Goal: Task Accomplishment & Management: Complete application form

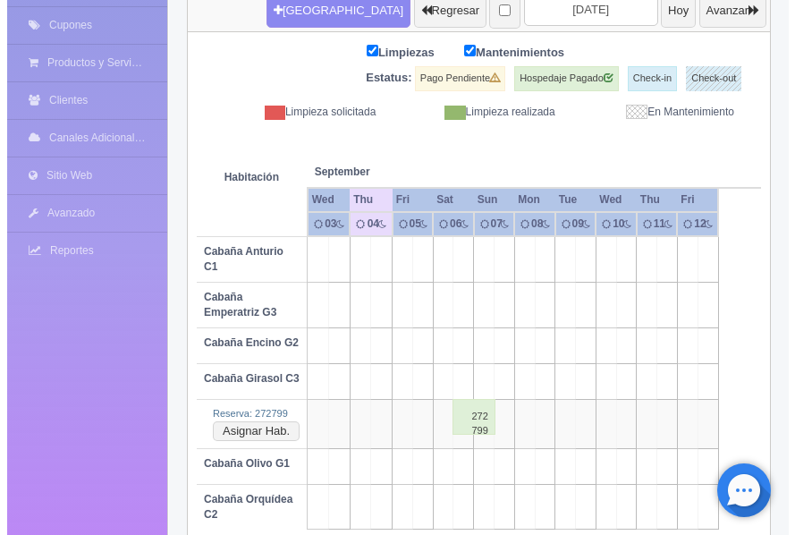
scroll to position [310, 0]
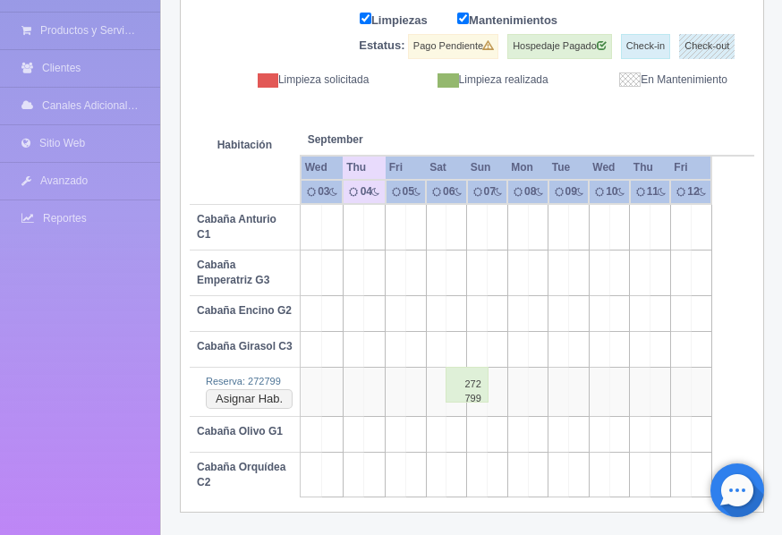
click at [405, 309] on td at bounding box center [415, 314] width 21 height 36
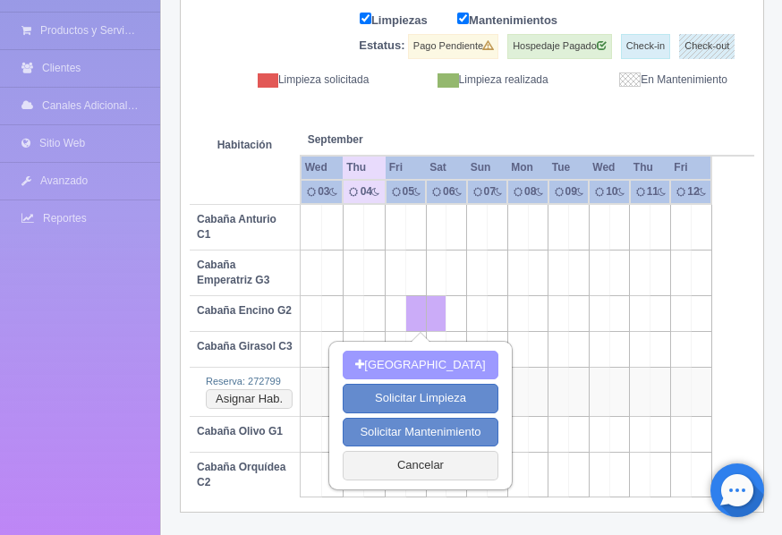
click at [411, 369] on button "[GEOGRAPHIC_DATA]" at bounding box center [420, 366] width 155 height 30
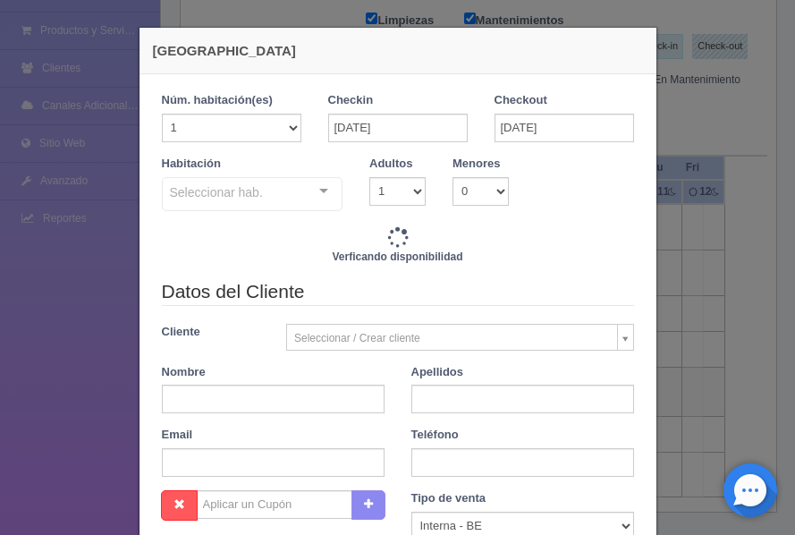
checkbox input "false"
type input "4500.00"
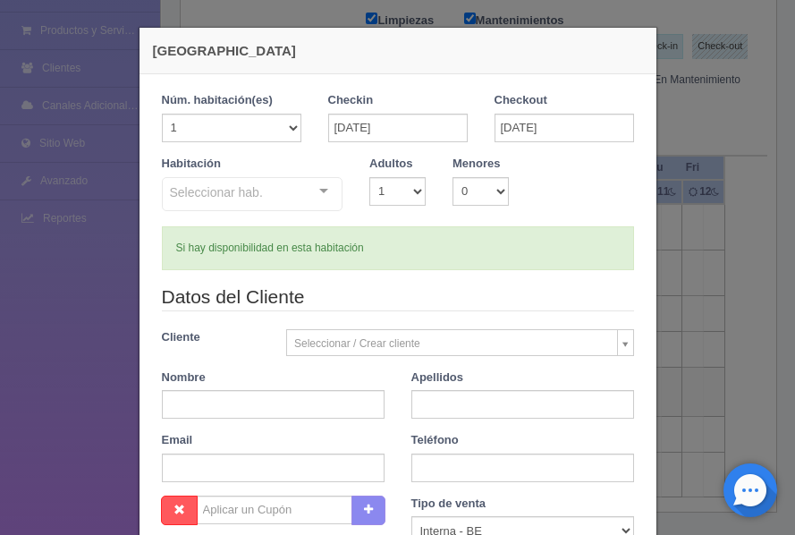
checkbox input "false"
click at [520, 131] on input "06-09-2025" at bounding box center [565, 128] width 140 height 29
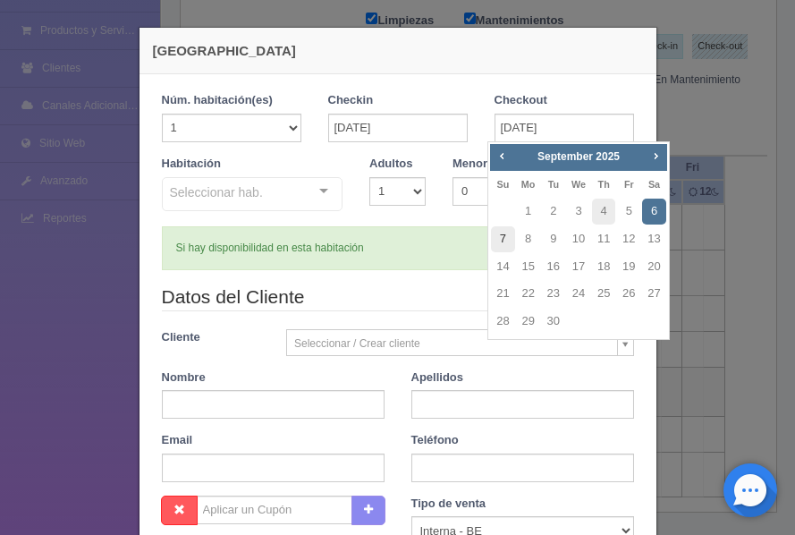
click at [499, 240] on link "7" at bounding box center [502, 239] width 23 height 26
type input "07-09-2025"
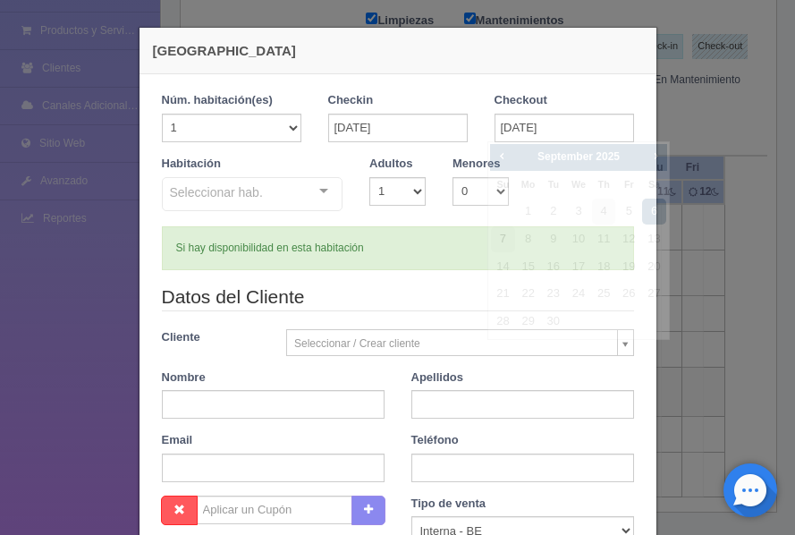
checkbox input "false"
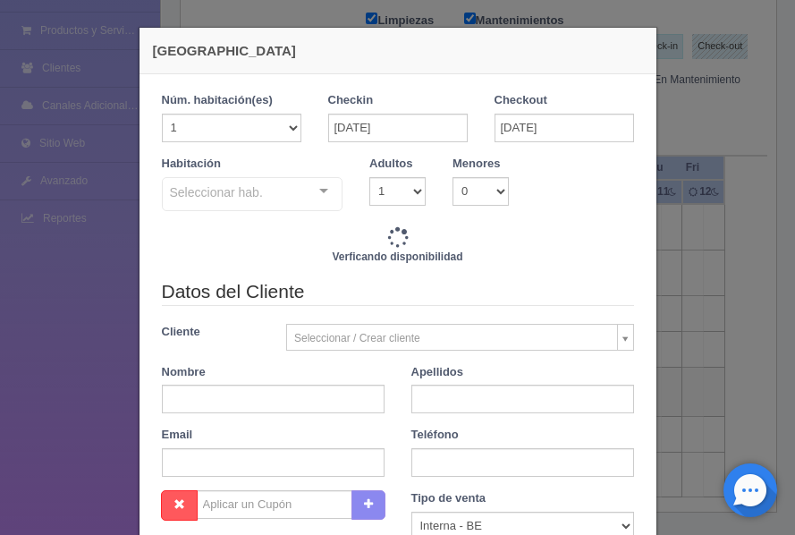
type input "4500.00"
checkbox input "false"
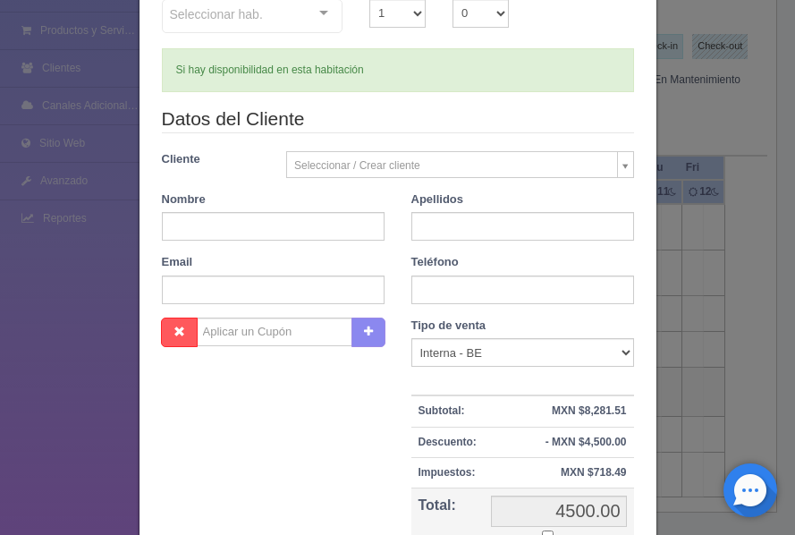
scroll to position [179, 0]
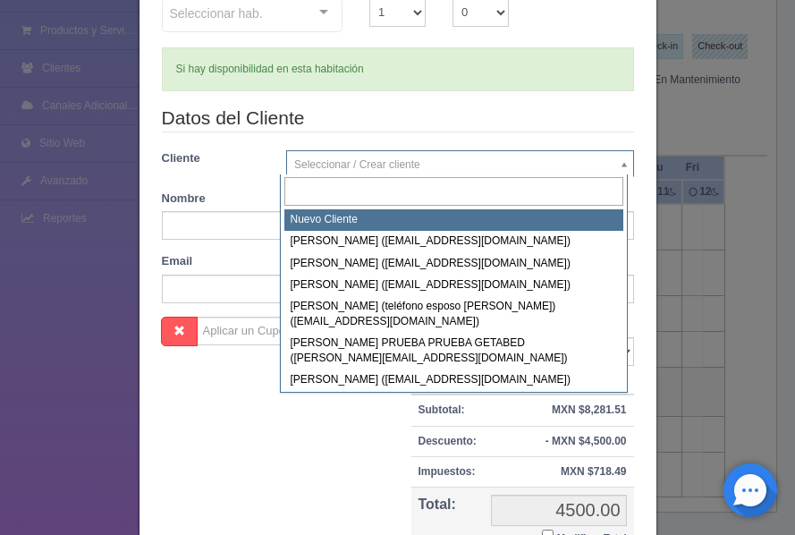
click at [377, 165] on body "Los Agapandos Tapalpa Manuales de Ayuda Actualizaciones recientes Ana Pau Mi Pe…" at bounding box center [397, 89] width 795 height 799
select select "-1"
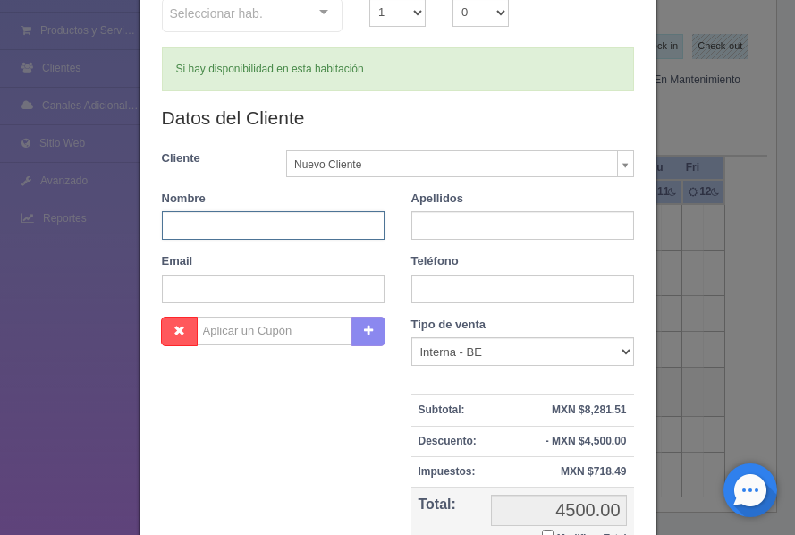
click at [242, 232] on input "text" at bounding box center [273, 225] width 223 height 29
type input "[PERSON_NAME]"
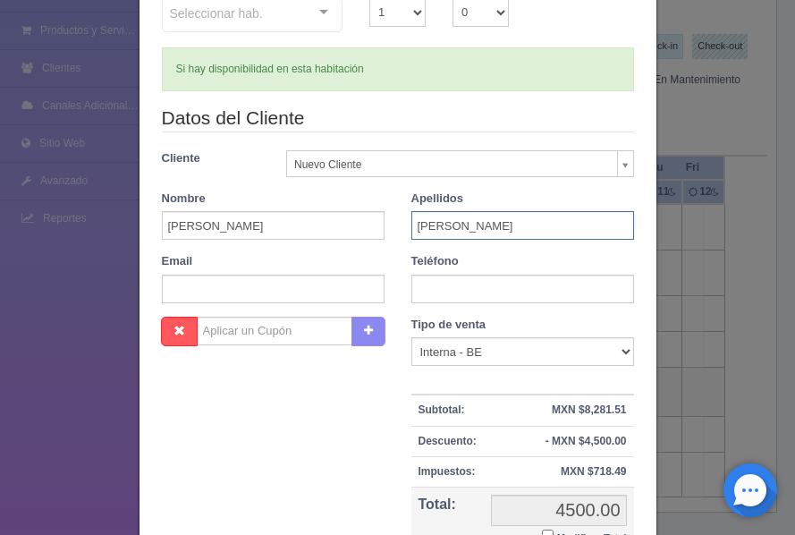
type input "[PERSON_NAME]"
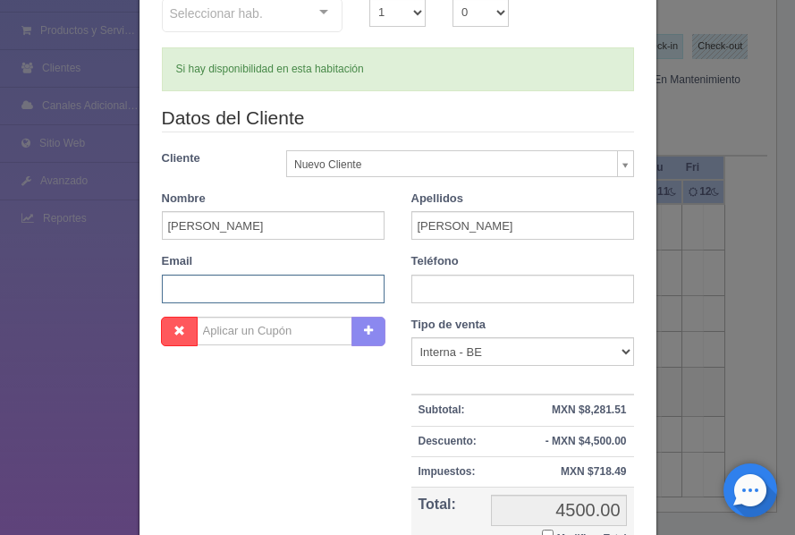
click at [230, 291] on input "text" at bounding box center [273, 289] width 223 height 29
paste input "guteri.76@hotmail.com"
type input "guteri.76@hotmail.com"
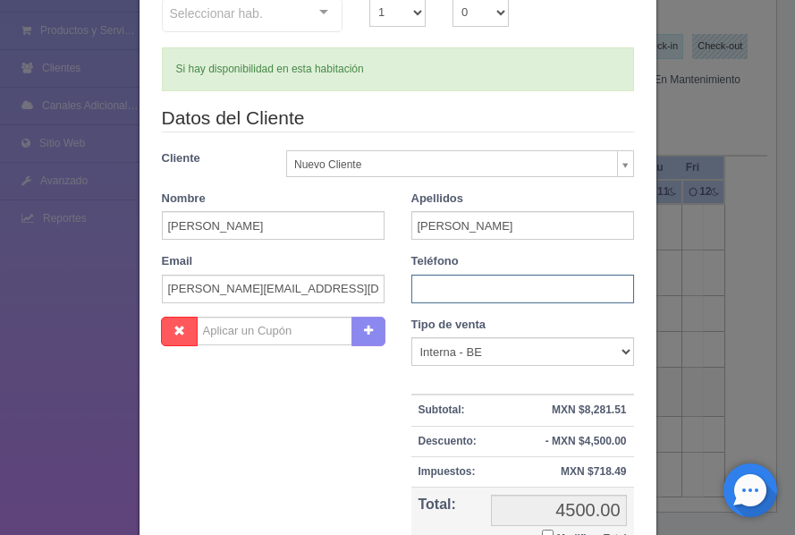
click at [531, 293] on input "text" at bounding box center [522, 289] width 223 height 29
type input "3327152406"
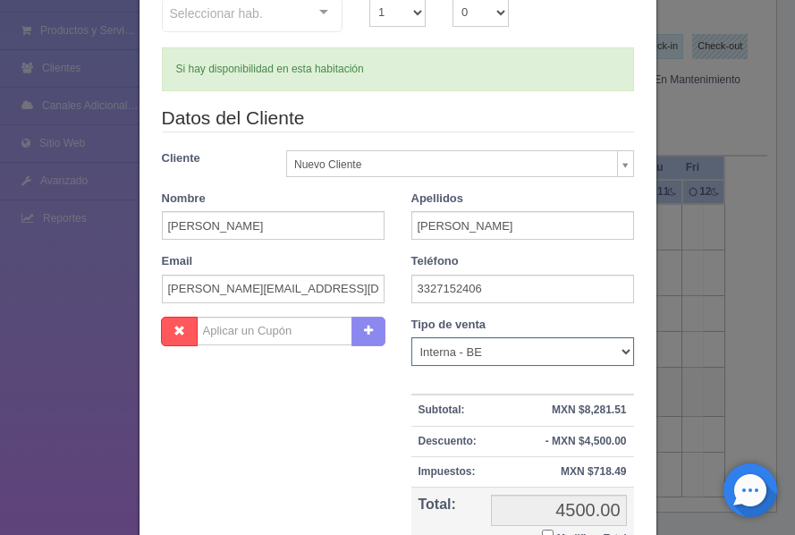
click at [607, 352] on select "Correo Electronico Interna - BE Llamada OTA Externa Otro WALK IN" at bounding box center [522, 351] width 223 height 29
select select "walkin"
click at [411, 337] on select "Correo Electronico Interna - BE Llamada OTA Externa Otro WALK IN" at bounding box center [522, 351] width 223 height 29
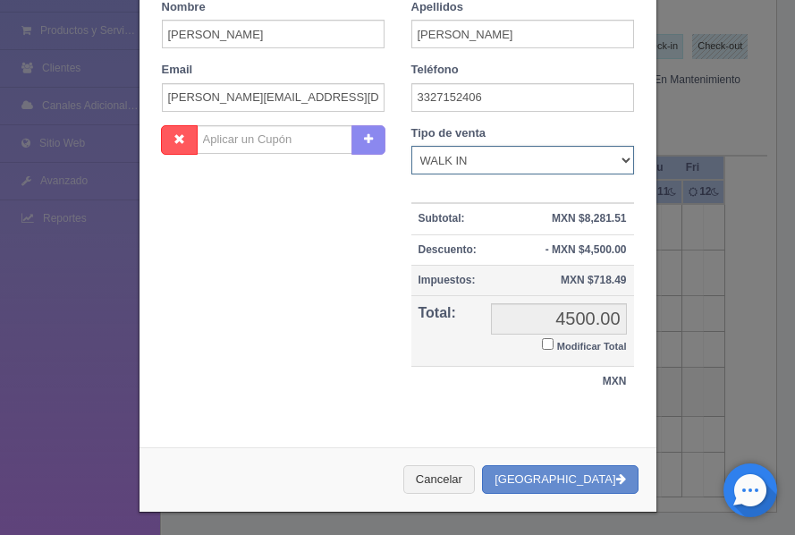
scroll to position [375, 0]
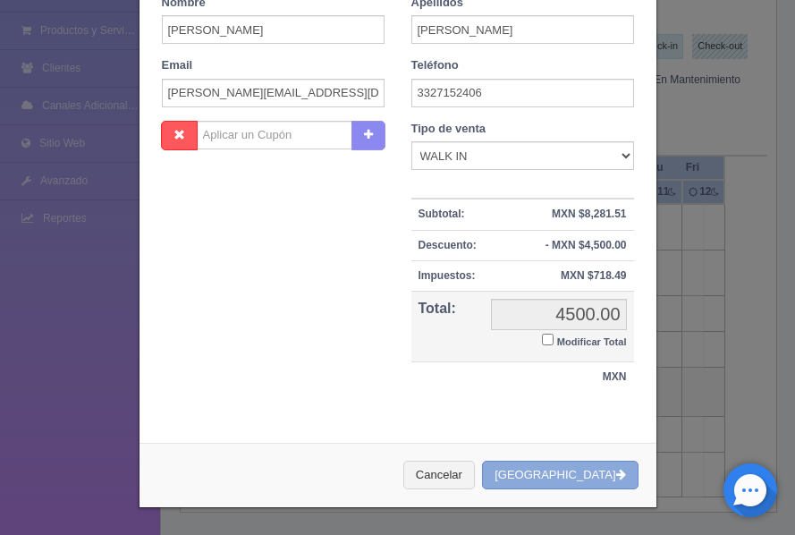
click at [564, 469] on button "[GEOGRAPHIC_DATA]" at bounding box center [560, 476] width 156 height 30
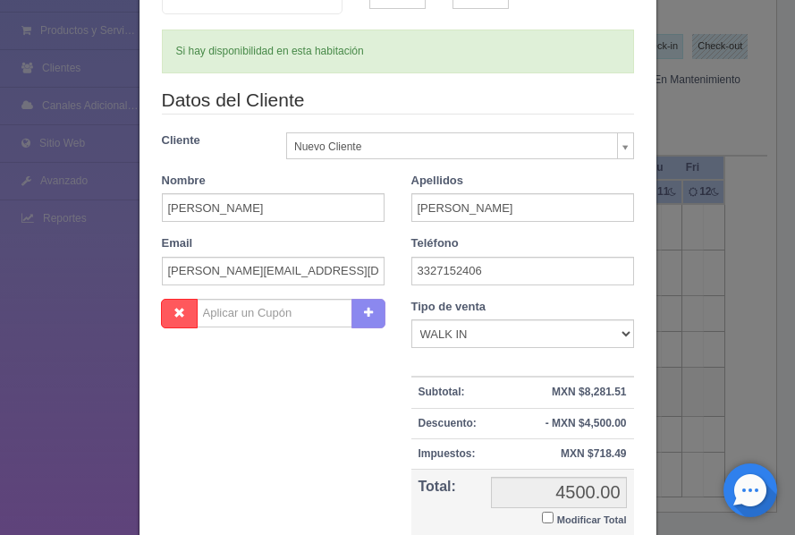
scroll to position [196, 0]
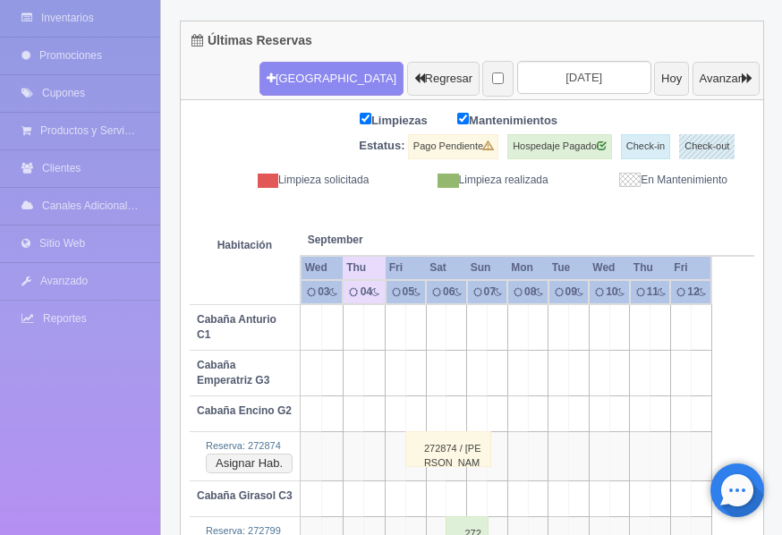
scroll to position [314, 0]
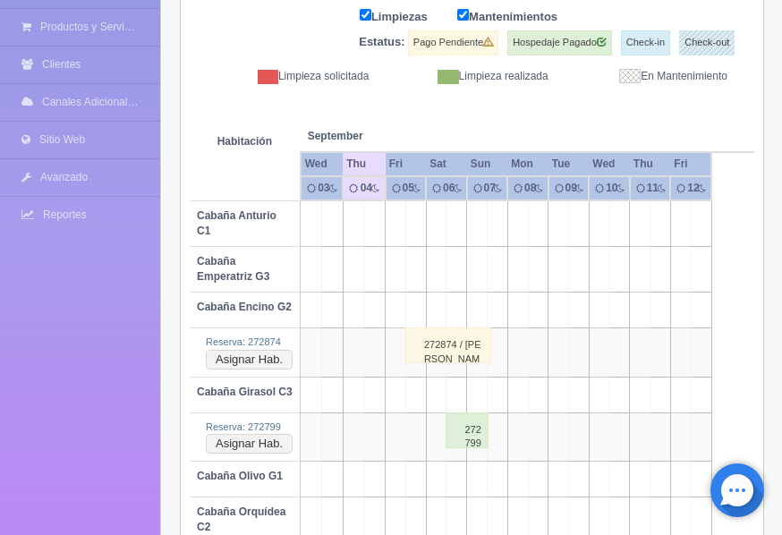
click at [470, 352] on div "272874 / [PERSON_NAME]" at bounding box center [448, 345] width 86 height 36
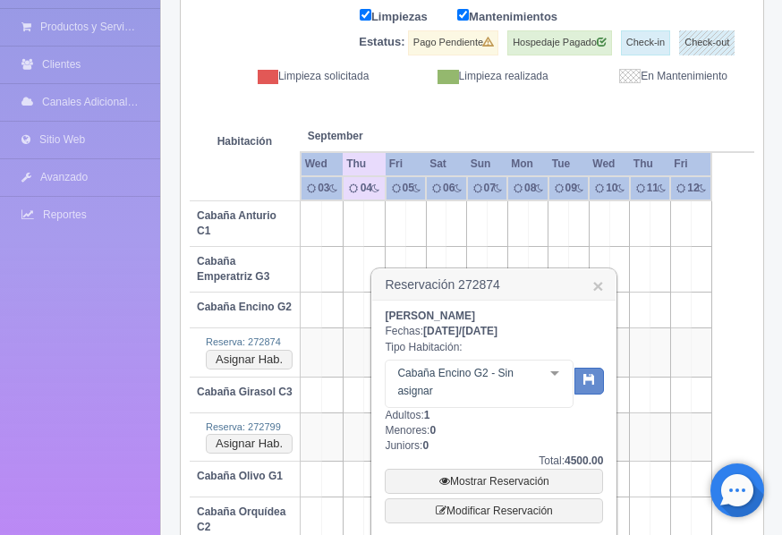
scroll to position [359, 0]
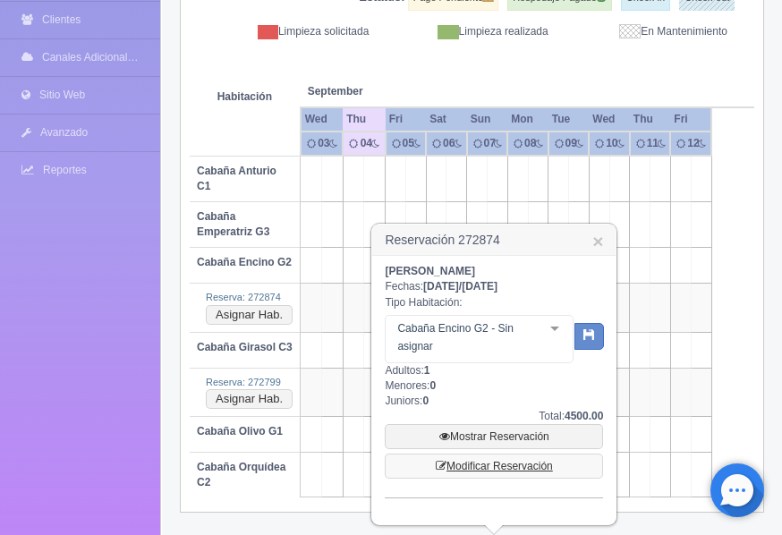
click at [494, 466] on link "Modificar Reservación" at bounding box center [494, 465] width 218 height 25
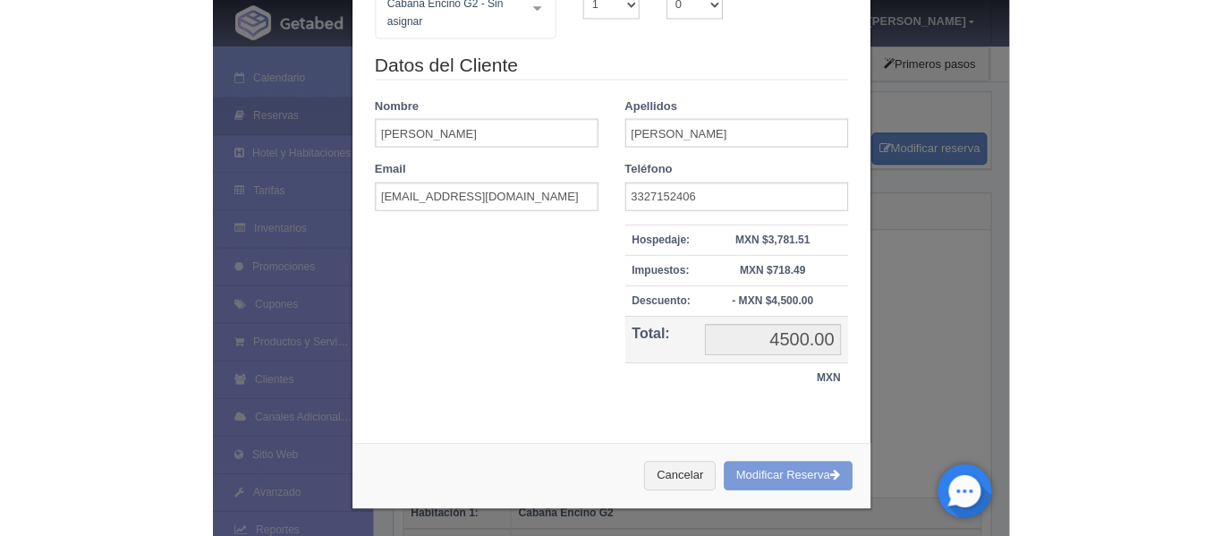
scroll to position [186, 0]
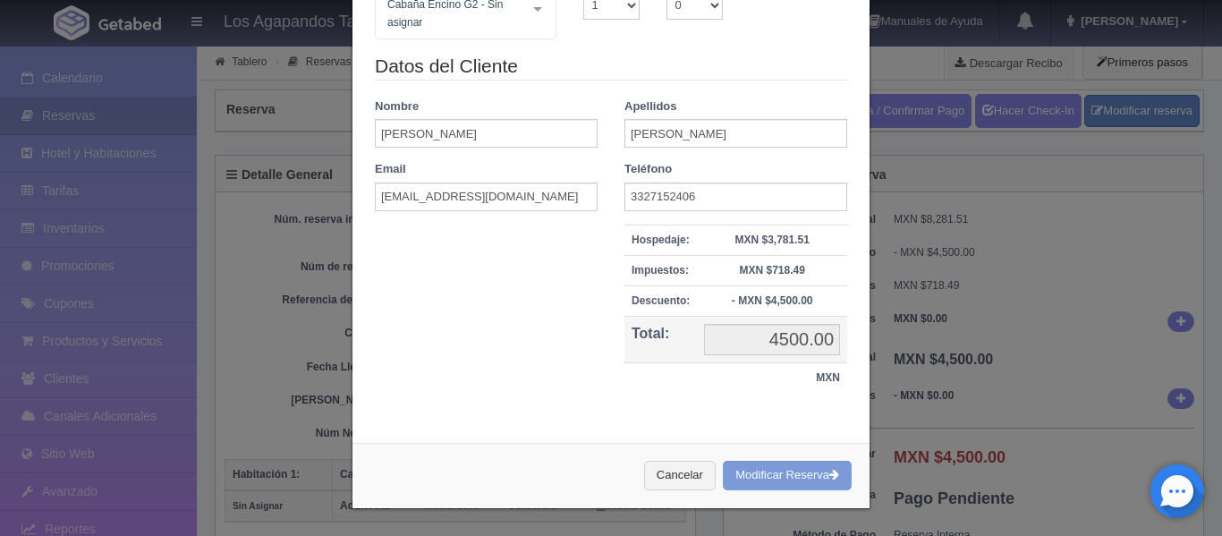
click at [784, 473] on div "Cancelar Modificar Reserva" at bounding box center [610, 475] width 517 height 65
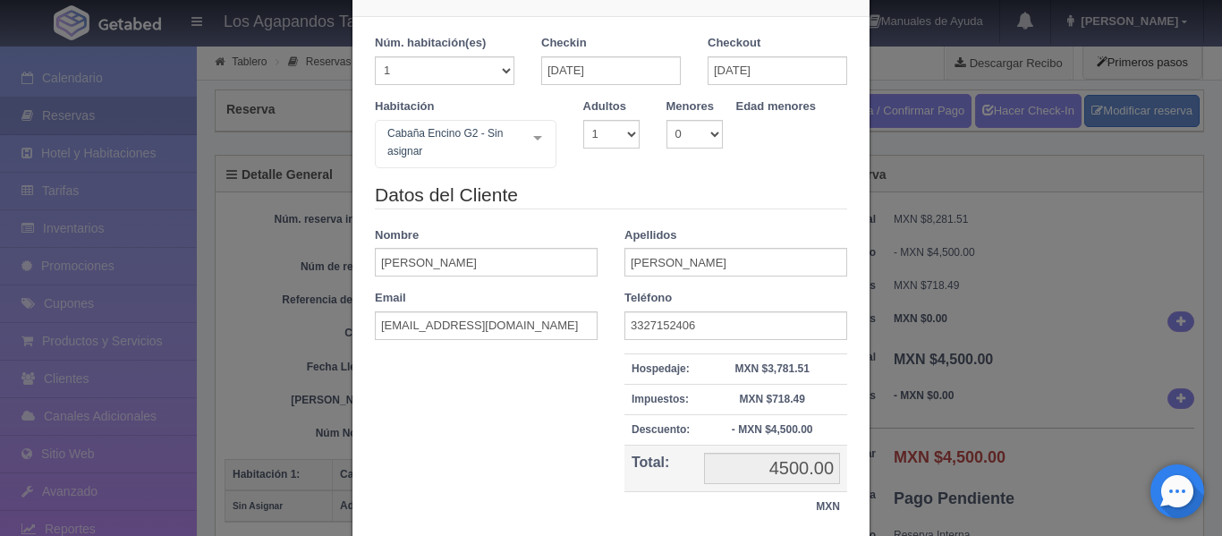
scroll to position [89, 0]
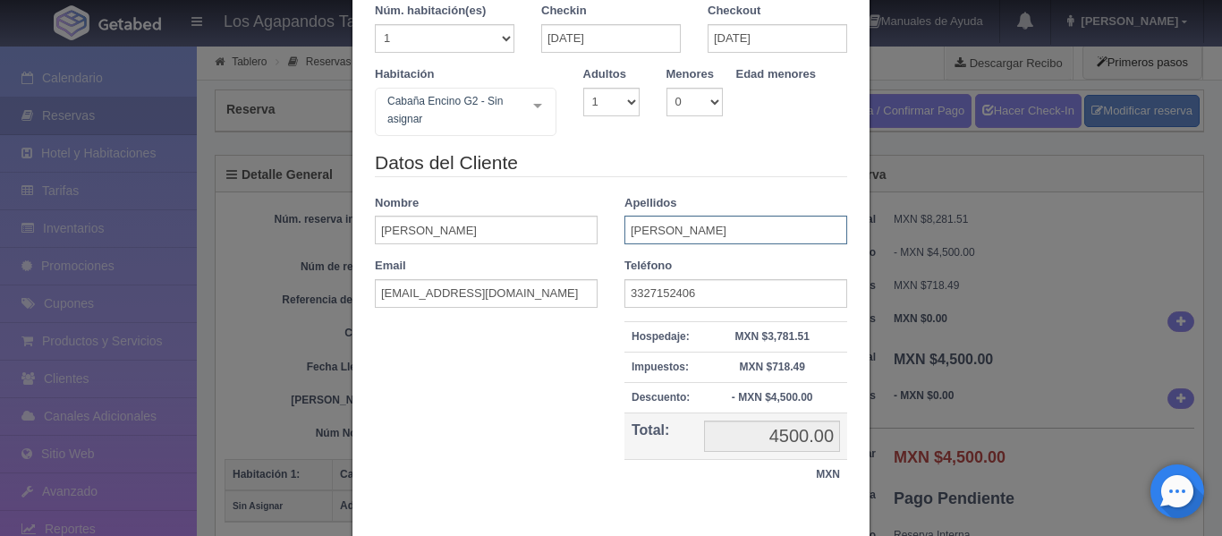
click at [718, 239] on input "[PERSON_NAME]" at bounding box center [735, 230] width 223 height 29
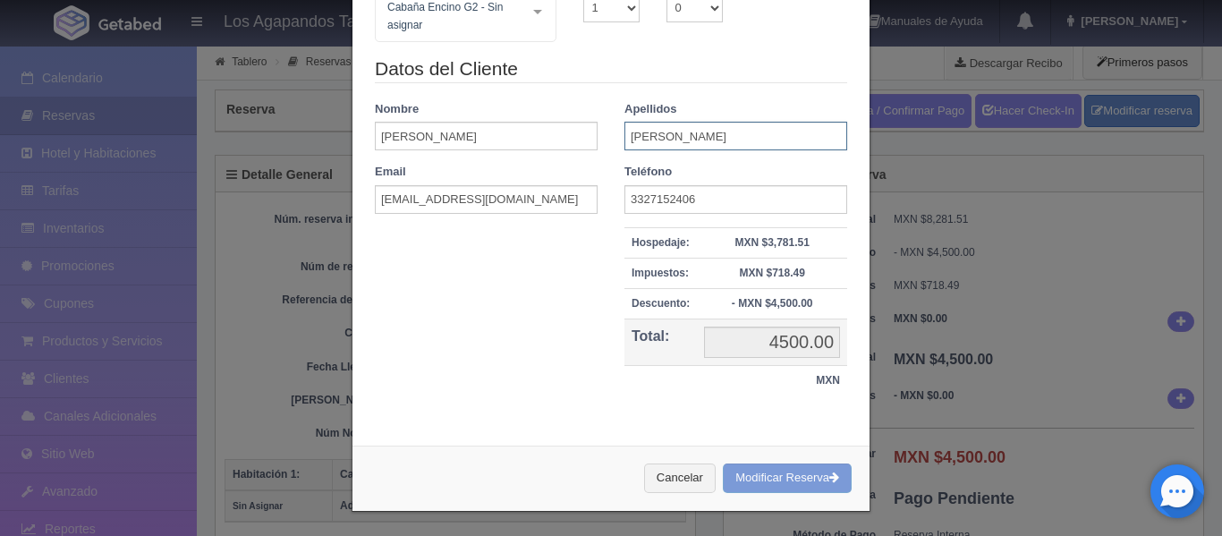
scroll to position [186, 0]
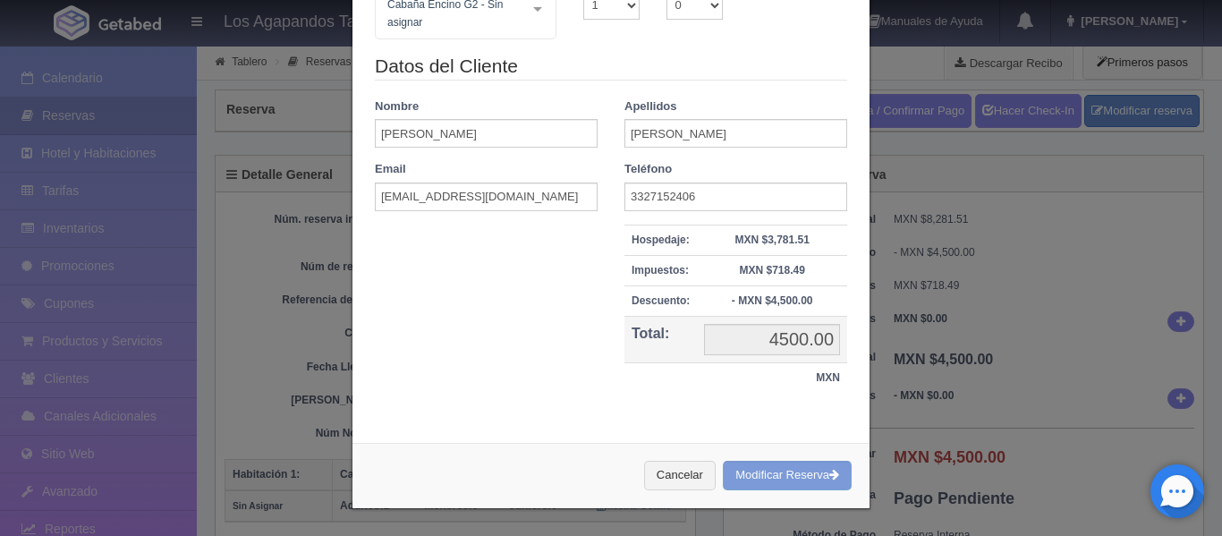
click at [774, 479] on div "Cancelar Modificar Reserva" at bounding box center [610, 475] width 517 height 65
click at [794, 480] on div "Cancelar Modificar Reserva" at bounding box center [610, 475] width 517 height 65
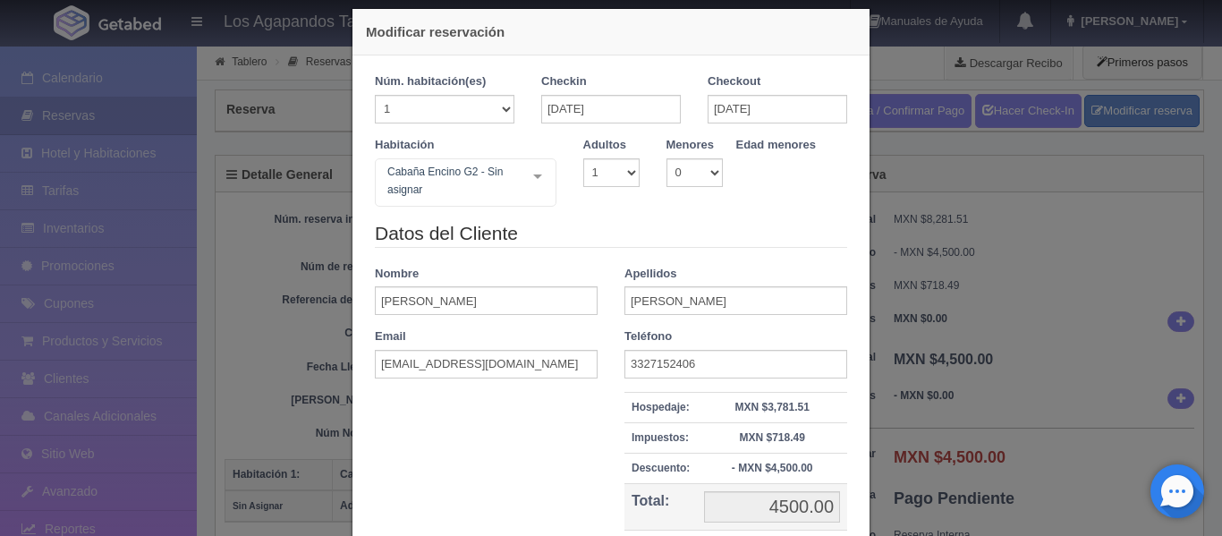
scroll to position [7, 0]
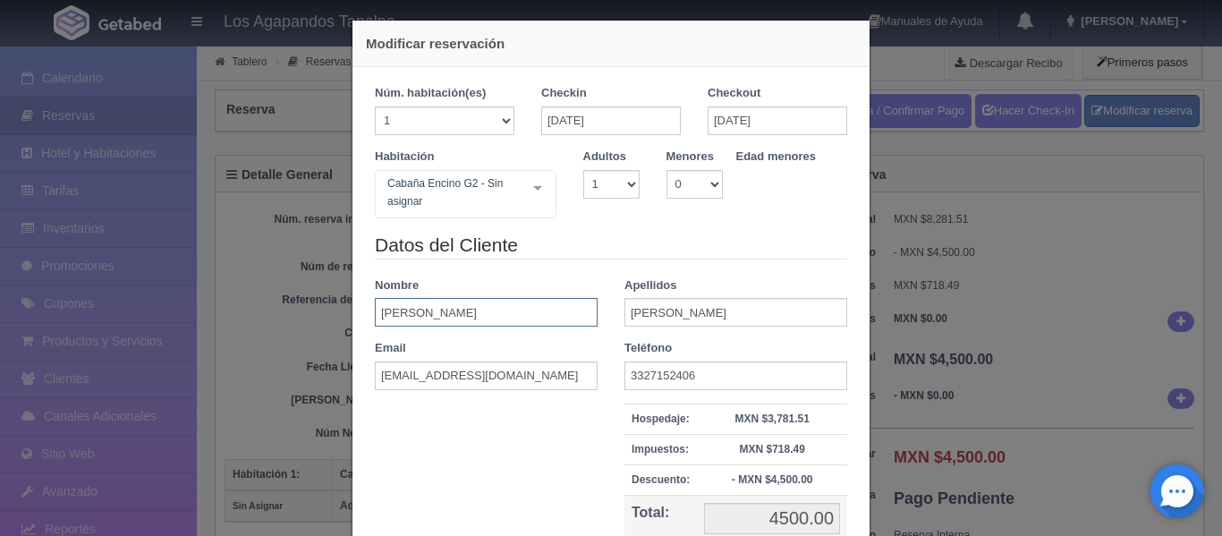
drag, startPoint x: 379, startPoint y: 307, endPoint x: 367, endPoint y: 307, distance: 12.5
click at [367, 307] on div "Nombre Érika" at bounding box center [486, 302] width 250 height 50
click at [564, 352] on div "Email guteri.76@hotmail.com" at bounding box center [486, 365] width 250 height 50
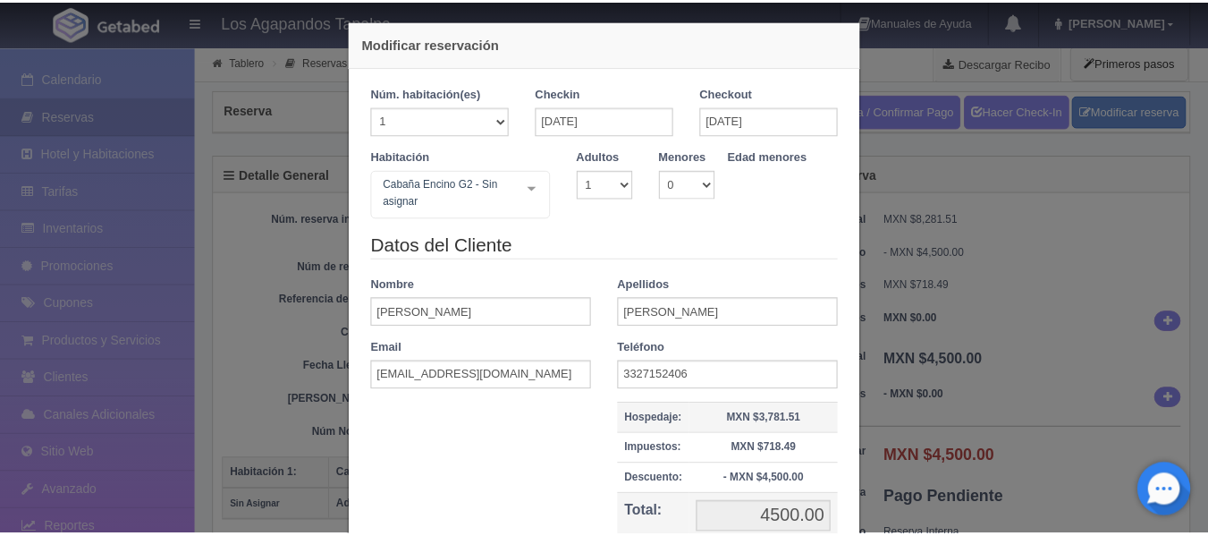
scroll to position [186, 0]
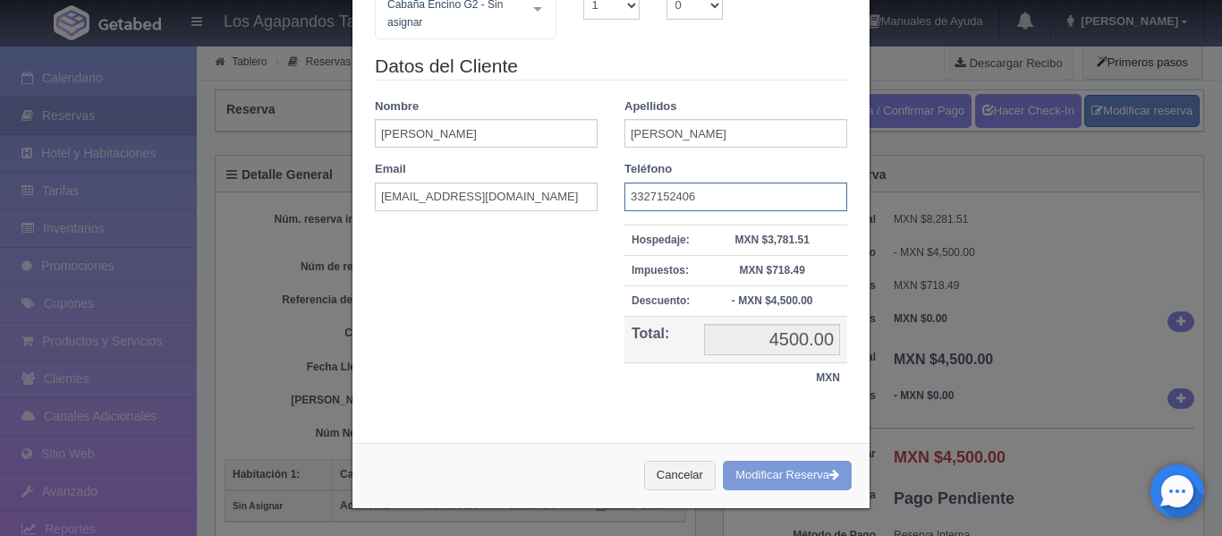
drag, startPoint x: 635, startPoint y: 200, endPoint x: 663, endPoint y: 200, distance: 27.7
click at [663, 200] on input "3327152406" at bounding box center [735, 196] width 223 height 29
click at [744, 481] on div "Cancelar Modificar Reserva" at bounding box center [610, 475] width 517 height 65
click at [794, 479] on div "Cancelar Modificar Reserva" at bounding box center [610, 475] width 517 height 65
click at [644, 462] on button "Cancelar" at bounding box center [680, 476] width 72 height 30
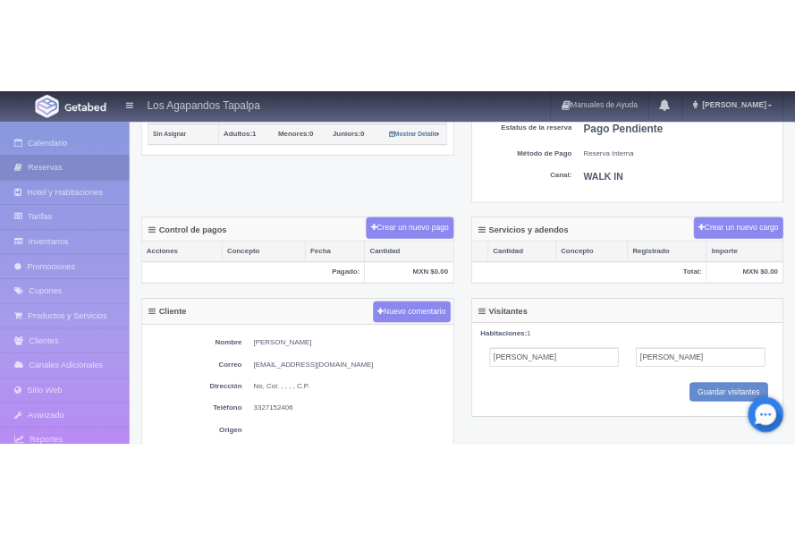
scroll to position [447, 0]
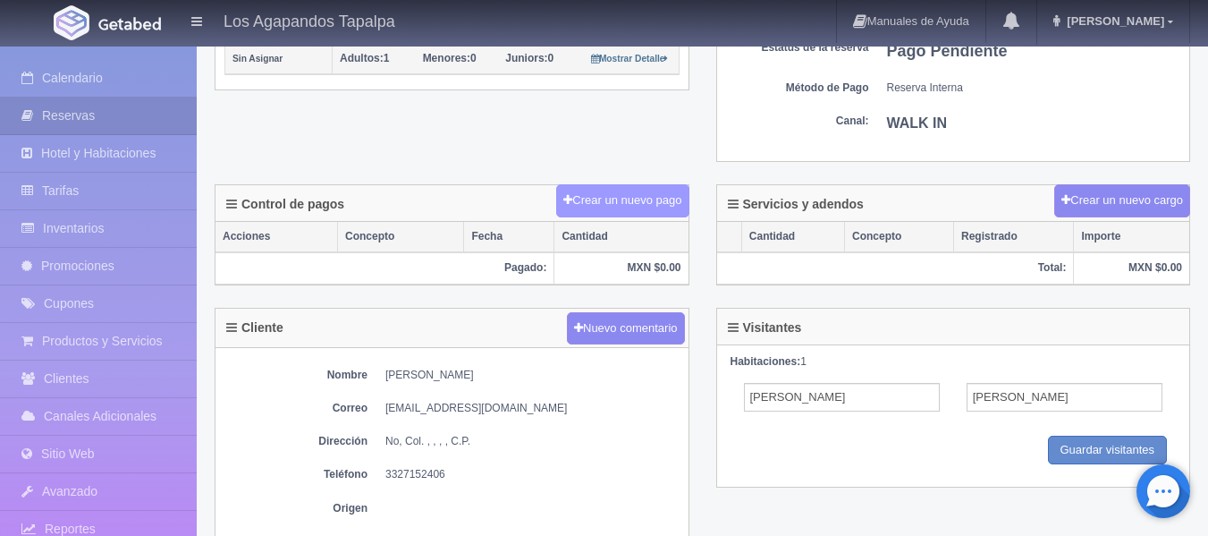
click at [647, 193] on button "Crear un nuevo pago" at bounding box center [622, 200] width 132 height 33
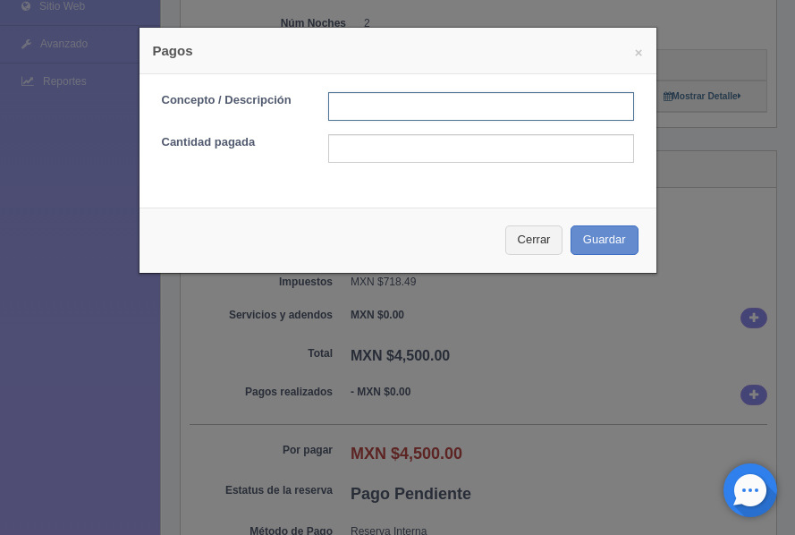
click at [480, 117] on input "text" at bounding box center [481, 106] width 306 height 29
type input "Anticipo"
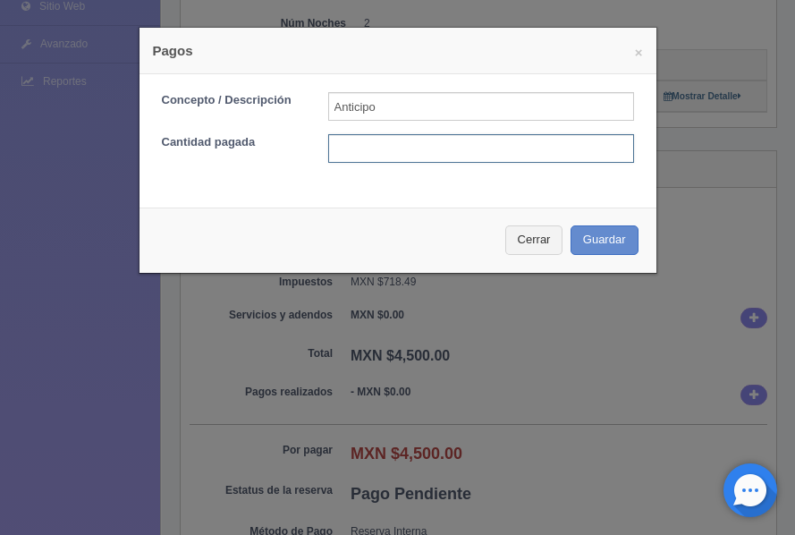
click at [384, 149] on input "text" at bounding box center [481, 148] width 306 height 29
type input "$4250"
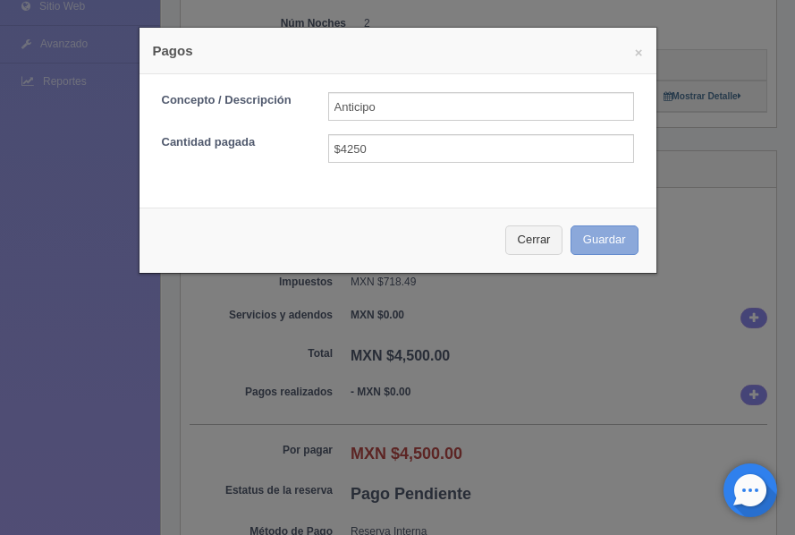
click at [602, 234] on button "Guardar" at bounding box center [605, 240] width 68 height 30
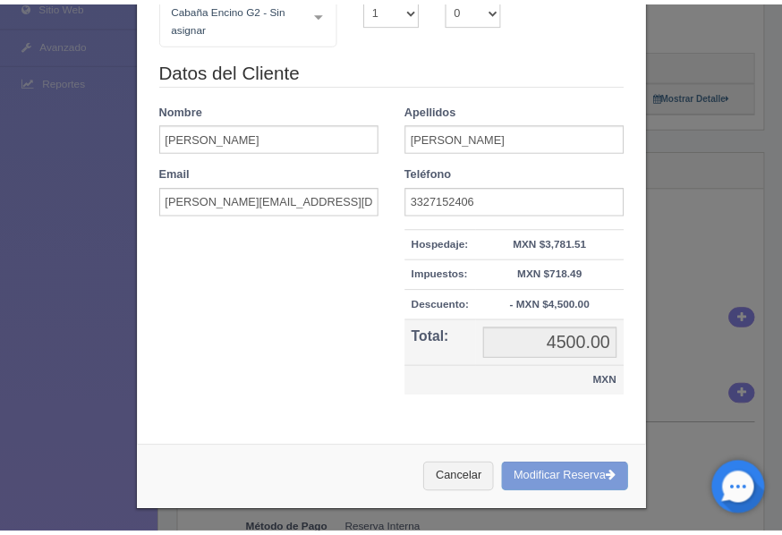
scroll to position [187, 0]
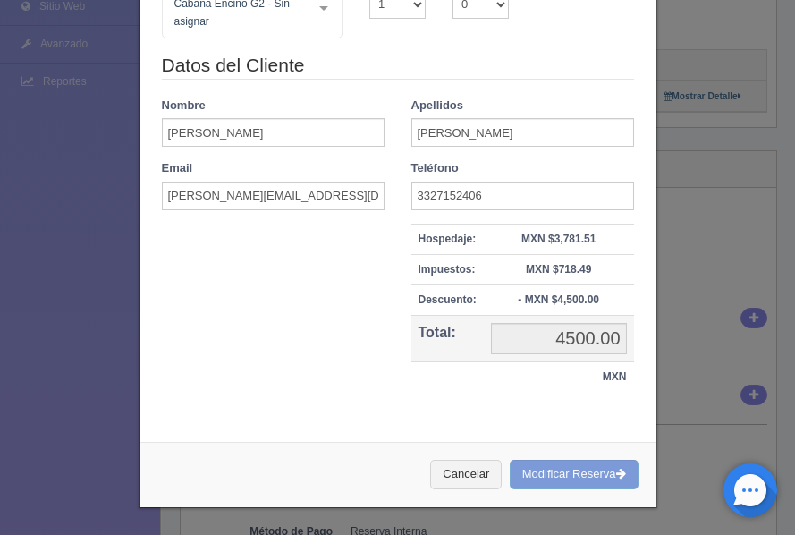
click at [581, 490] on div "Cancelar Modificar Reserva" at bounding box center [398, 474] width 517 height 65
click at [584, 472] on div "Cancelar Modificar Reserva" at bounding box center [398, 474] width 517 height 65
click at [709, 222] on div "Modificar reservación Núm. habitación(es) 1 2 3 4 5 6 7 8 9 10 11 12 13 14 15 1…" at bounding box center [397, 267] width 795 height 535
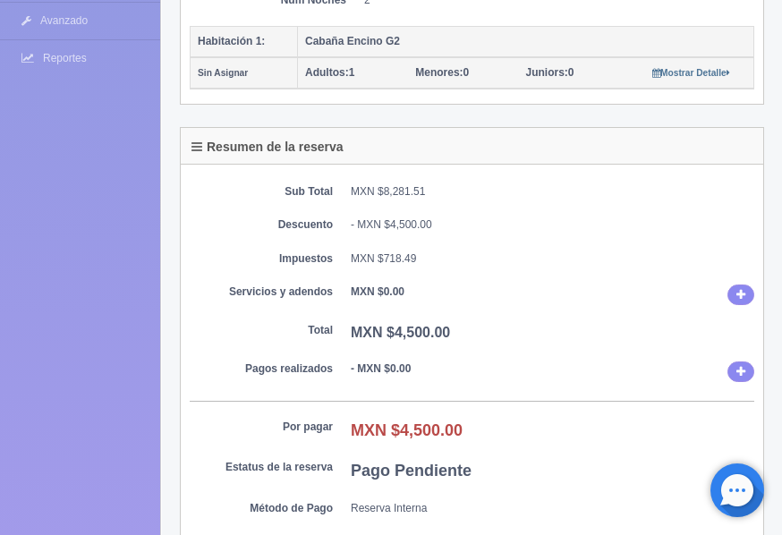
scroll to position [501, 0]
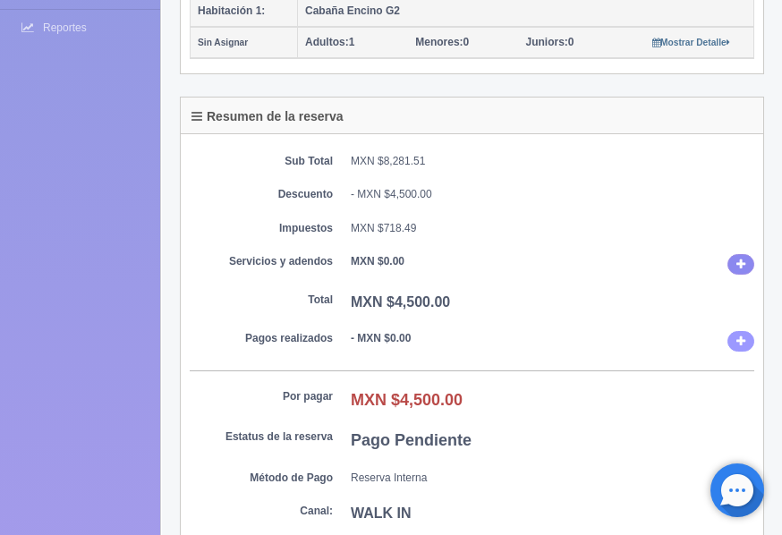
click at [744, 337] on icon at bounding box center [740, 341] width 9 height 12
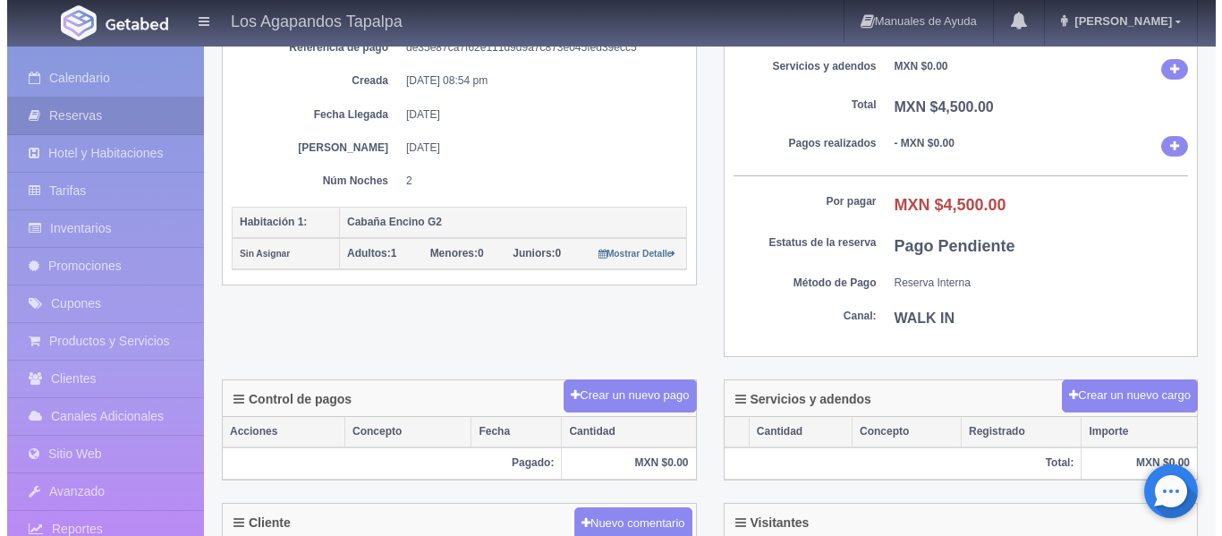
scroll to position [221, 0]
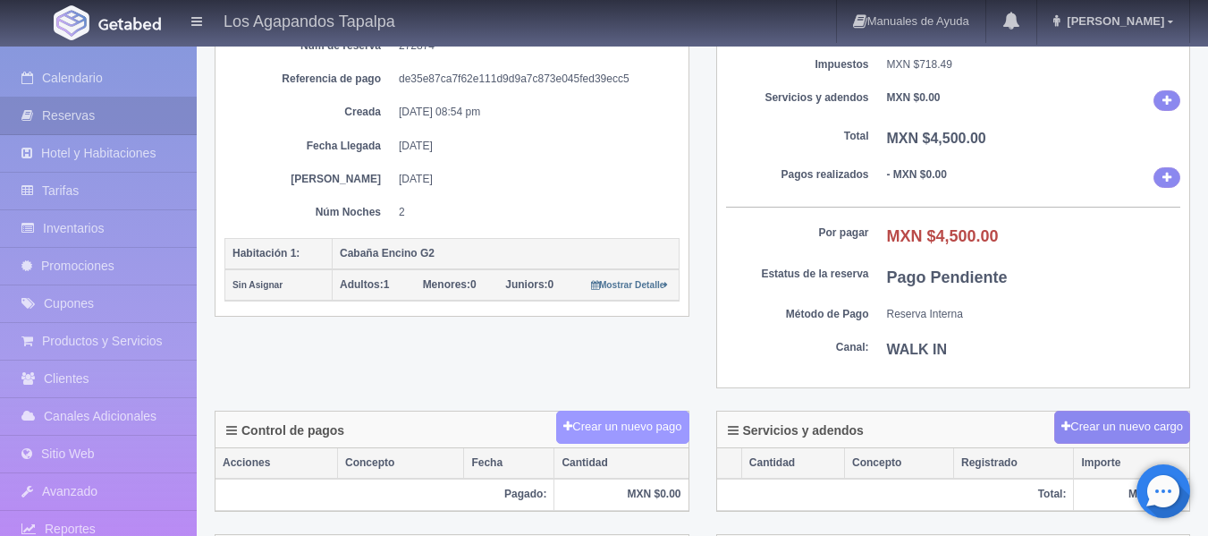
click at [615, 415] on button "Crear un nuevo pago" at bounding box center [622, 427] width 132 height 33
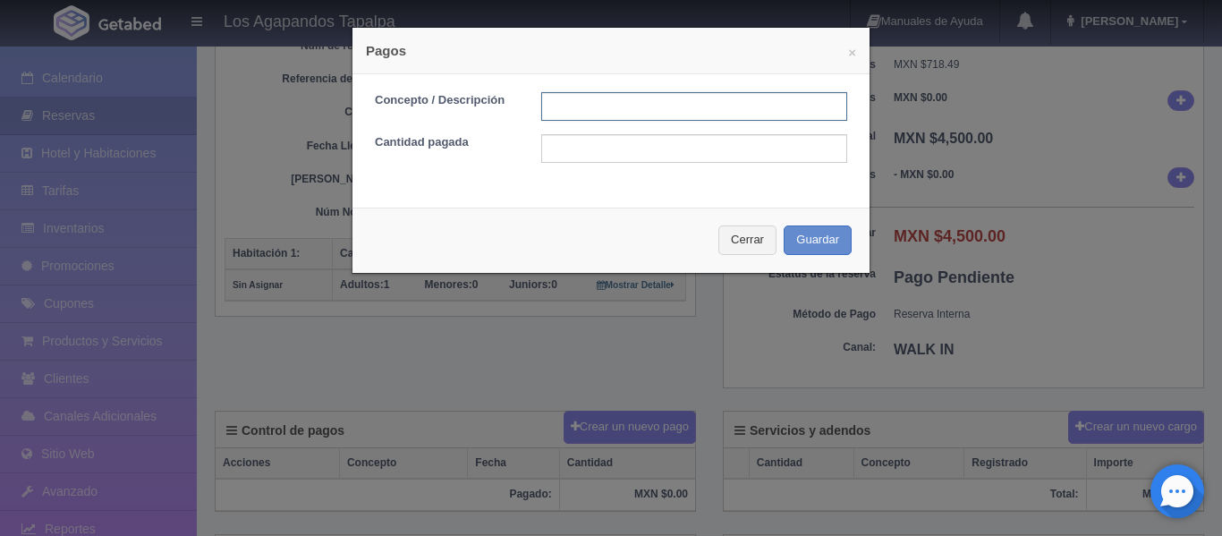
click at [620, 106] on input "text" at bounding box center [694, 106] width 306 height 29
type input "Anticipo"
click at [644, 149] on input "text" at bounding box center [694, 148] width 306 height 29
click at [547, 145] on input "$4250" at bounding box center [694, 148] width 306 height 29
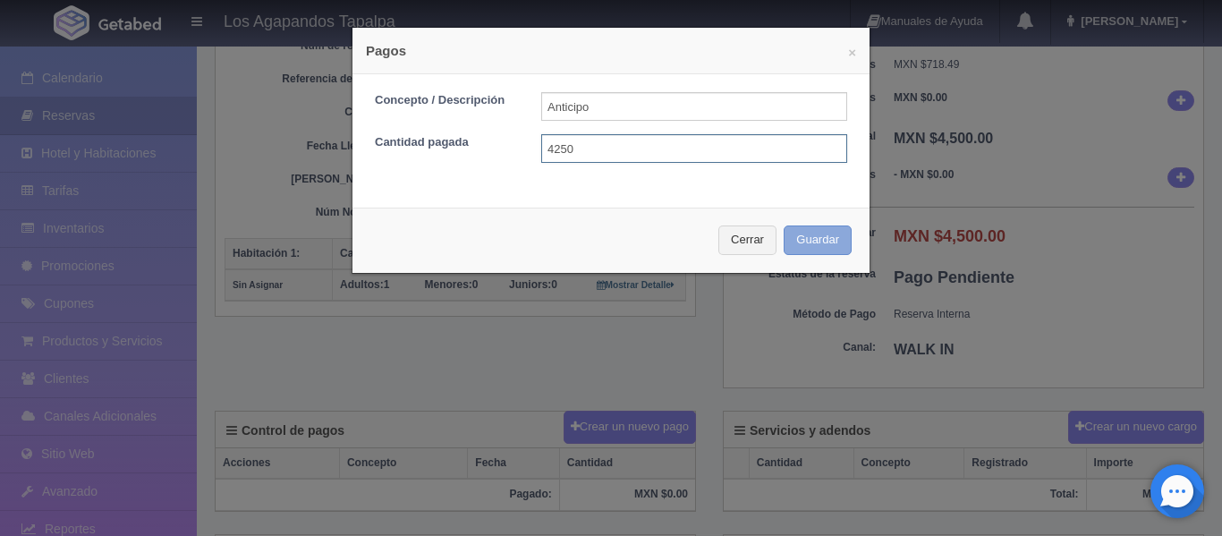
type input "4250"
click at [794, 241] on button "Guardar" at bounding box center [818, 240] width 68 height 30
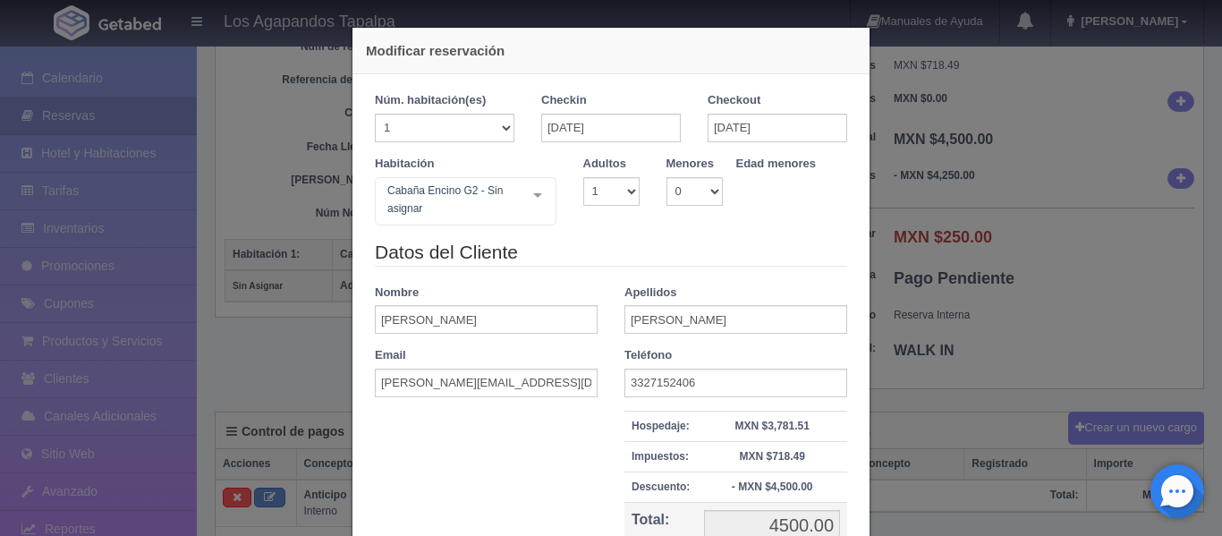
click at [1060, 274] on div "Modificar reservación Núm. habitación(es) 1 2 3 4 5 6 7 8 9 10 11 12 13 14 15 1…" at bounding box center [611, 268] width 1222 height 536
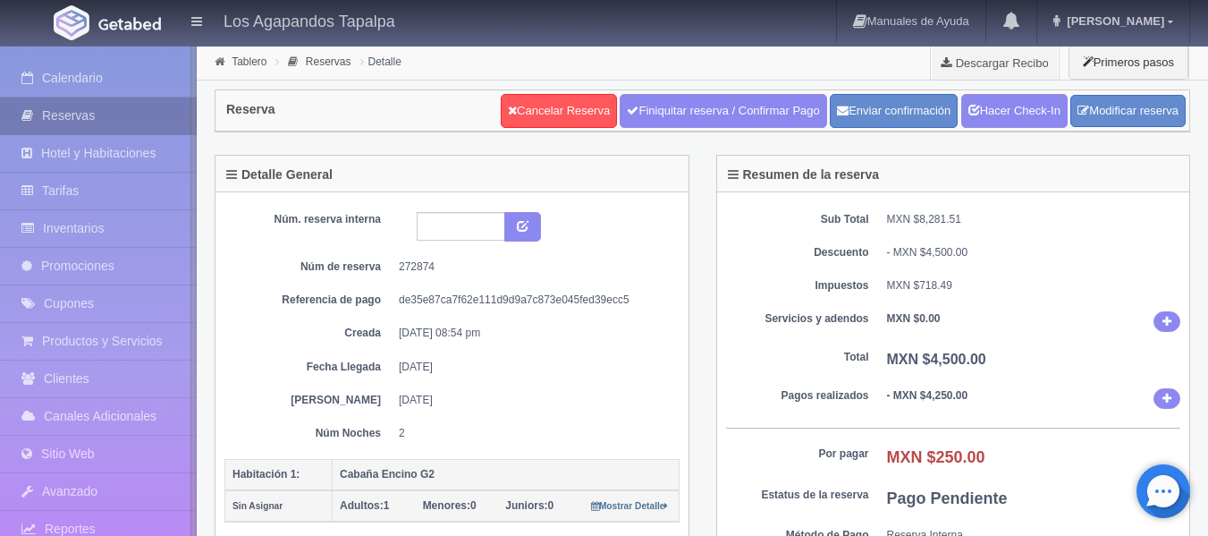
click at [52, 106] on link "Reservas" at bounding box center [98, 115] width 197 height 37
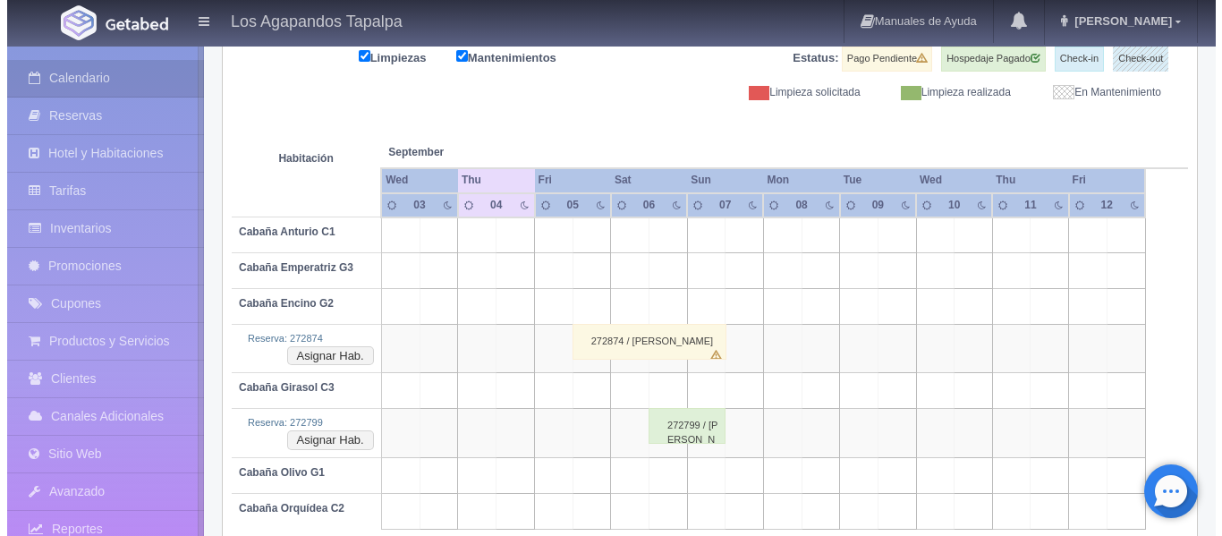
scroll to position [267, 0]
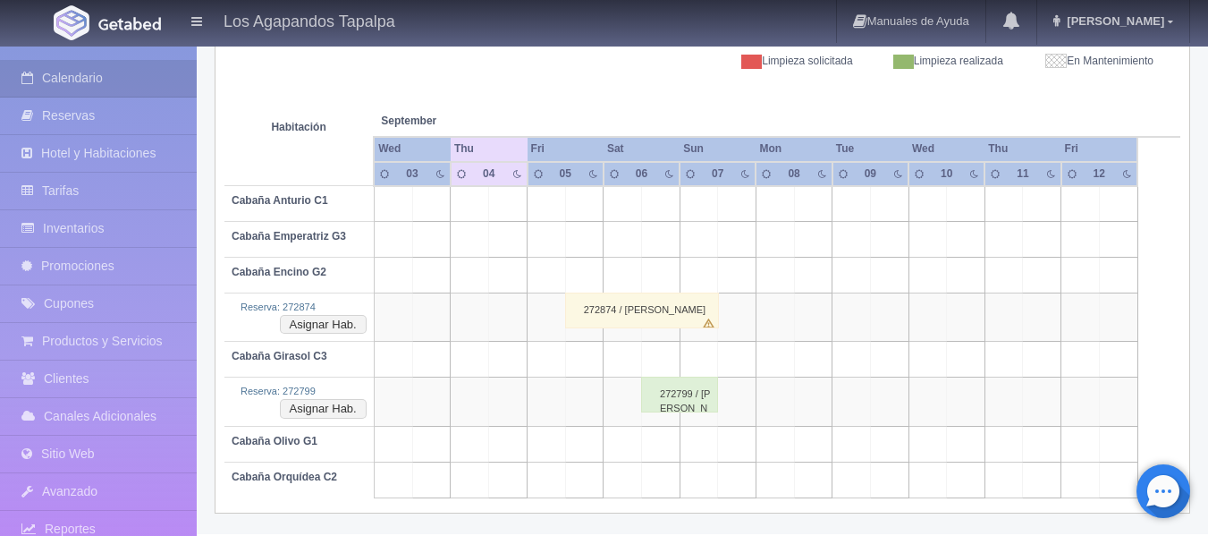
drag, startPoint x: 575, startPoint y: 345, endPoint x: 704, endPoint y: 346, distance: 128.8
click at [704, 346] on tr "Cabaña Girasol C3" at bounding box center [703, 360] width 956 height 36
click at [586, 357] on td at bounding box center [584, 360] width 38 height 36
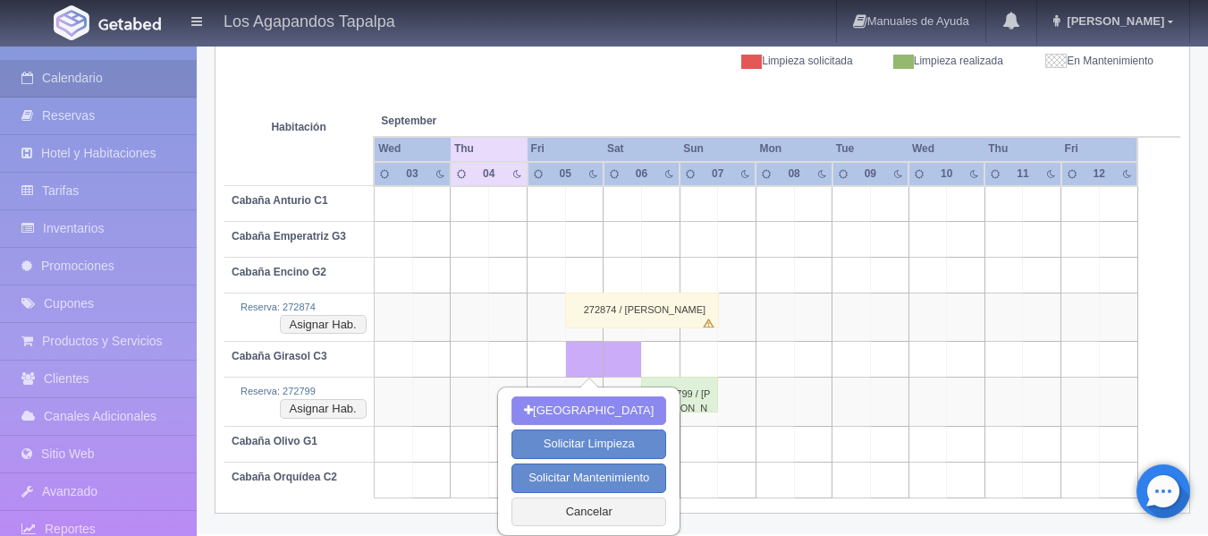
click at [687, 357] on td at bounding box center [699, 360] width 38 height 36
click at [607, 409] on button "Nueva Reserva" at bounding box center [589, 411] width 155 height 30
type input "[DATE]"
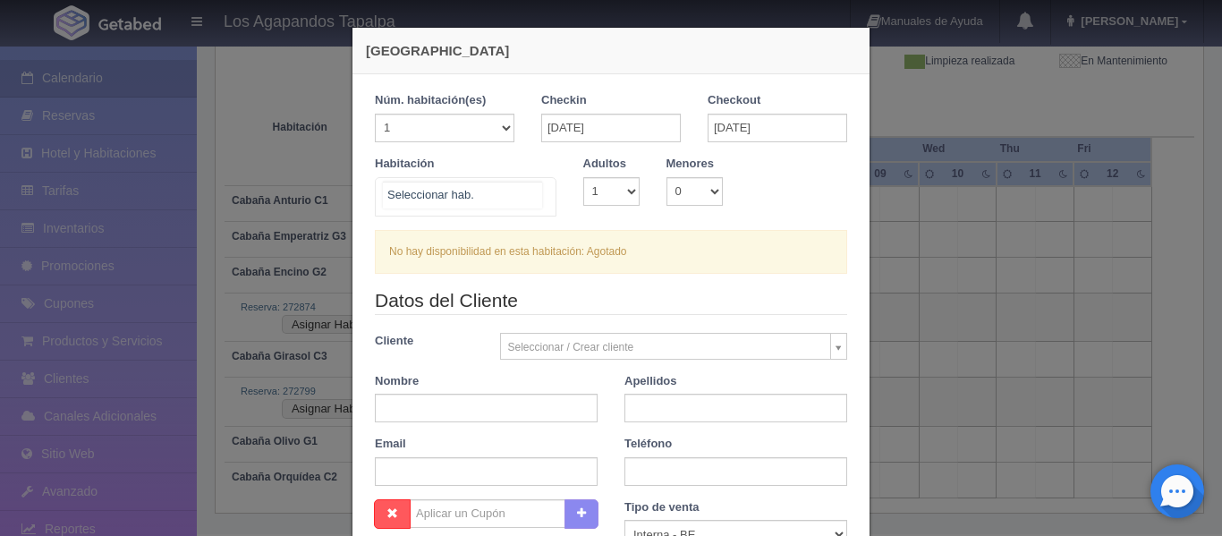
click at [532, 201] on div "Cabaña Anturio C1 Cabaña Anturio C1 - Sin asignar Cabaña Emperatriz G3 Cabaña E…" at bounding box center [466, 196] width 182 height 39
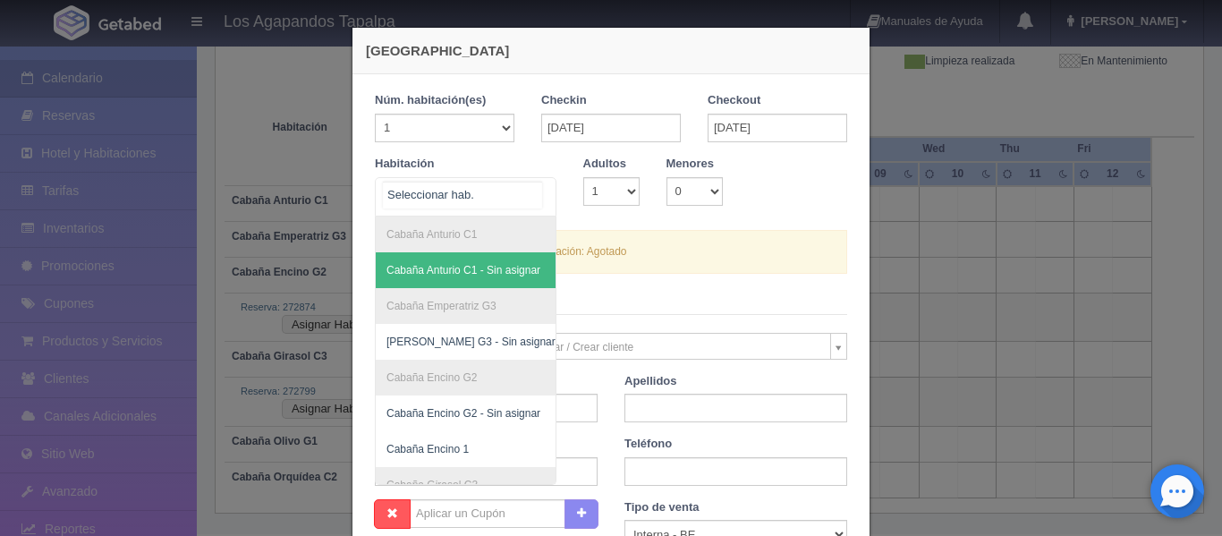
click at [462, 270] on span "Cabaña Anturio C1 - Sin asignar" at bounding box center [463, 270] width 154 height 13
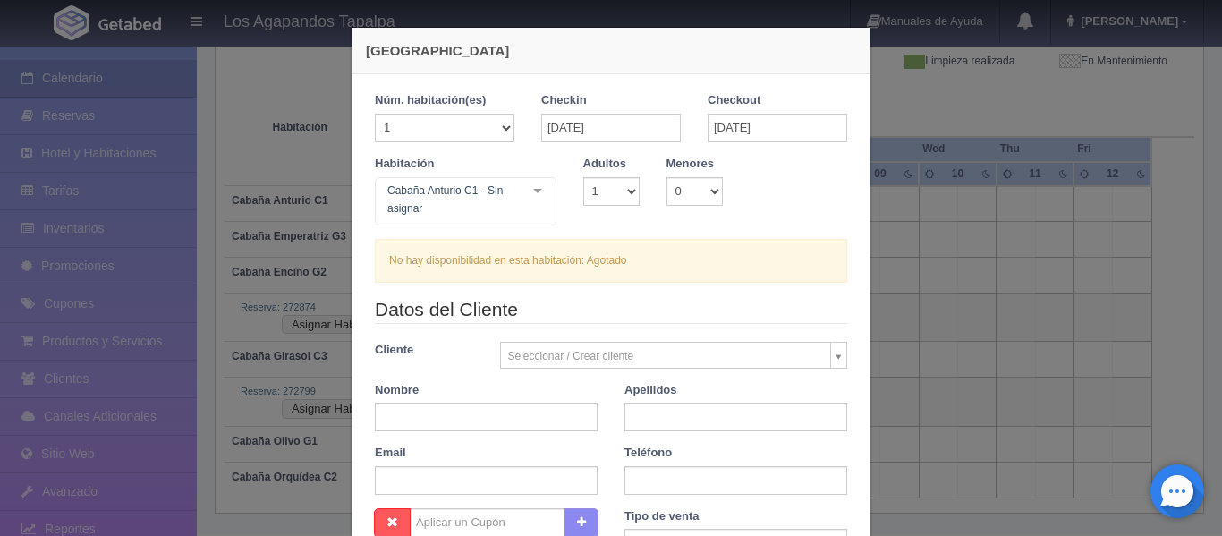
checkbox input "false"
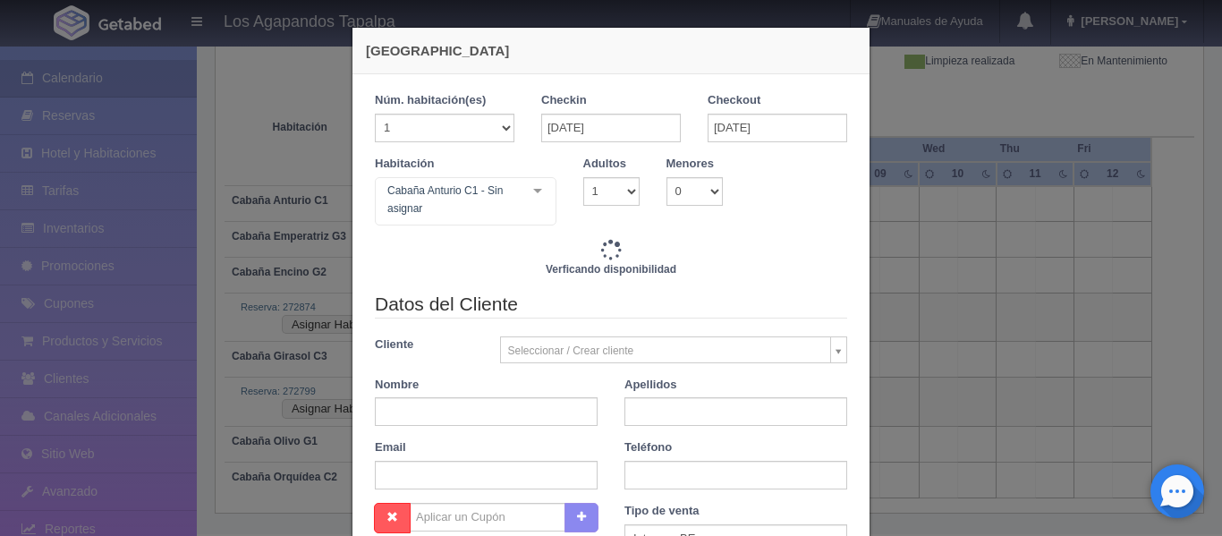
type input "3500.00"
checkbox input "false"
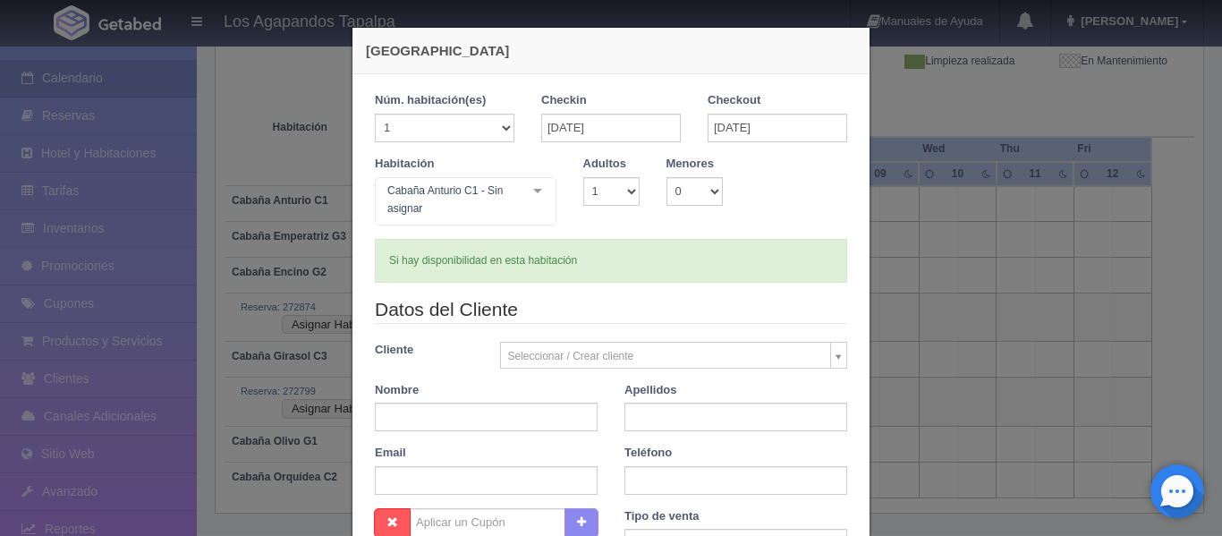
click at [524, 354] on body "Los Agapandos Tapalpa Manuales de Ayuda Actualizaciones recientes Ana Pau Mi Pe…" at bounding box center [611, 156] width 1222 height 756
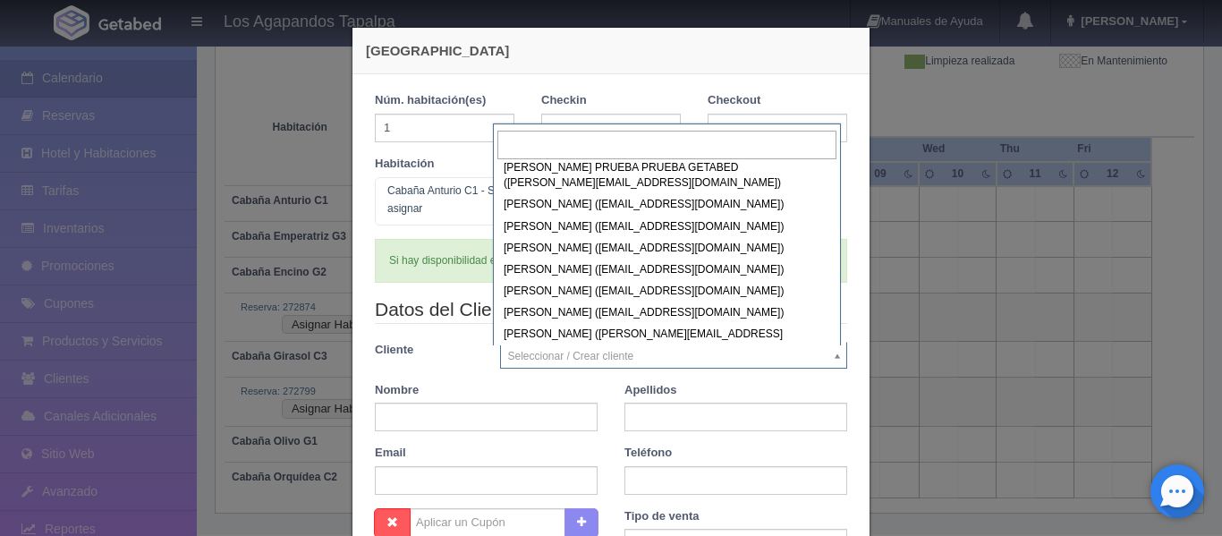
scroll to position [179, 0]
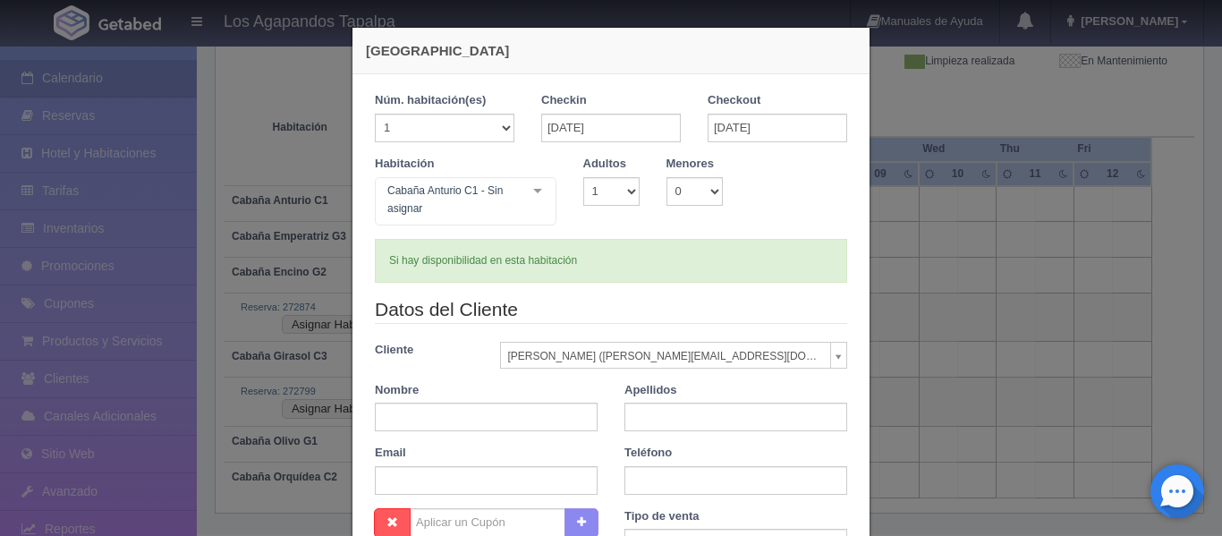
select select "245423"
type input "Érika"
type input "Gutiérrez"
type input "guteri.76@hotmail.com"
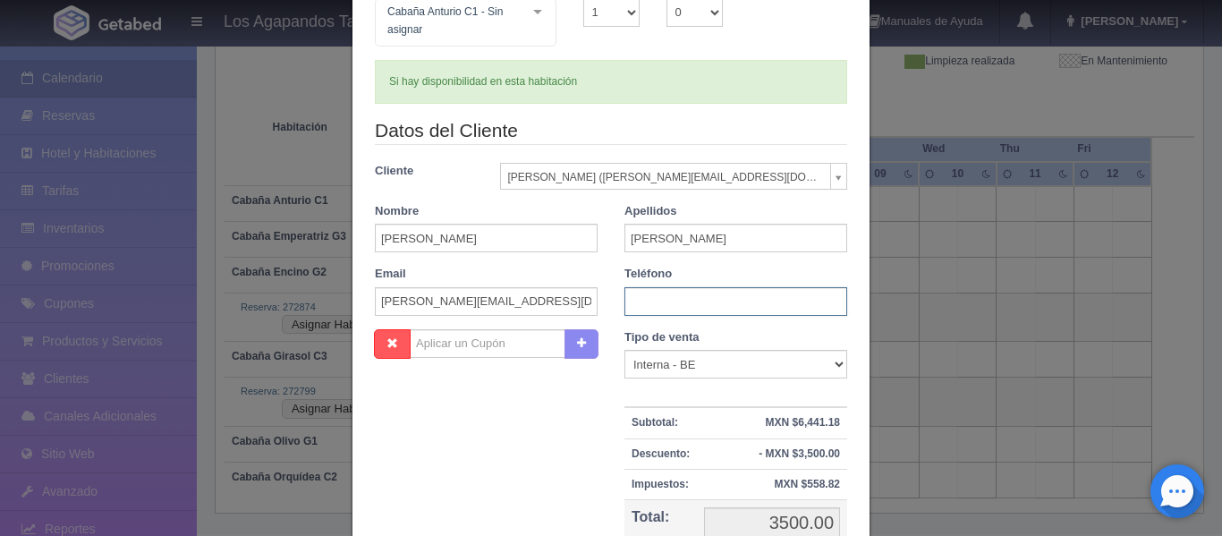
click at [674, 295] on input "text" at bounding box center [735, 301] width 223 height 29
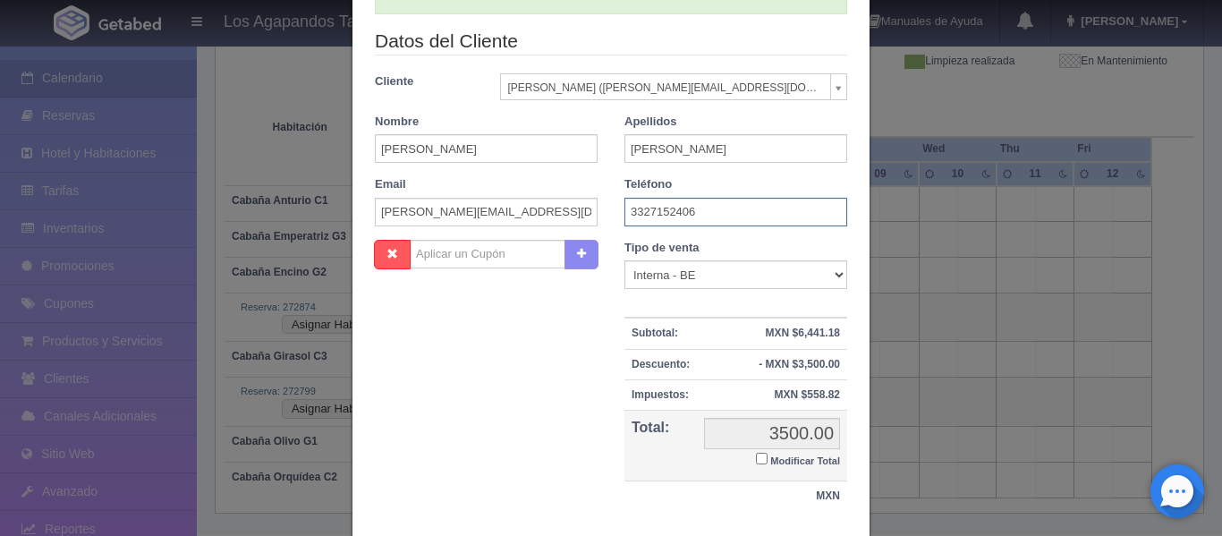
type input "3327152406"
click at [693, 283] on select "Correo Electronico Interna - BE Llamada OTA Externa Otro WALK IN" at bounding box center [735, 274] width 223 height 29
select select "walkin"
click at [624, 260] on select "Correo Electronico Interna - BE Llamada OTA Externa Otro WALK IN" at bounding box center [735, 274] width 223 height 29
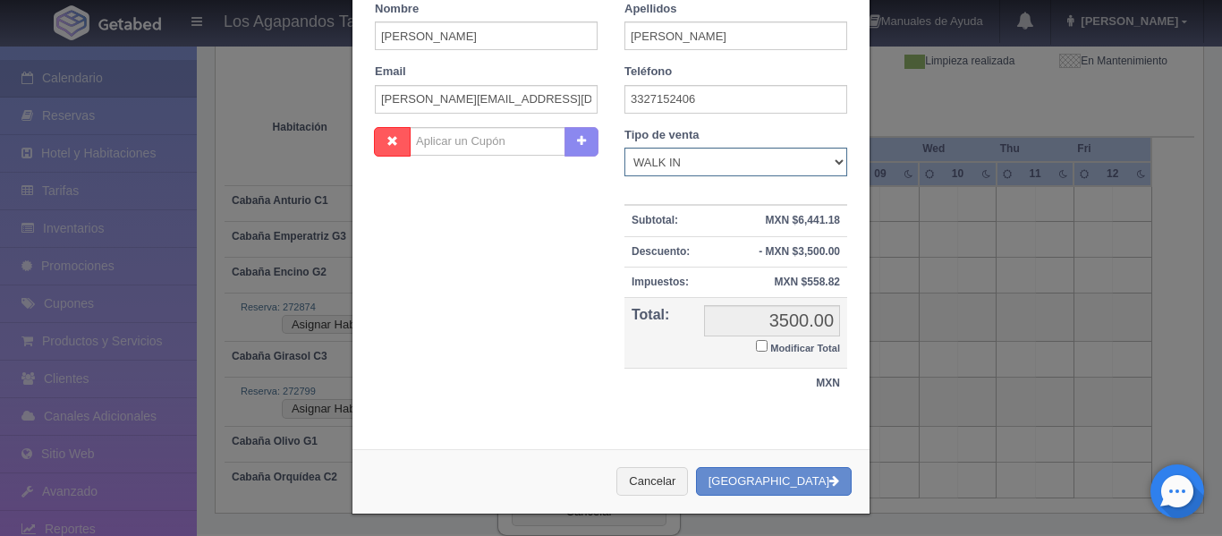
scroll to position [386, 0]
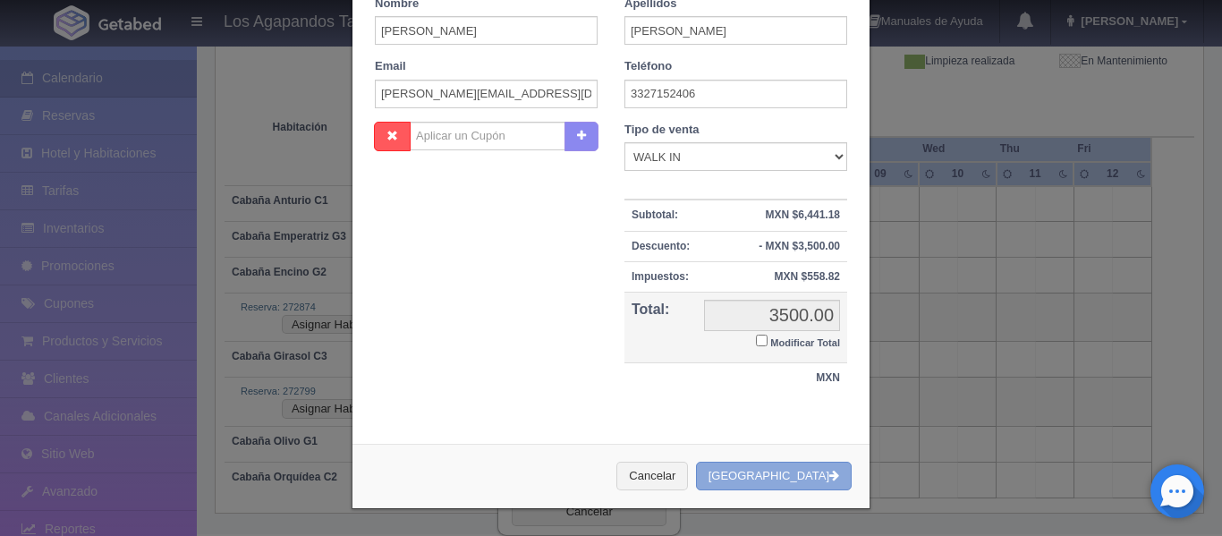
click at [790, 467] on button "[GEOGRAPHIC_DATA]" at bounding box center [774, 477] width 156 height 30
click at [908, 279] on div "Nueva Reserva Núm. habitación(es) 1 2 3 4 5 6 7 8 9 10 11 12 13 14 15 16 17 18 …" at bounding box center [611, 268] width 1222 height 536
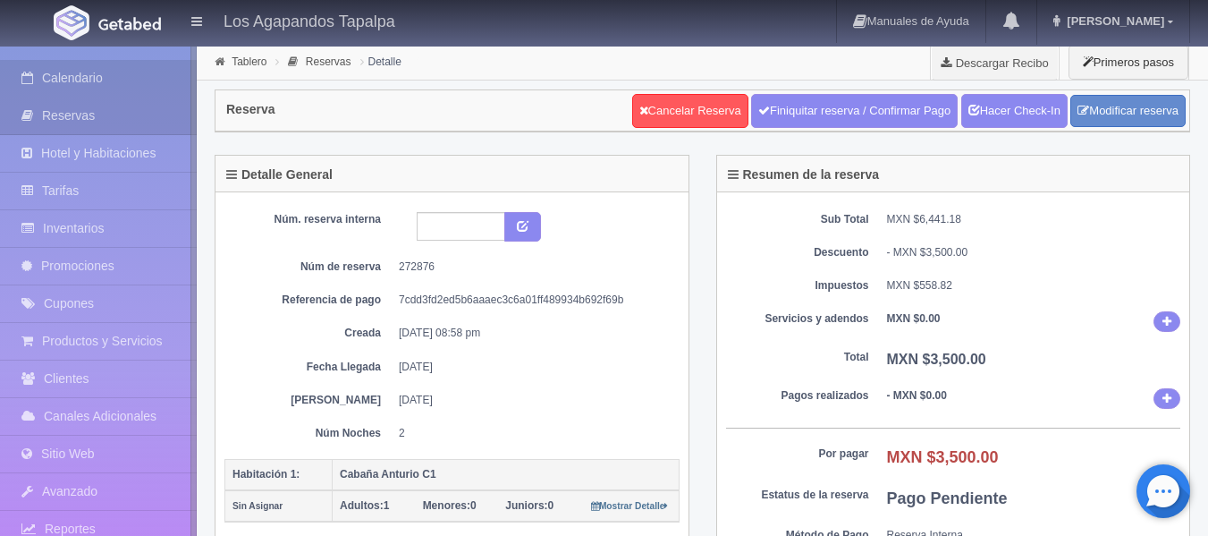
click at [79, 79] on link "Calendario" at bounding box center [98, 78] width 197 height 37
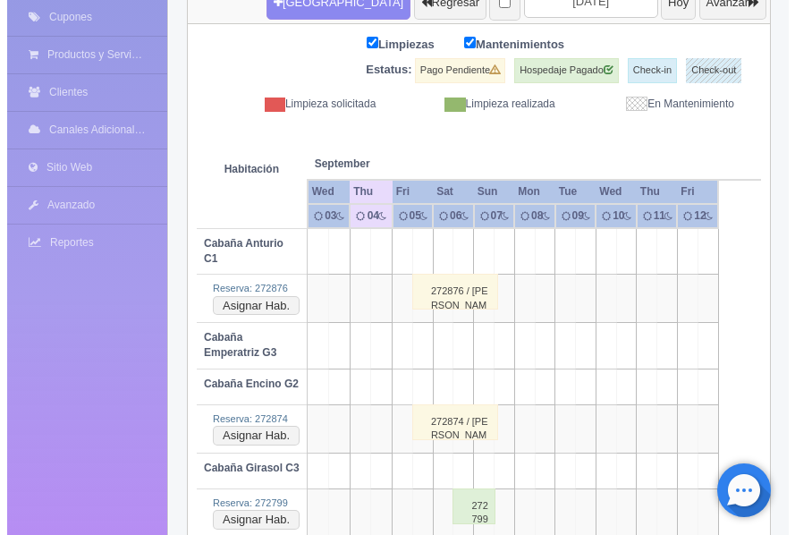
scroll to position [318, 0]
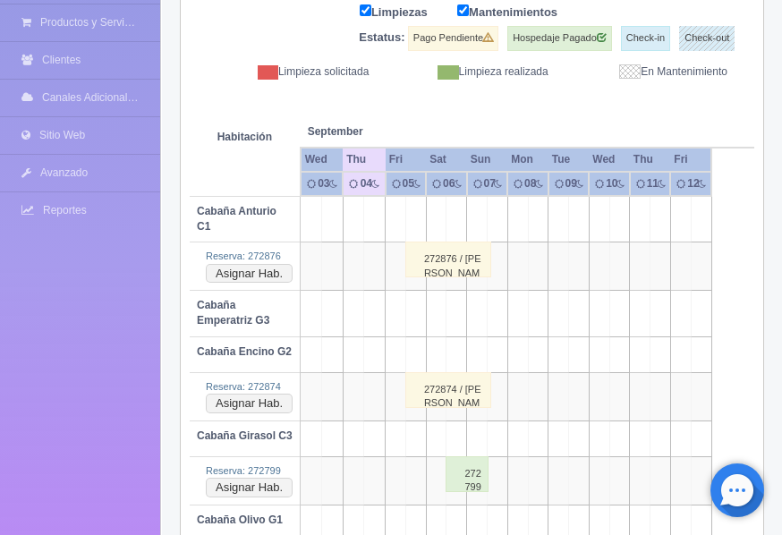
drag, startPoint x: 416, startPoint y: 318, endPoint x: 449, endPoint y: 318, distance: 33.1
click at [449, 318] on tr "Cabaña Emperatriz G3" at bounding box center [472, 314] width 564 height 46
click at [419, 304] on td at bounding box center [415, 314] width 21 height 46
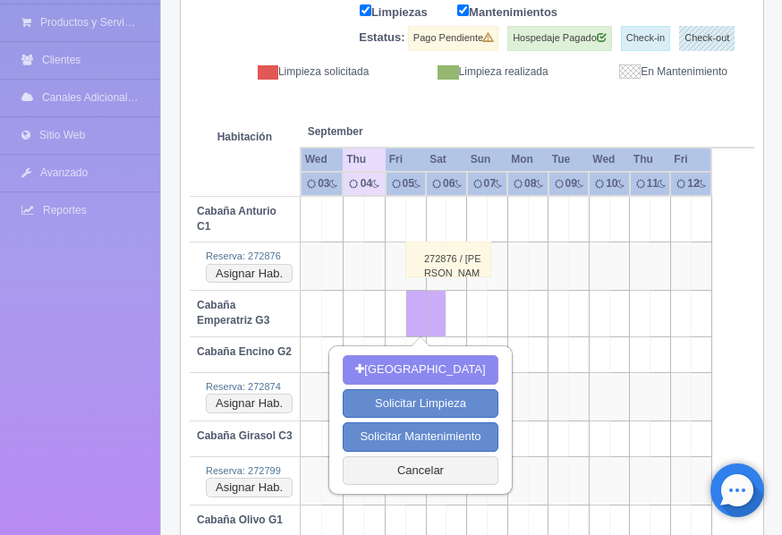
click at [473, 306] on td at bounding box center [477, 314] width 21 height 46
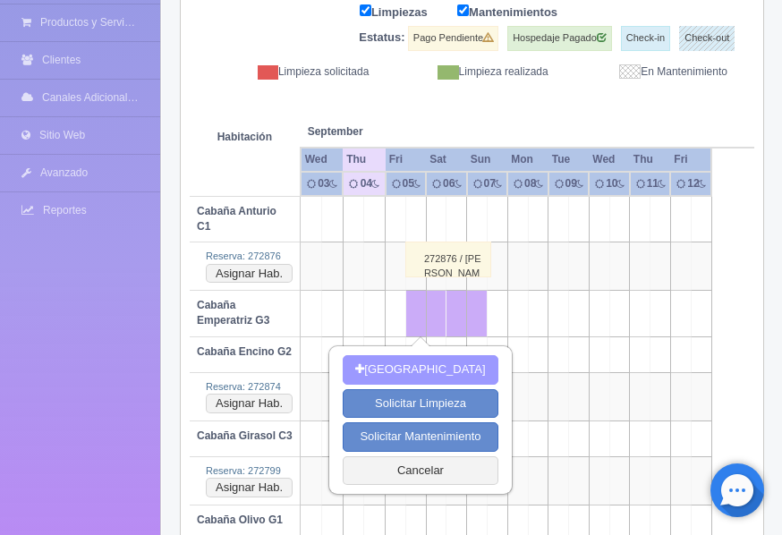
click at [449, 363] on button "Nueva Reserva" at bounding box center [420, 370] width 155 height 30
type input "[DATE]"
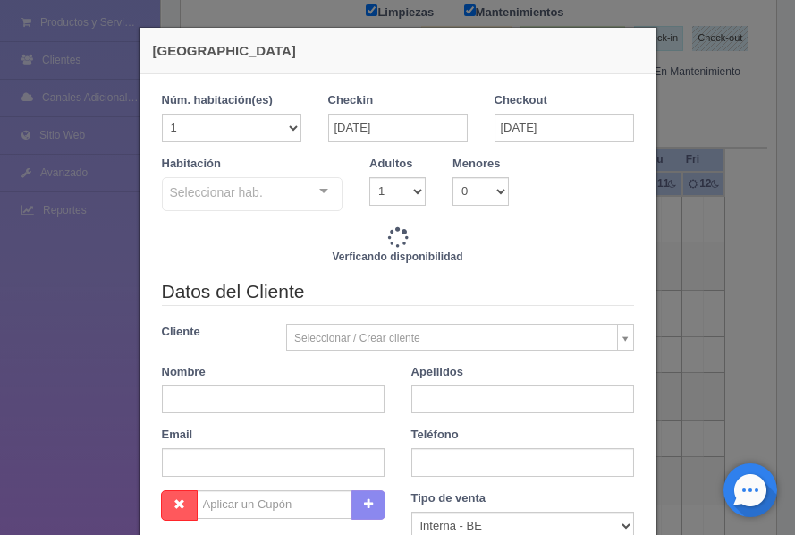
checkbox input "false"
type input "4500.00"
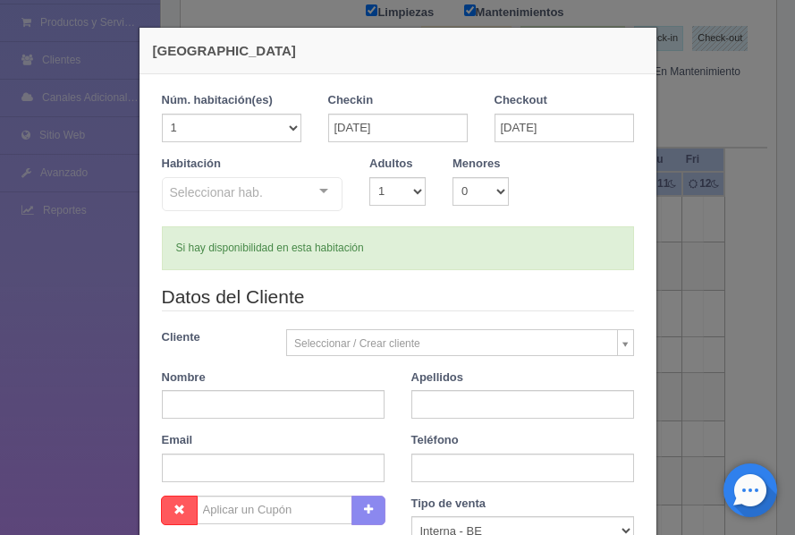
checkbox input "false"
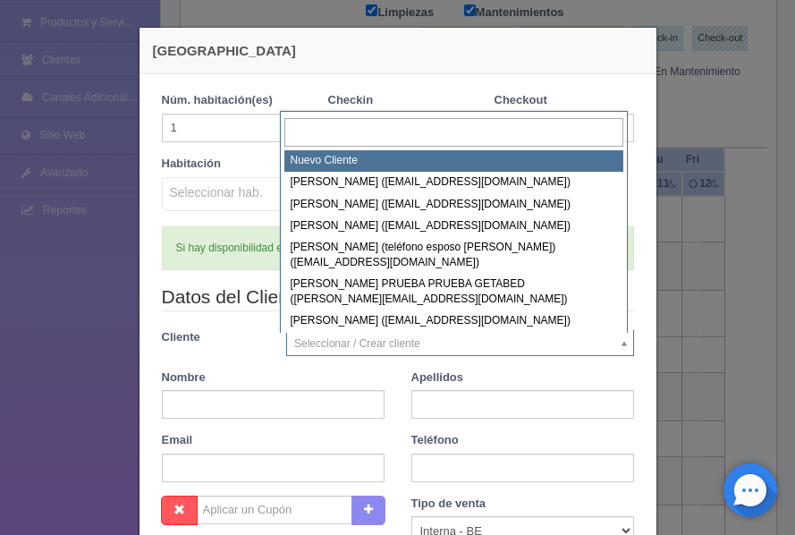
click at [351, 351] on body "Los Agapandos Tapalpa Manuales de Ayuda Actualizaciones recientes Ana Pau Mi Pe…" at bounding box center [397, 130] width 795 height 896
select select "-1"
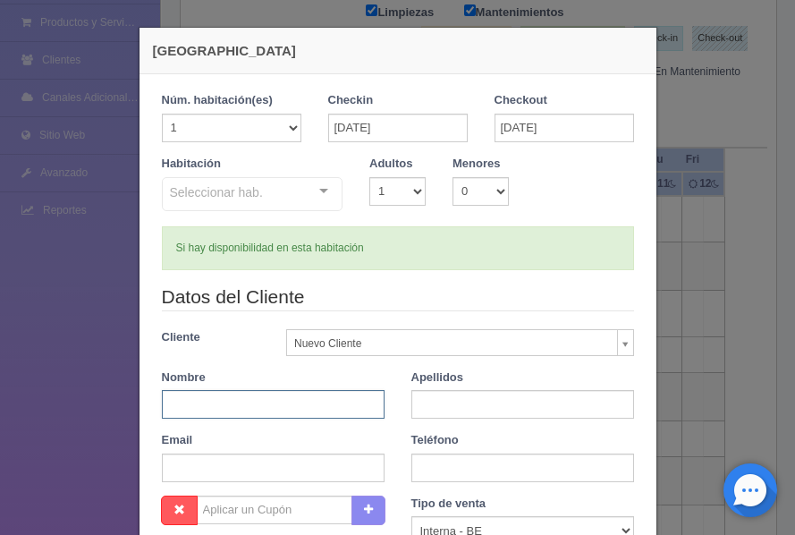
click at [236, 411] on input "text" at bounding box center [273, 404] width 223 height 29
type input "José Luis"
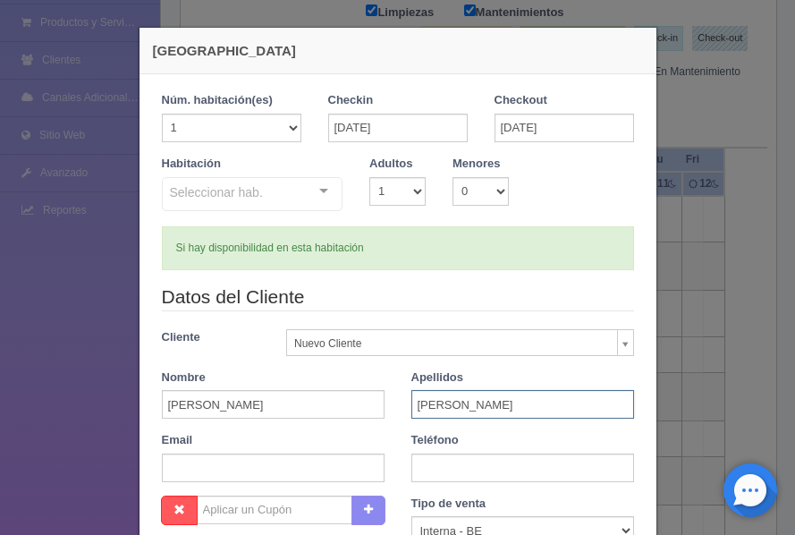
type input "Martín del Campo"
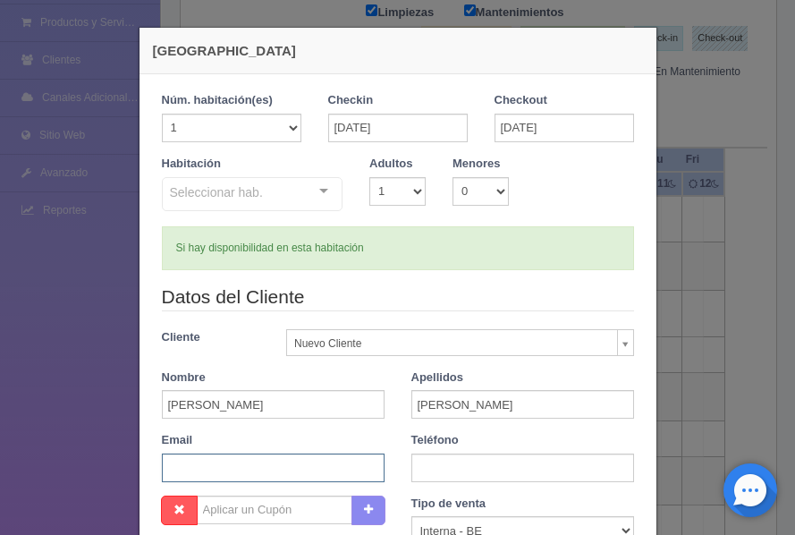
click at [229, 459] on input "text" at bounding box center [273, 467] width 223 height 29
paste input "luis.mh64@hotmail.com"
type input "luis.mh64@hotmail.com"
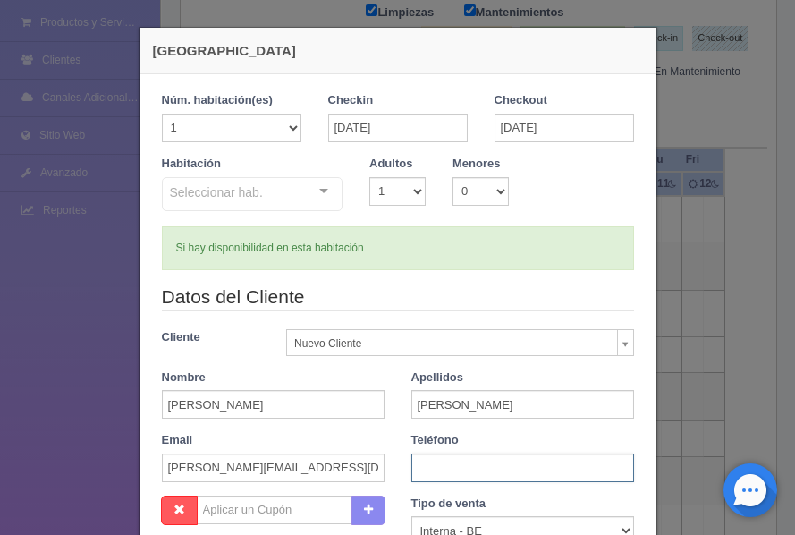
click at [467, 457] on input "text" at bounding box center [522, 467] width 223 height 29
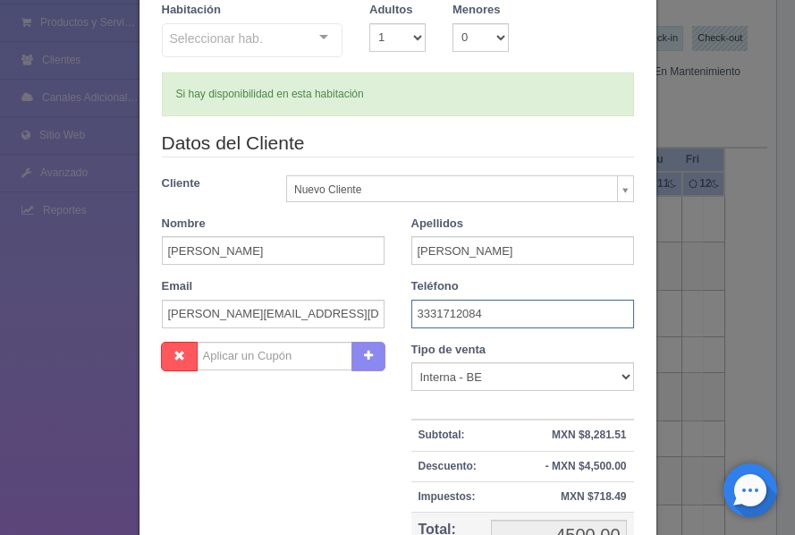
scroll to position [179, 0]
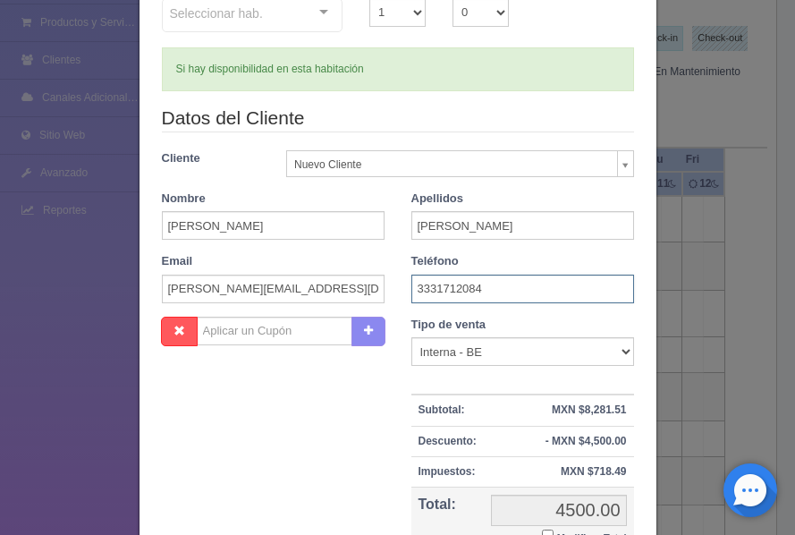
type input "3331712084"
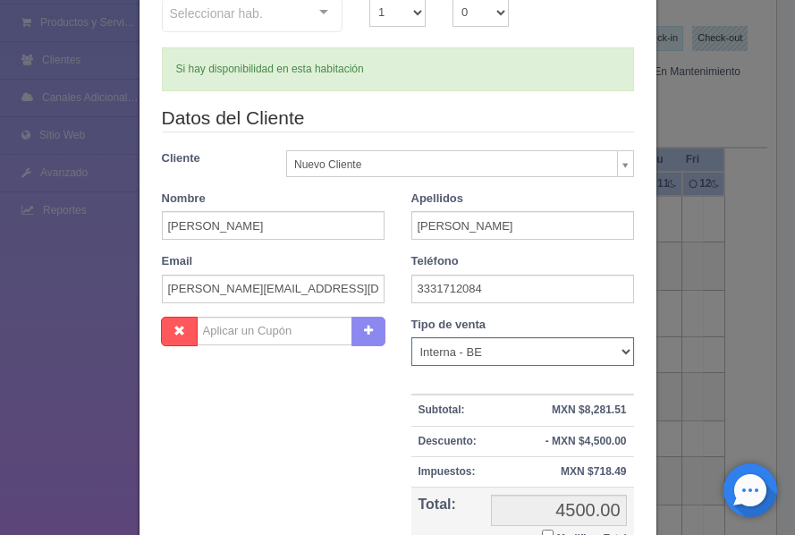
click at [606, 352] on select "Correo Electronico Interna - BE Llamada OTA Externa Otro WALK IN" at bounding box center [522, 351] width 223 height 29
select select "walkin"
click at [411, 337] on select "Correo Electronico Interna - BE Llamada OTA Externa Otro WALK IN" at bounding box center [522, 351] width 223 height 29
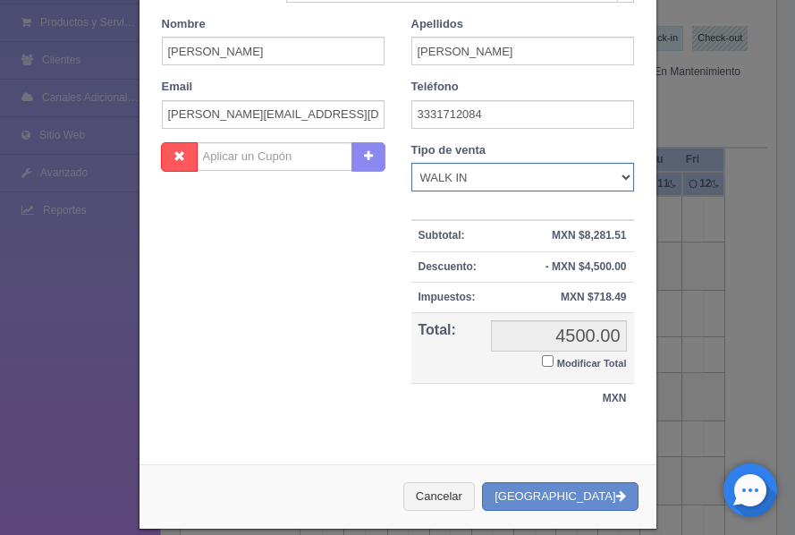
scroll to position [375, 0]
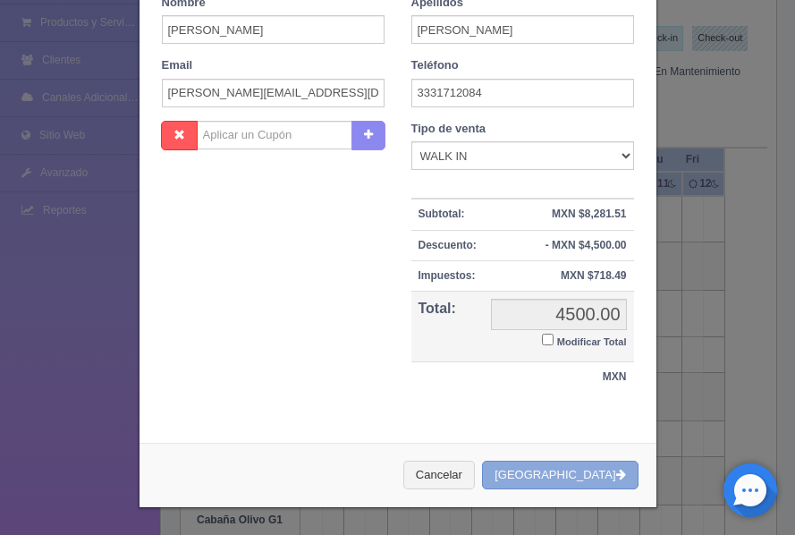
click at [566, 481] on button "[GEOGRAPHIC_DATA]" at bounding box center [560, 476] width 156 height 30
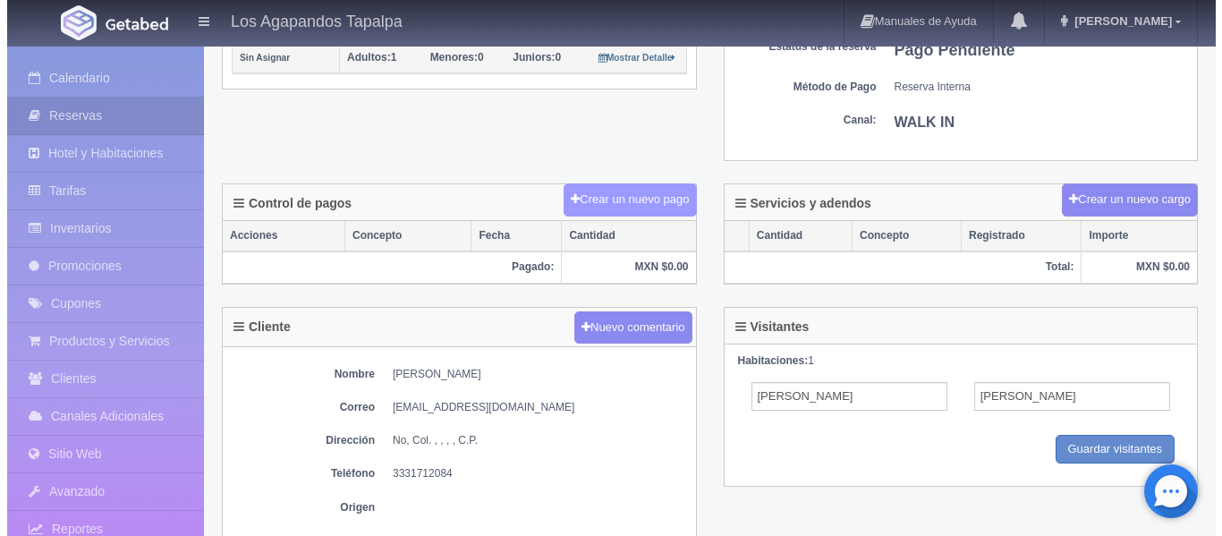
scroll to position [447, 0]
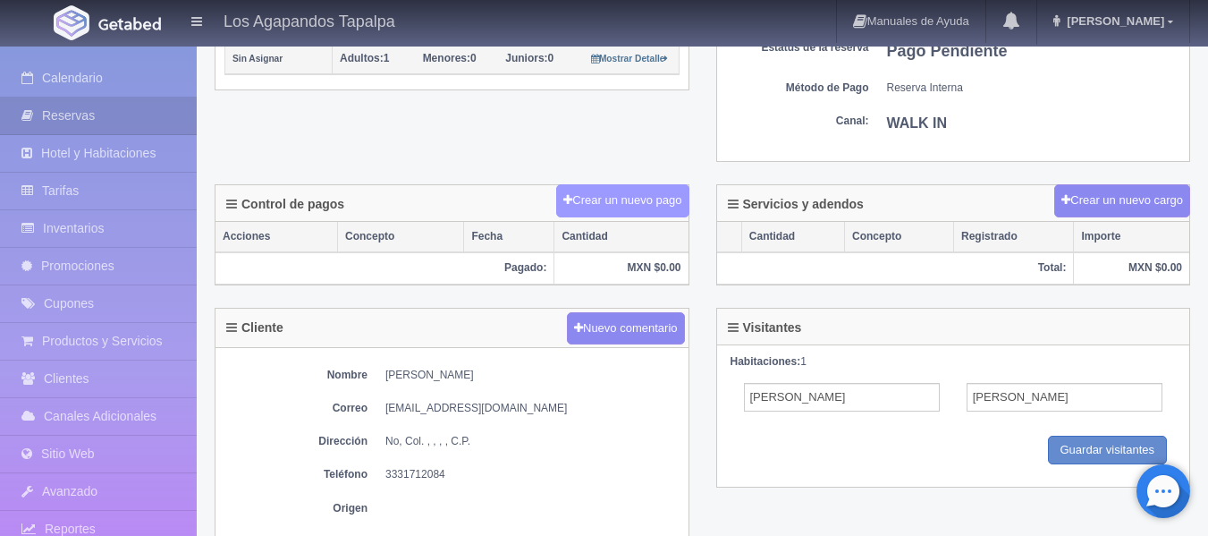
click at [620, 191] on button "Crear un nuevo pago" at bounding box center [622, 200] width 132 height 33
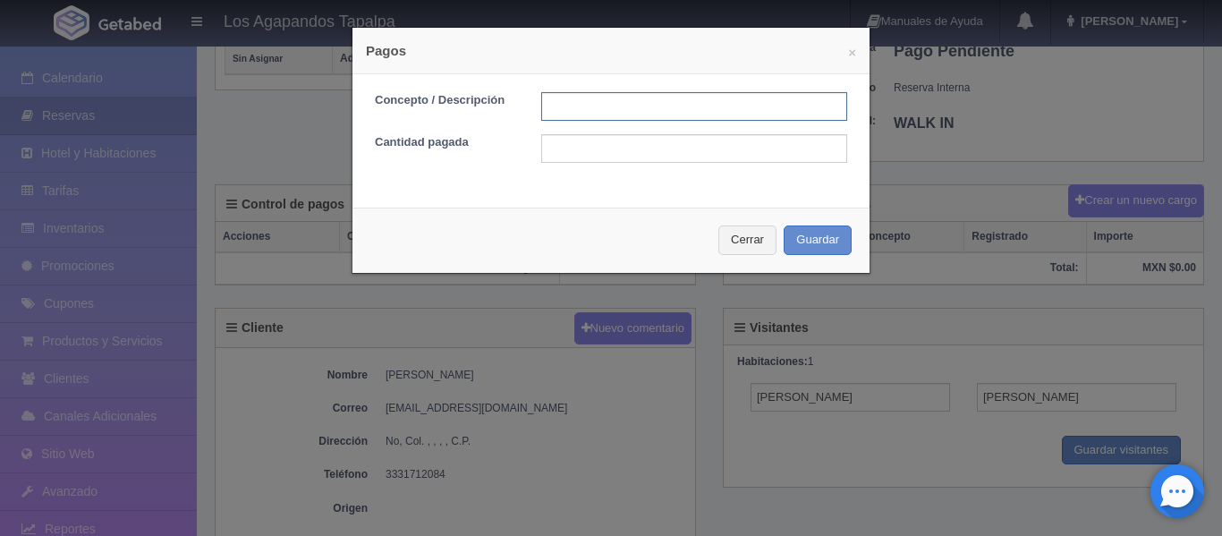
click at [579, 108] on input "text" at bounding box center [694, 106] width 306 height 29
type input "Anticipo"
click at [570, 147] on input "text" at bounding box center [694, 148] width 306 height 29
type input "2750"
click at [781, 237] on button "Guardar" at bounding box center [818, 240] width 68 height 30
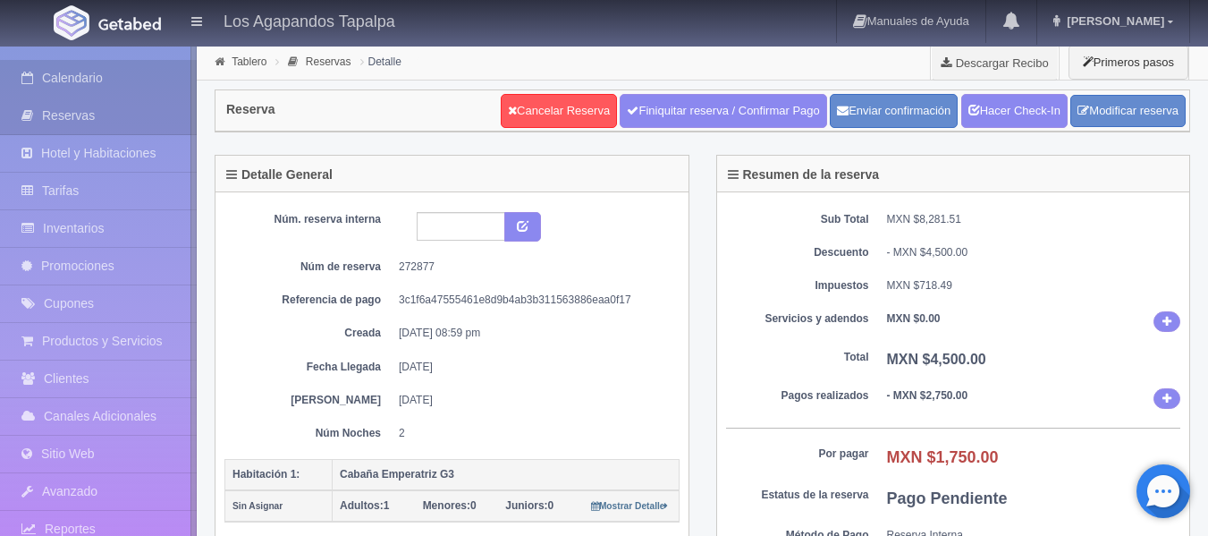
click at [44, 74] on link "Calendario" at bounding box center [98, 78] width 197 height 37
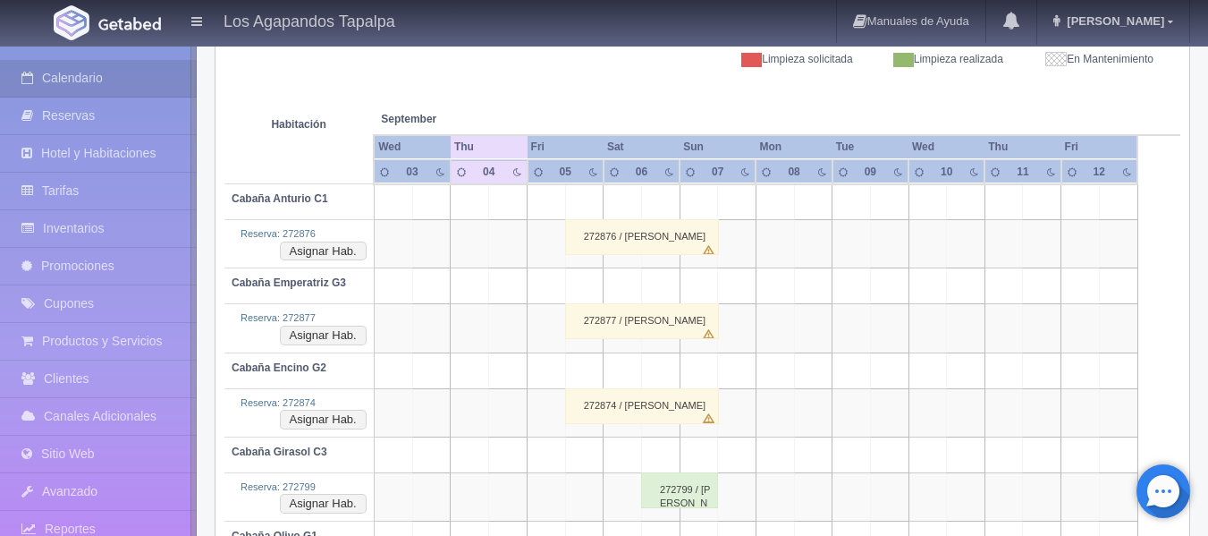
scroll to position [363, 0]
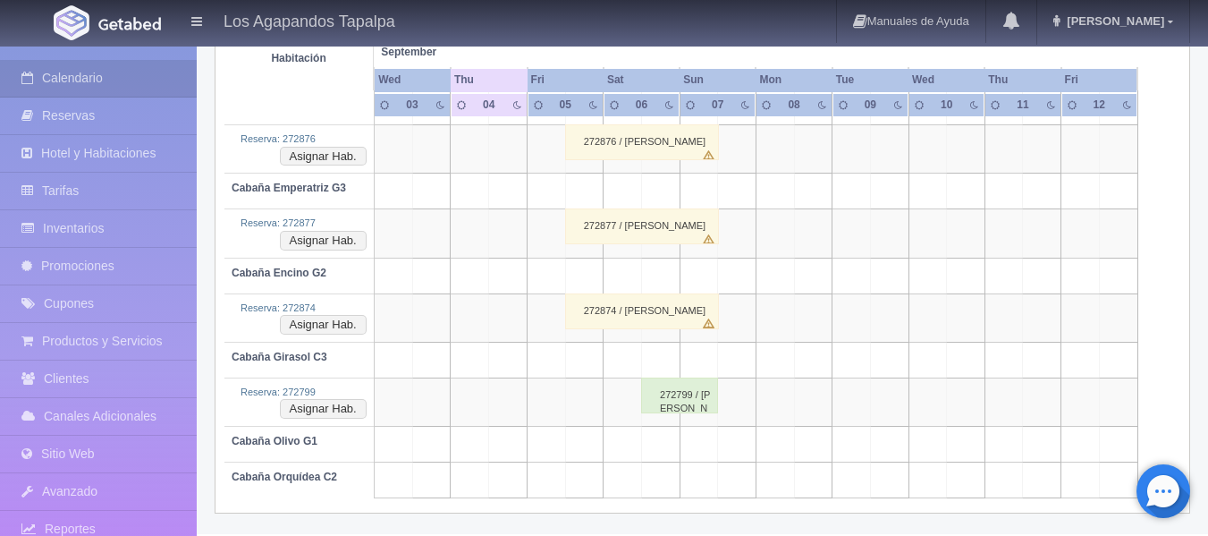
click at [652, 390] on div "272799 / [PERSON_NAME]" at bounding box center [679, 395] width 77 height 36
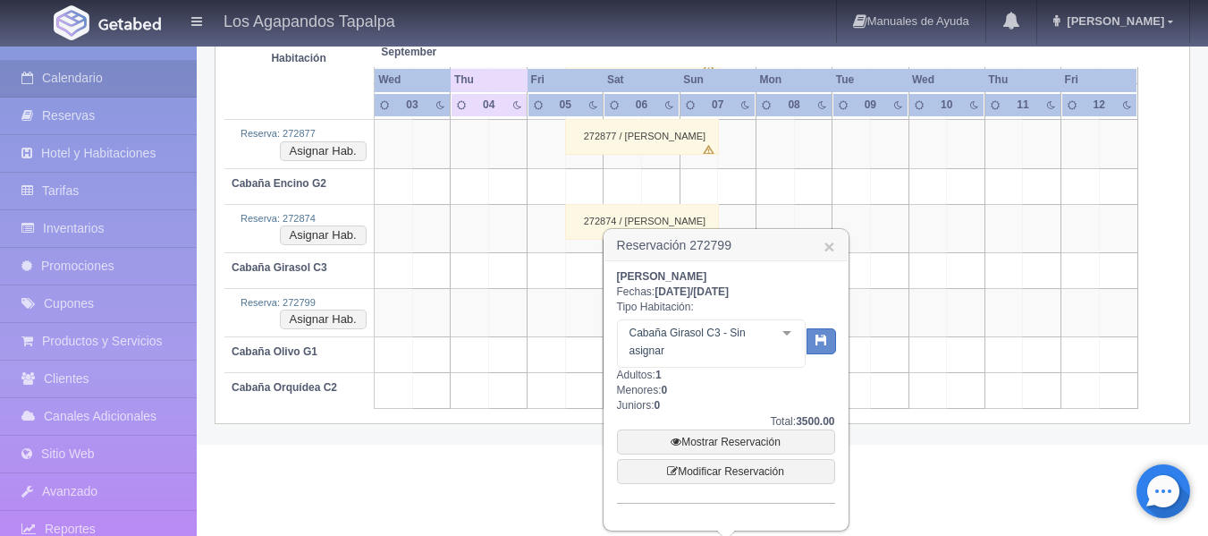
scroll to position [457, 0]
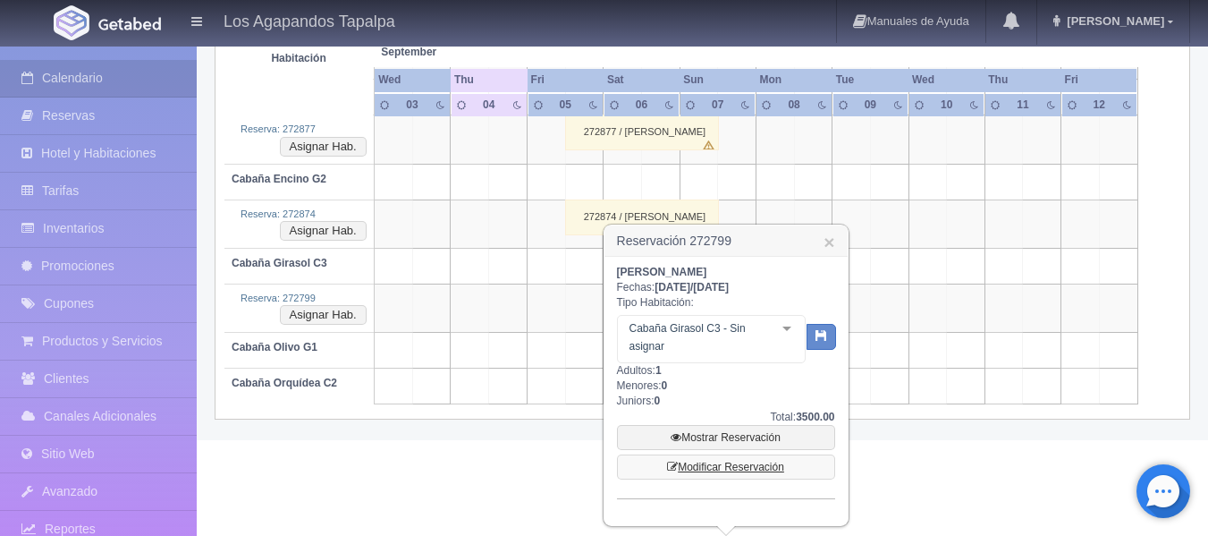
click at [752, 460] on link "Modificar Reservación" at bounding box center [726, 466] width 218 height 25
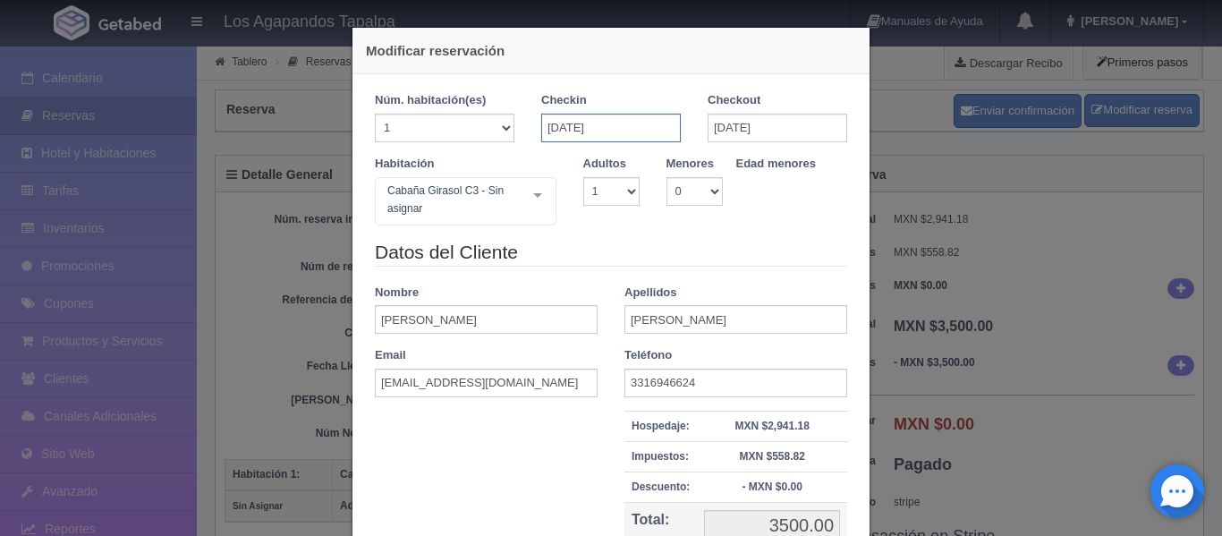
click at [589, 130] on input "06-09-2025" at bounding box center [611, 128] width 140 height 29
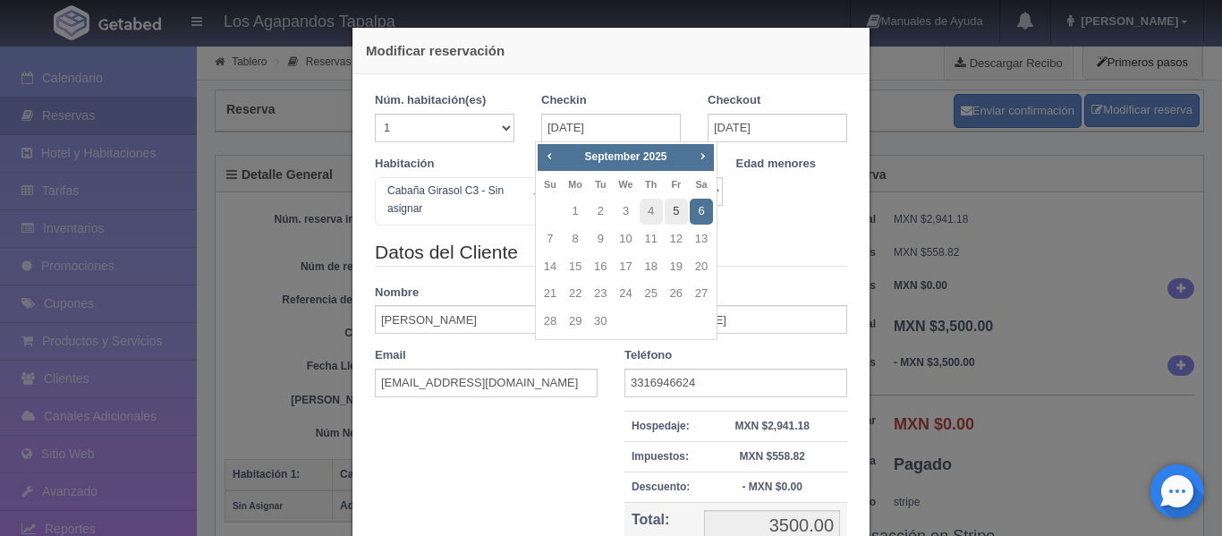
click at [682, 216] on link "5" at bounding box center [676, 212] width 23 height 26
type input "05-09-2025"
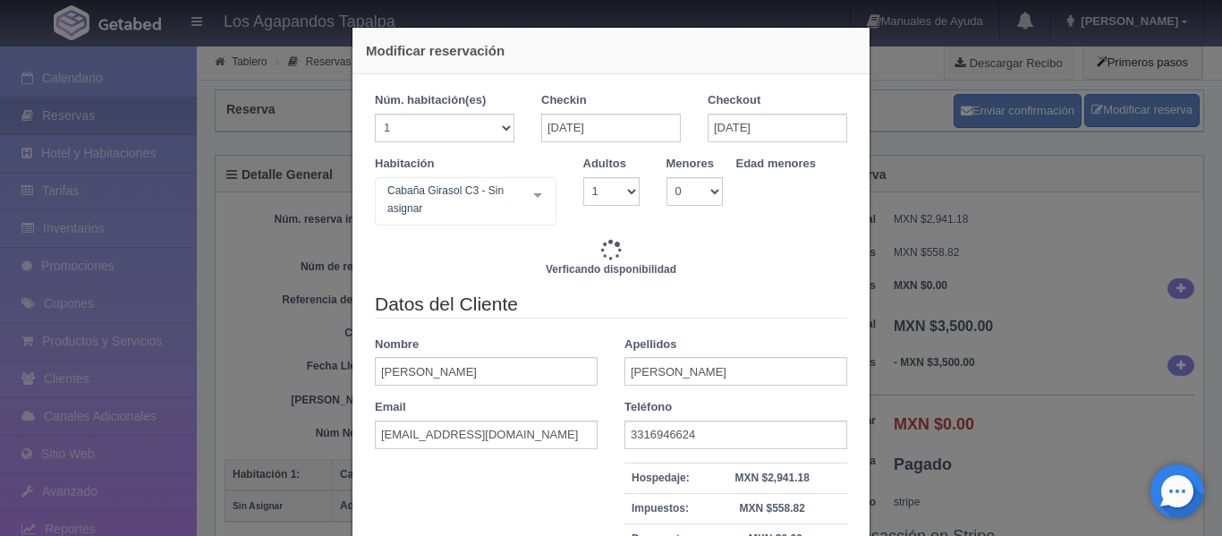
type input "3500.00"
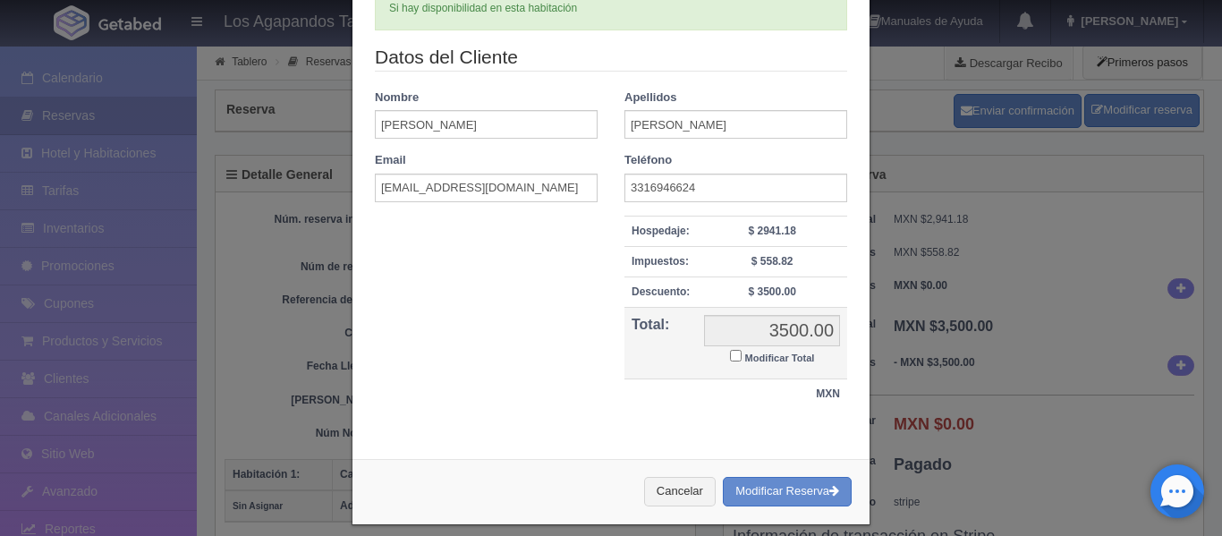
scroll to position [268, 0]
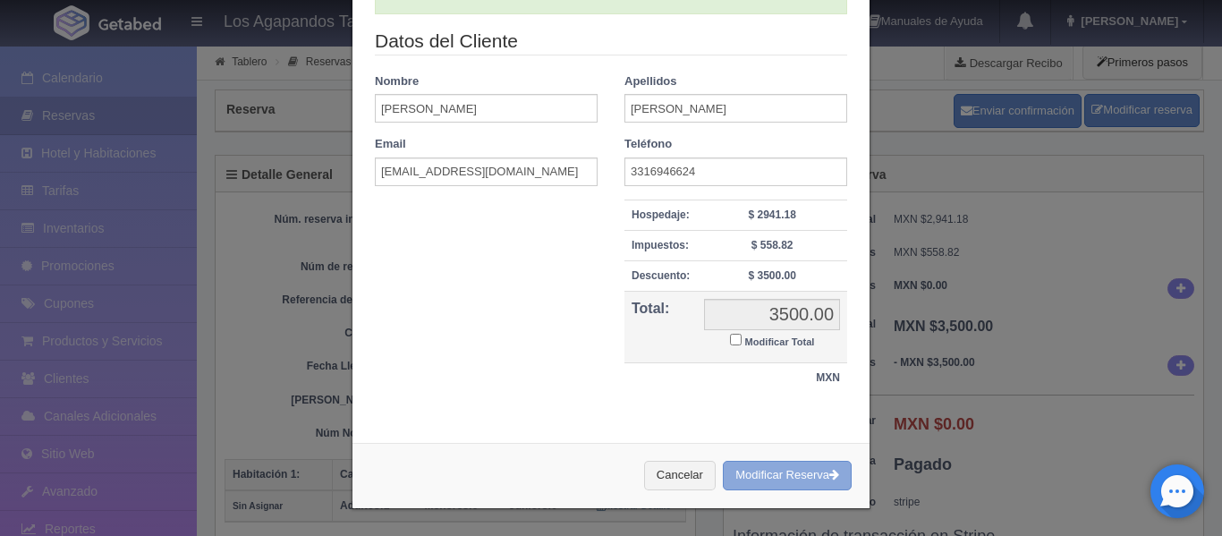
click at [779, 470] on button "Modificar Reserva" at bounding box center [787, 476] width 129 height 30
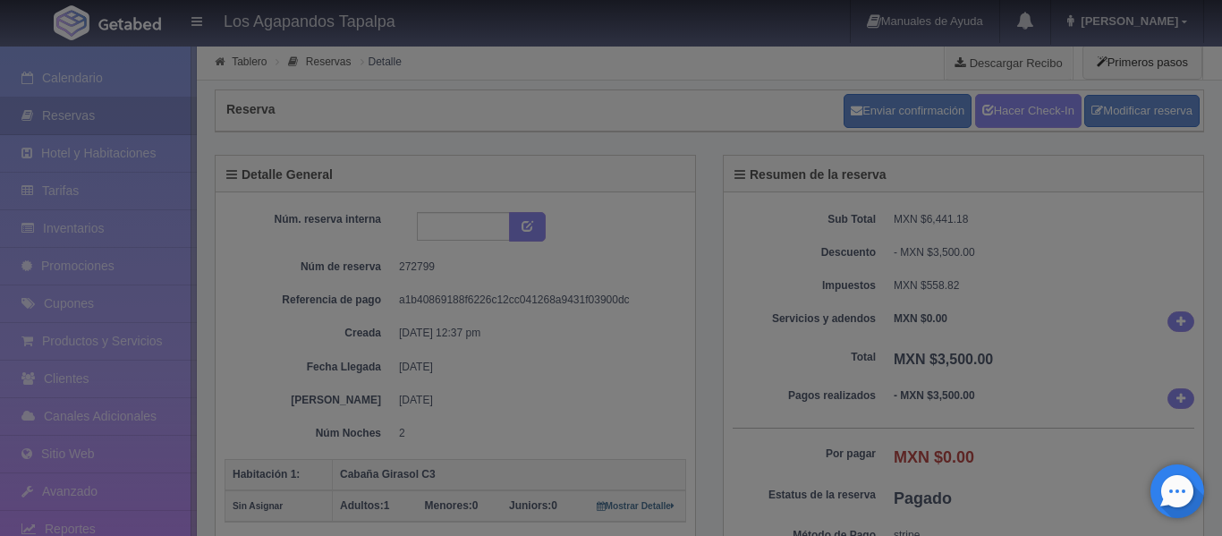
click at [987, 244] on div at bounding box center [611, 268] width 1222 height 536
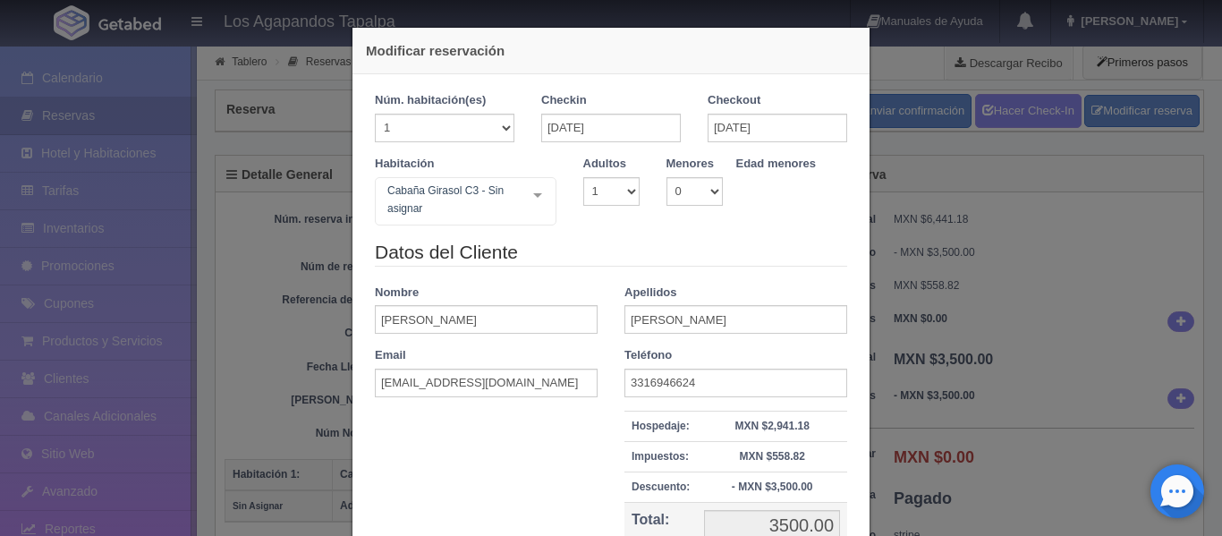
click at [986, 228] on div "Modificar reservación Núm. habitación(es) 1 2 3 4 5 6 7 8 9 10 11 12 13 14 15 1…" at bounding box center [611, 268] width 1222 height 536
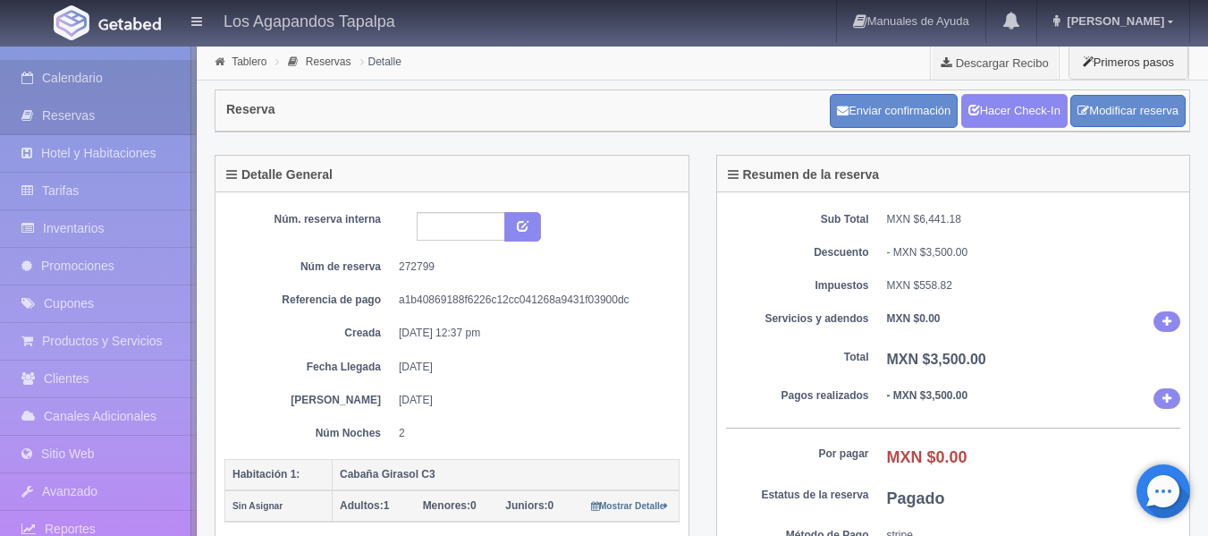
click at [87, 76] on link "Calendario" at bounding box center [98, 78] width 197 height 37
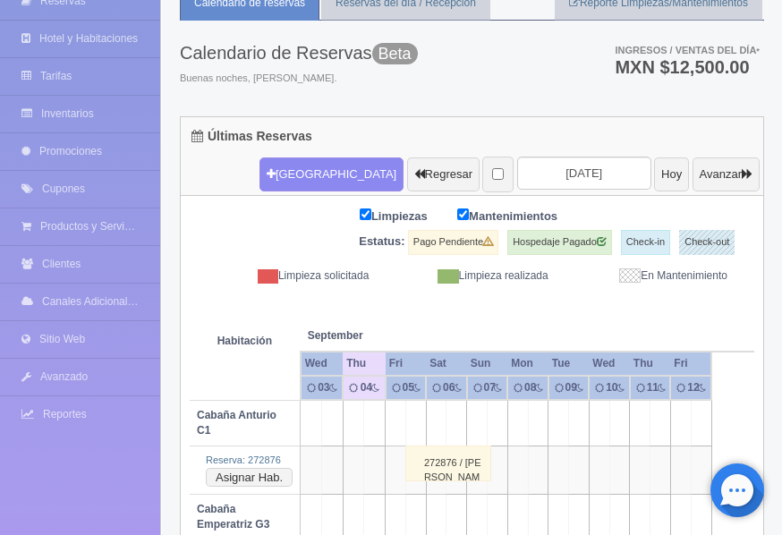
scroll to position [98, 0]
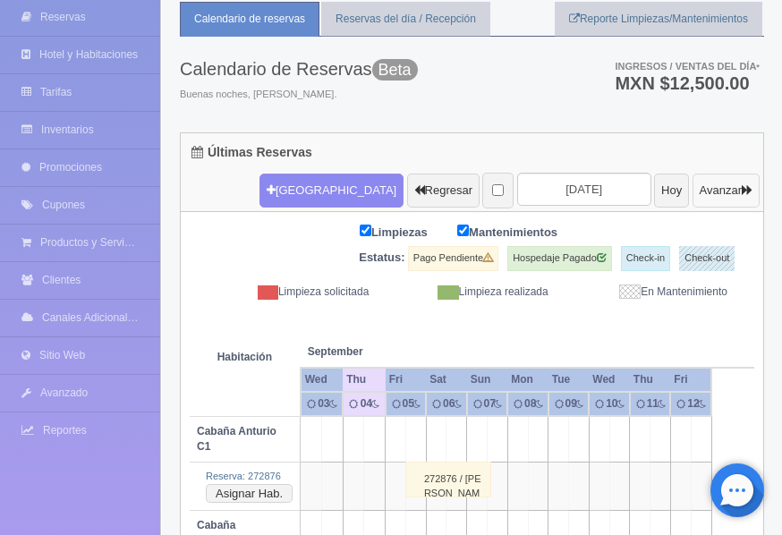
click at [692, 193] on button "Avanzar" at bounding box center [725, 191] width 67 height 34
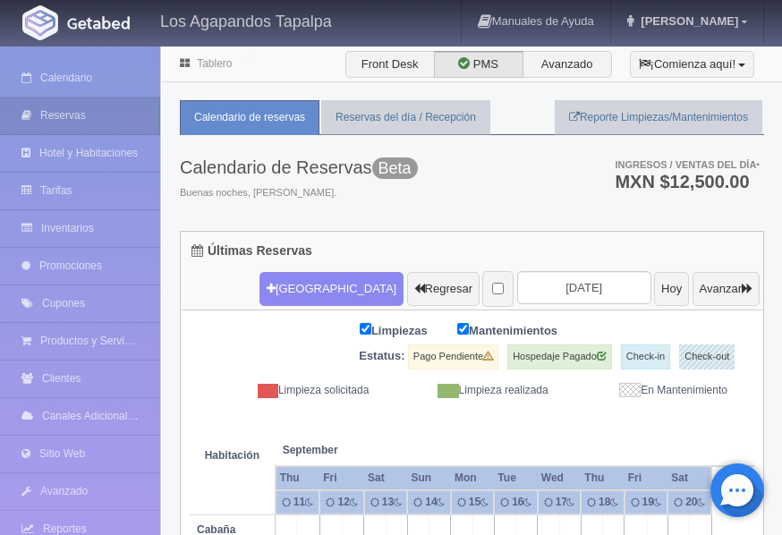
click at [679, 193] on ul "Ingresos / Ventas del día * MXN $12,500.00" at bounding box center [689, 174] width 149 height 78
click at [699, 292] on button "Avanzar" at bounding box center [725, 289] width 67 height 34
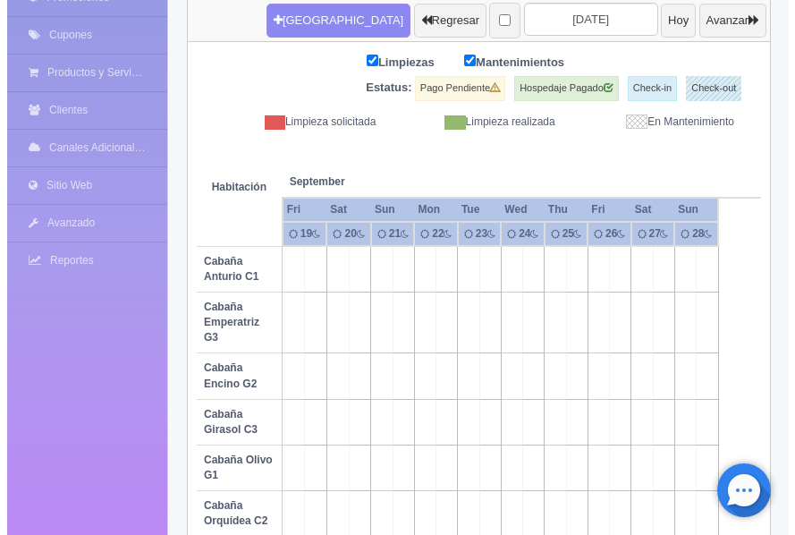
scroll to position [308, 0]
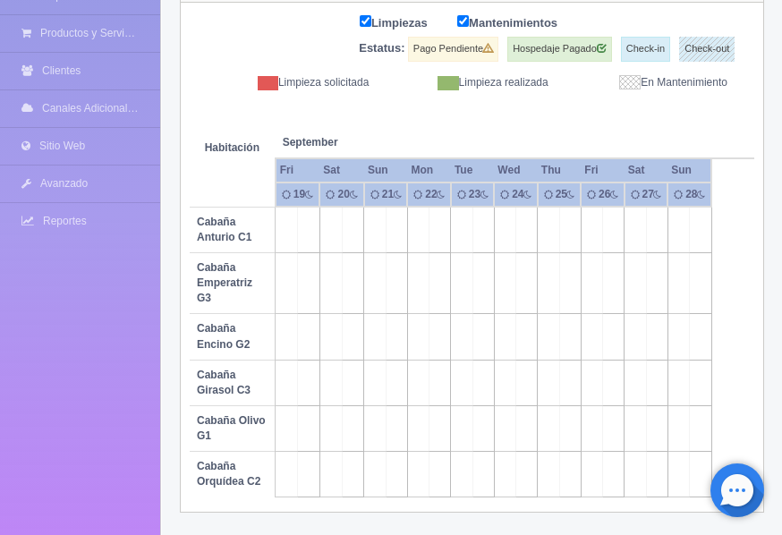
click at [420, 471] on td at bounding box center [417, 475] width 21 height 46
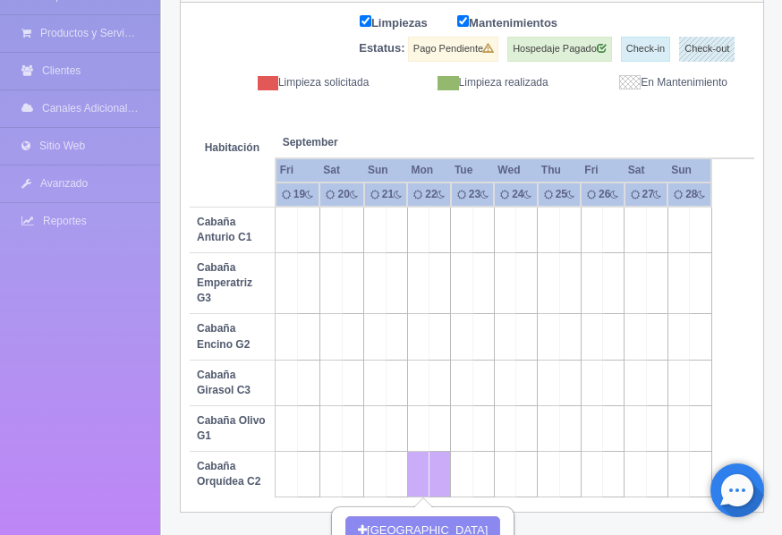
click at [603, 464] on td at bounding box center [613, 475] width 21 height 46
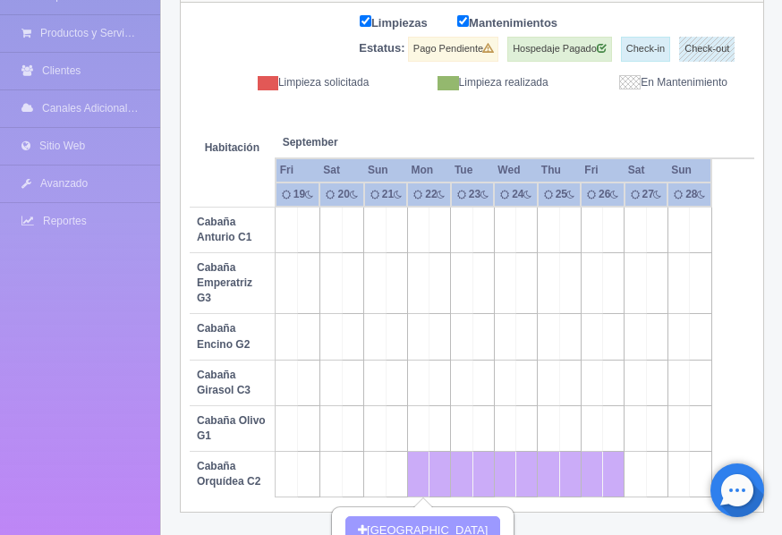
click at [467, 522] on button "[GEOGRAPHIC_DATA]" at bounding box center [422, 531] width 155 height 30
type input "[DATE]"
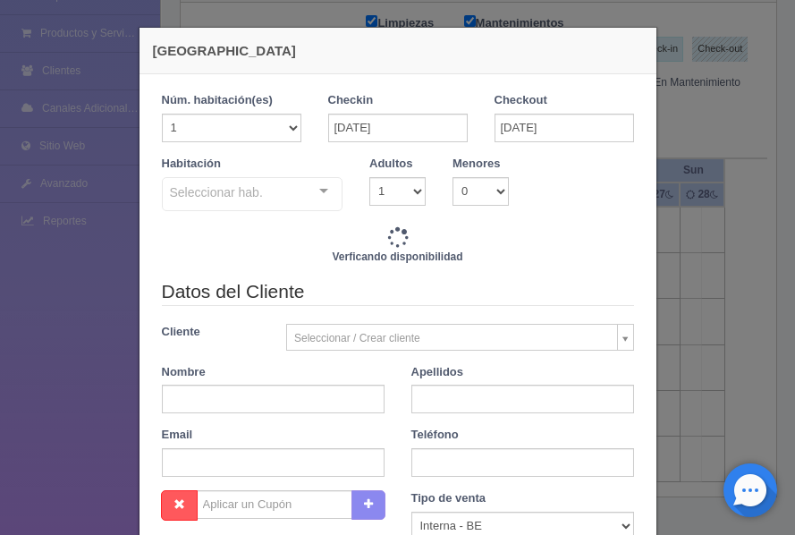
checkbox input "false"
type input "10500.00"
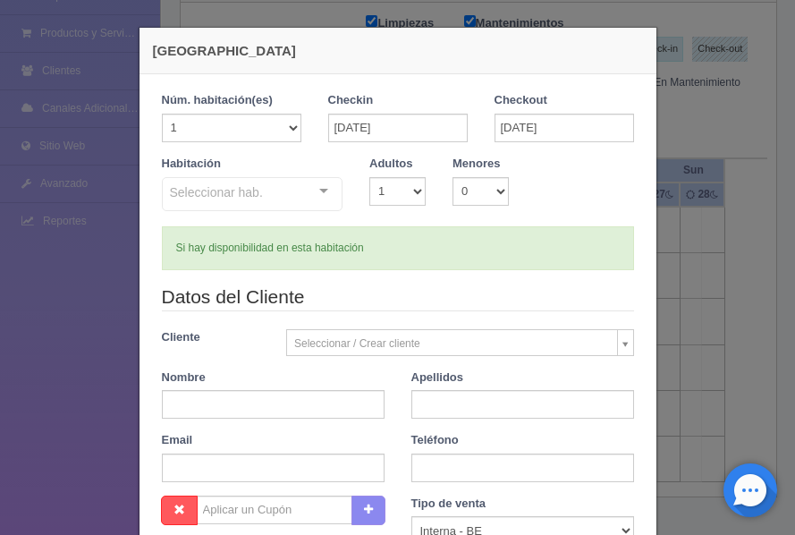
checkbox input "false"
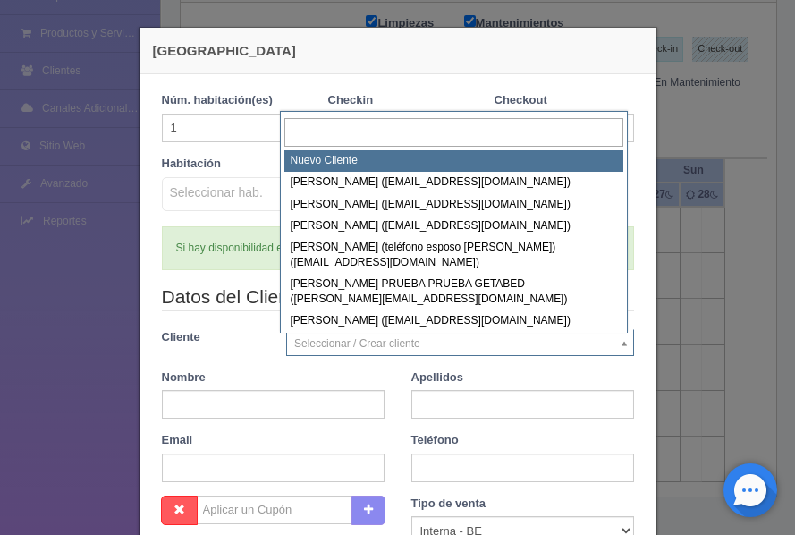
click at [356, 335] on body "Los Agapandos Tapalpa Manuales de Ayuda Actualizaciones recientes [PERSON_NAME]…" at bounding box center [397, 150] width 795 height 917
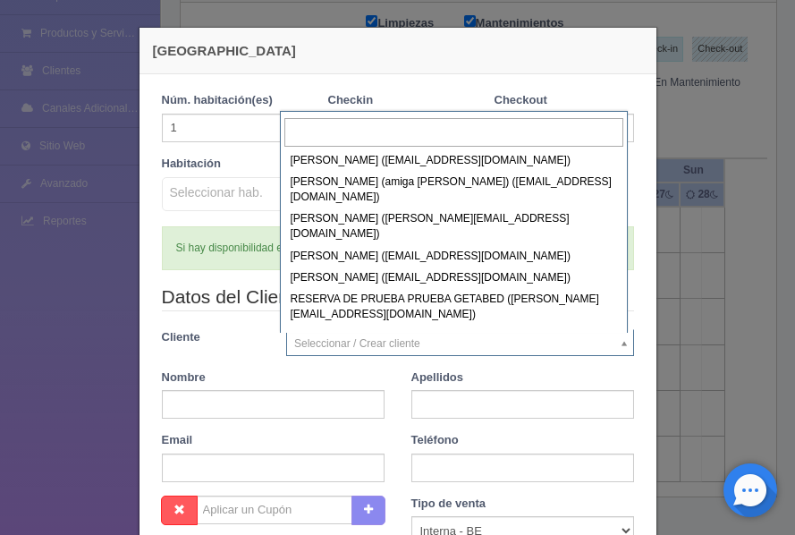
scroll to position [401, 0]
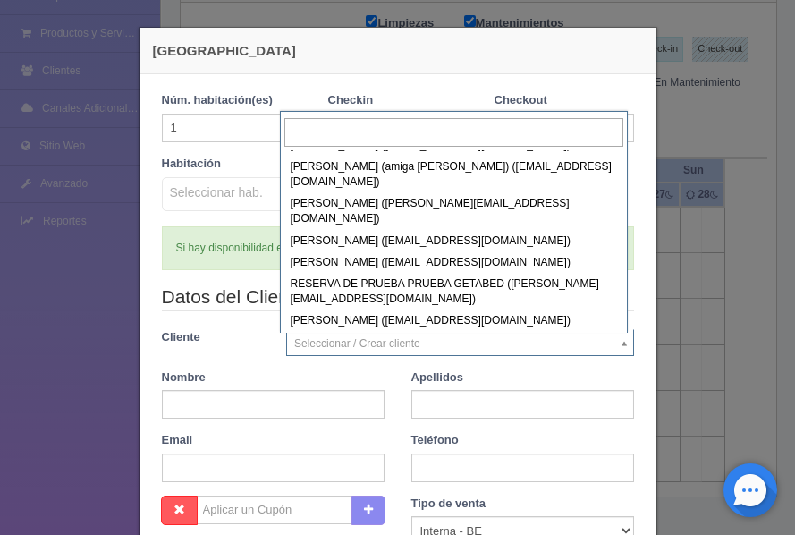
select select "241946"
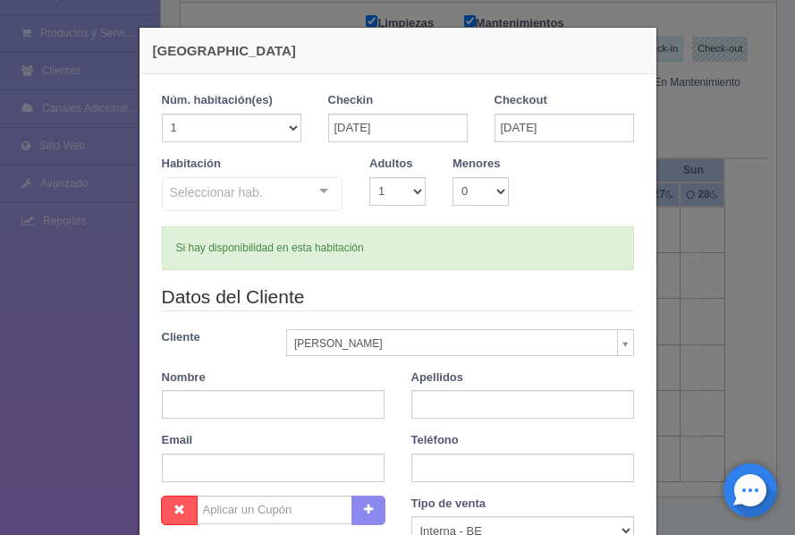
type input "Sra. Naela"
type input "[PERSON_NAME]"
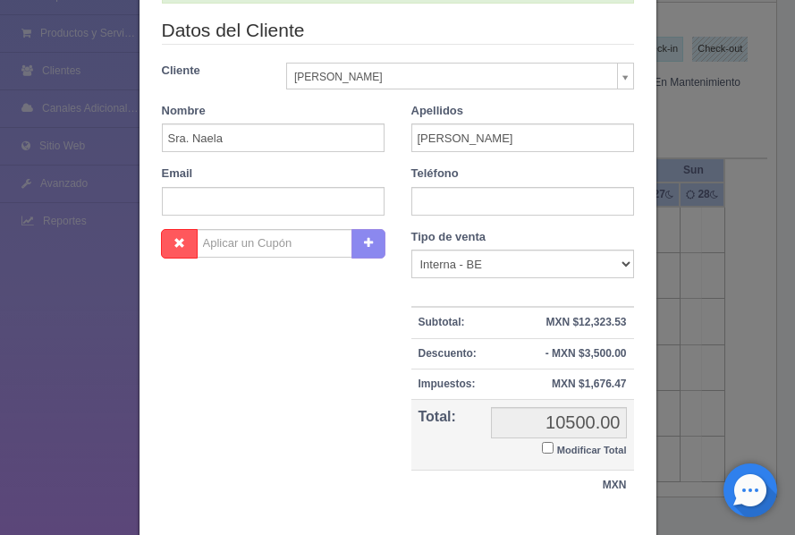
scroll to position [268, 0]
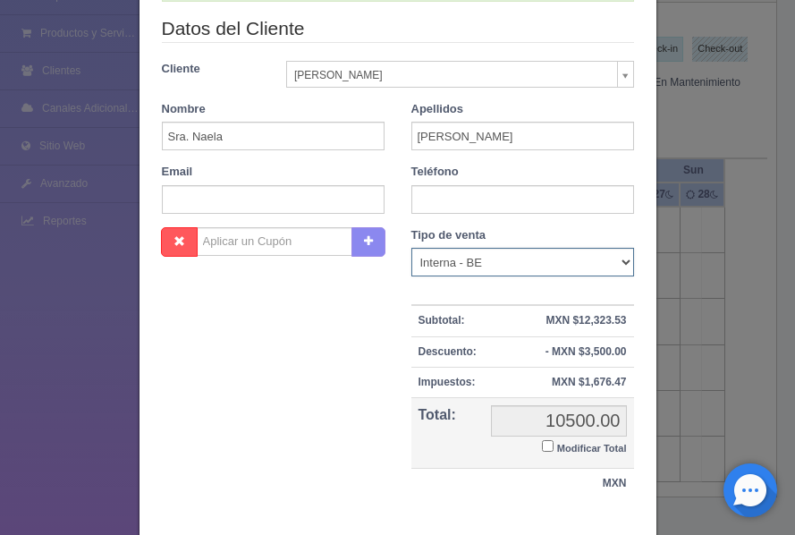
click at [487, 264] on select "Correo Electronico Interna - BE Llamada OTA Externa Otro WALK IN" at bounding box center [522, 262] width 223 height 29
select select "walkin"
click at [411, 248] on select "Correo Electronico Interna - BE Llamada OTA Externa Otro WALK IN" at bounding box center [522, 262] width 223 height 29
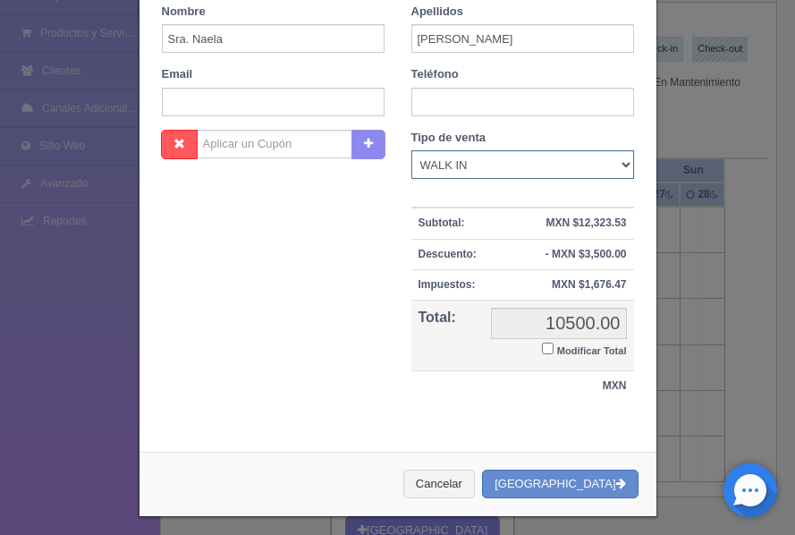
scroll to position [375, 0]
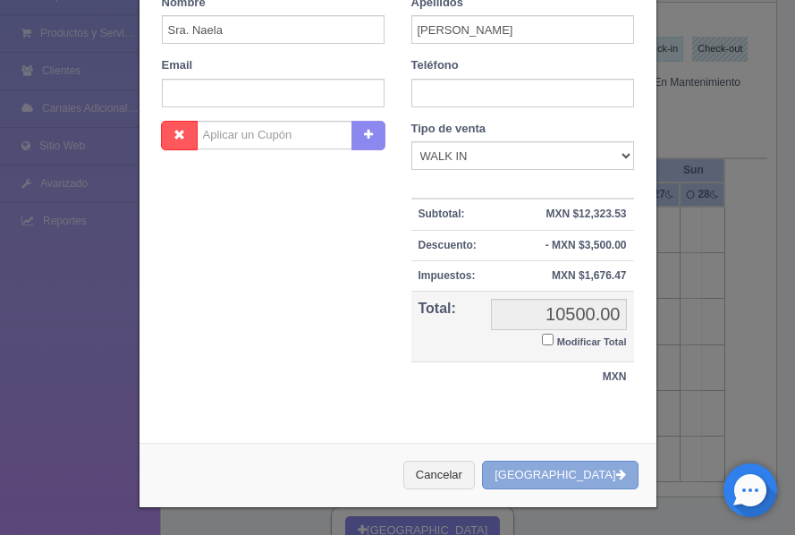
click at [563, 475] on button "Crear Reserva" at bounding box center [560, 476] width 156 height 30
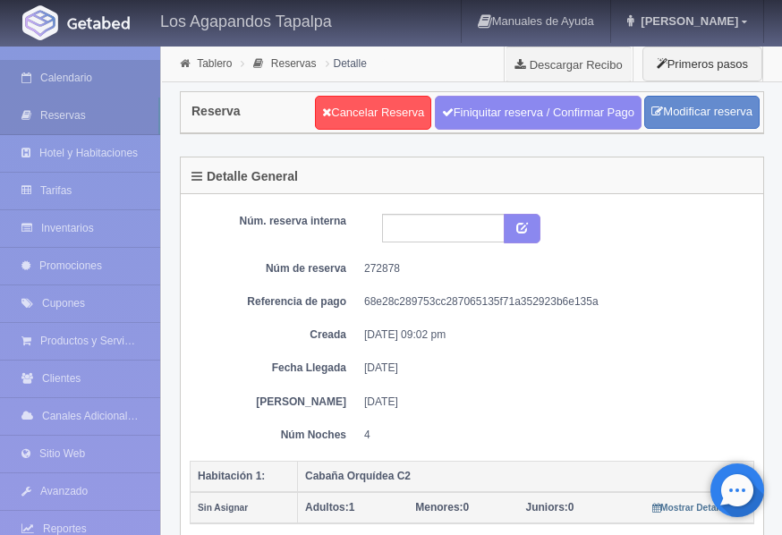
click at [60, 70] on link "Calendario" at bounding box center [80, 78] width 160 height 37
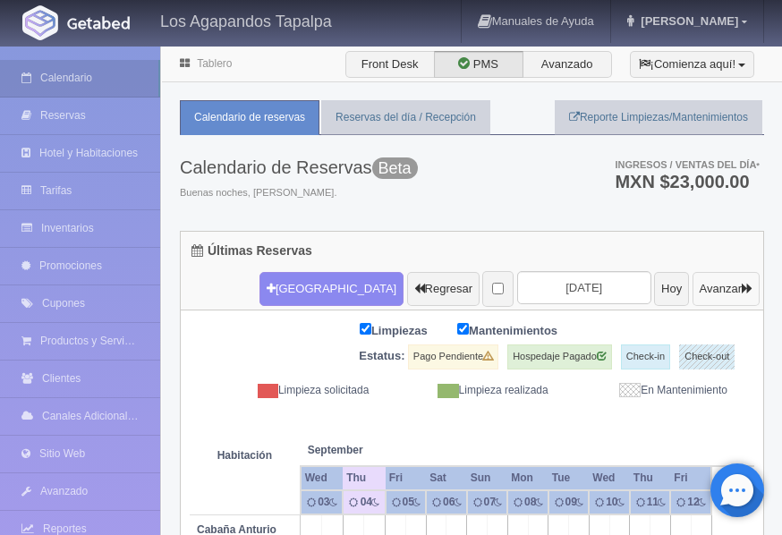
click at [692, 286] on button "Avanzar" at bounding box center [725, 289] width 67 height 34
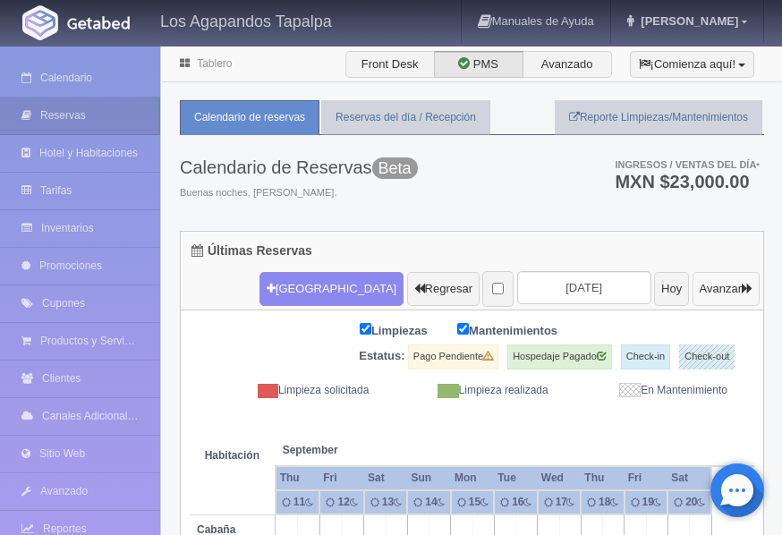
click at [692, 286] on button "Avanzar" at bounding box center [725, 289] width 67 height 34
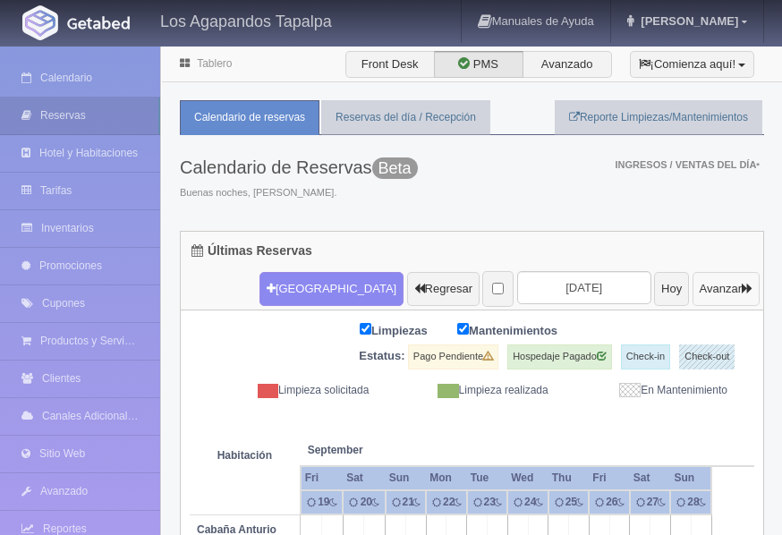
click at [692, 286] on button "Avanzar" at bounding box center [725, 289] width 67 height 34
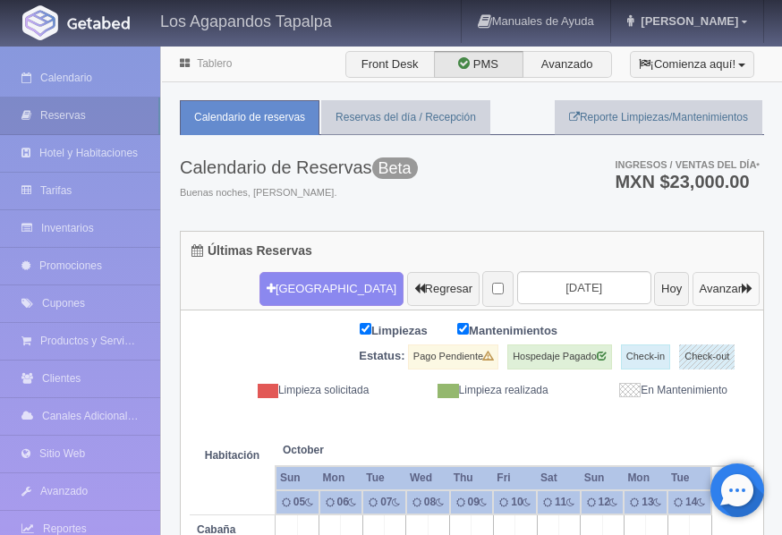
click at [697, 286] on button "Avanzar" at bounding box center [725, 289] width 67 height 34
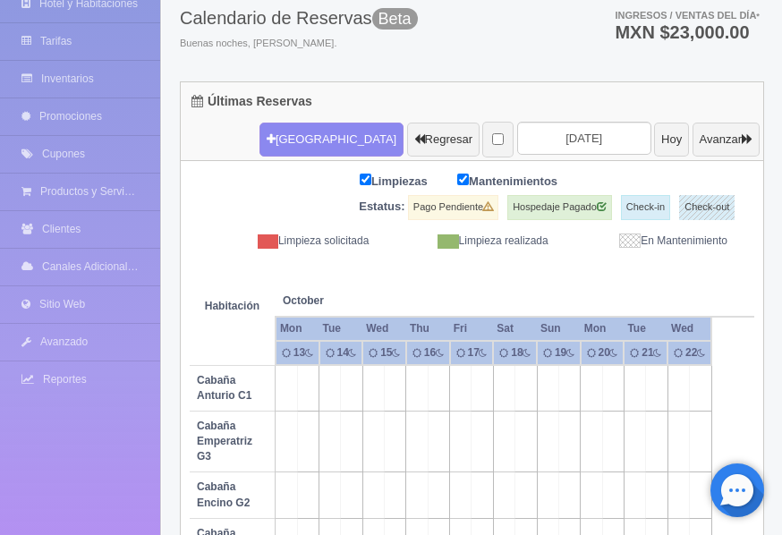
scroll to position [179, 0]
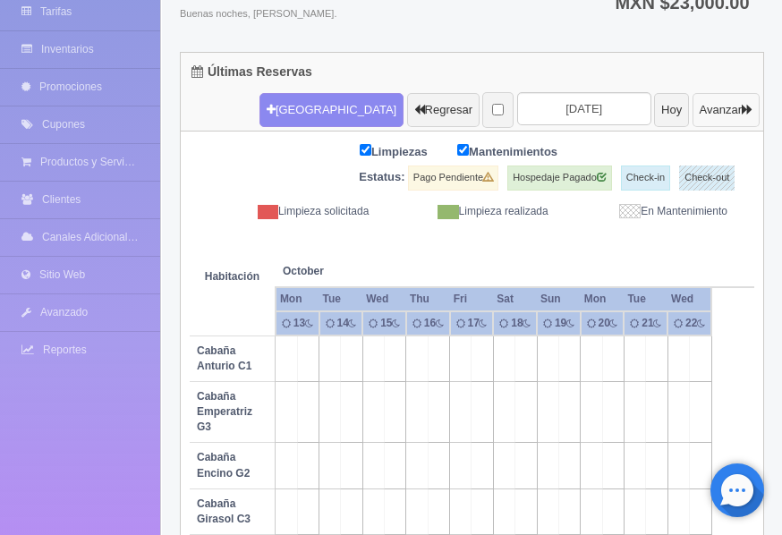
click at [732, 114] on button "Avanzar" at bounding box center [725, 110] width 67 height 34
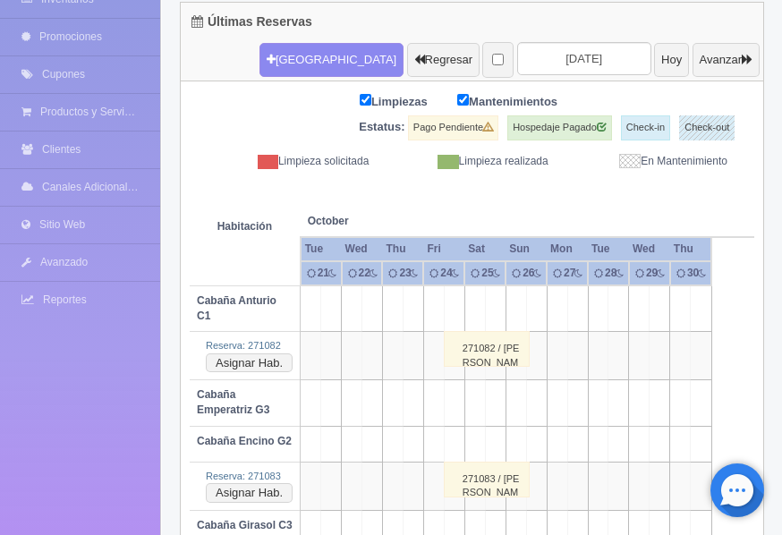
scroll to position [140, 0]
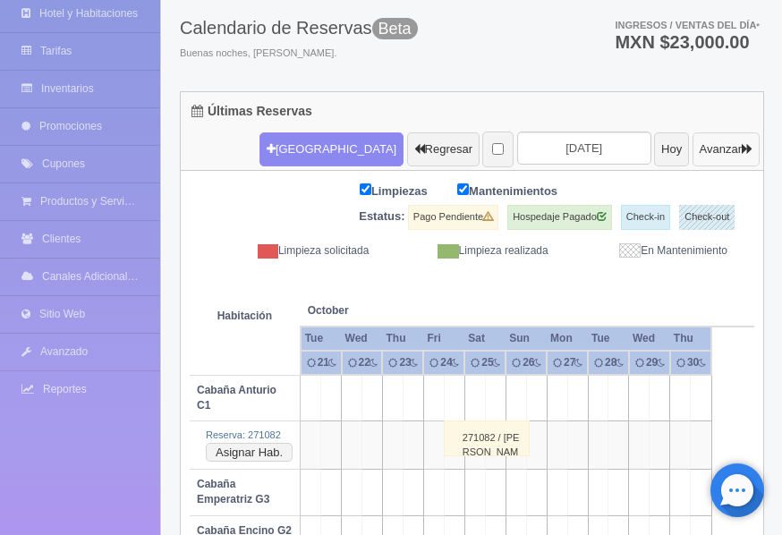
click at [704, 154] on button "Avanzar" at bounding box center [725, 149] width 67 height 34
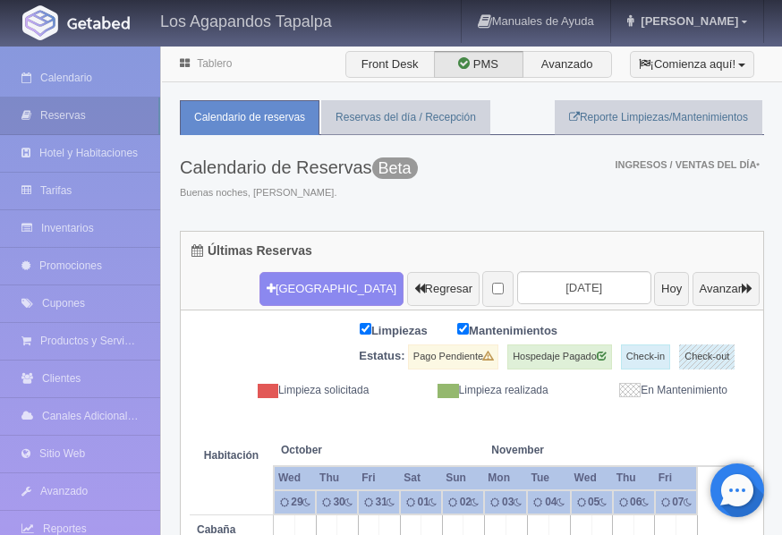
click at [704, 154] on ul "Ingresos / Ventas del día *" at bounding box center [689, 165] width 149 height 60
click at [715, 284] on button "Avanzar" at bounding box center [725, 289] width 67 height 34
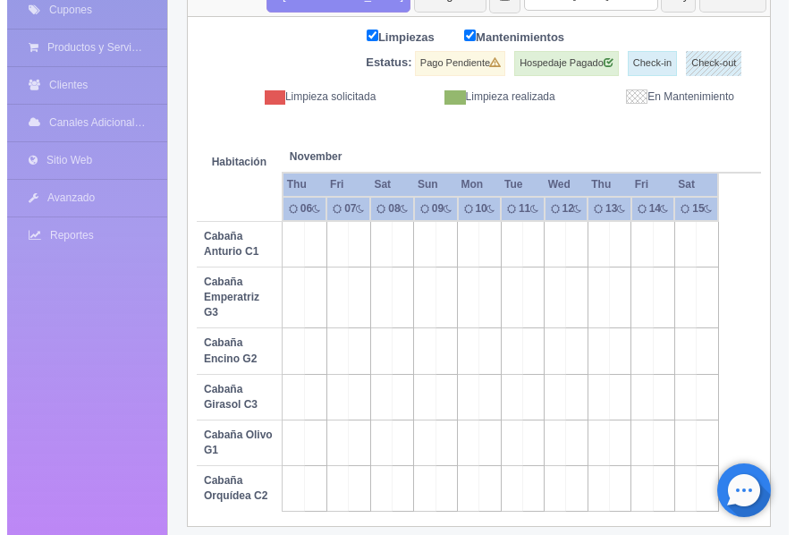
scroll to position [308, 0]
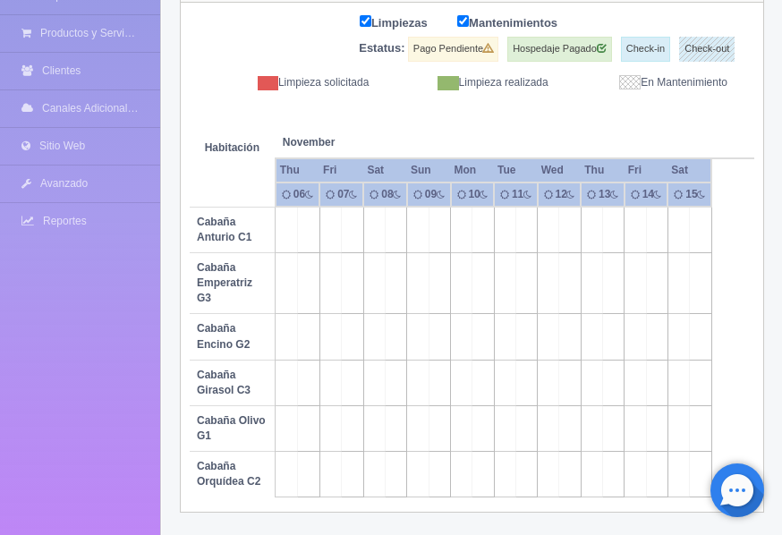
click at [630, 468] on td at bounding box center [634, 475] width 21 height 46
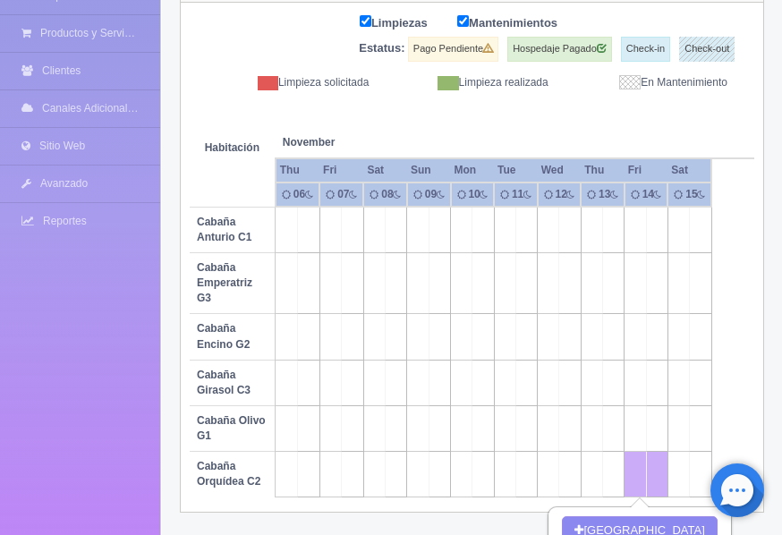
click at [690, 462] on td at bounding box center [700, 475] width 21 height 46
click at [645, 521] on button "[GEOGRAPHIC_DATA]" at bounding box center [639, 531] width 155 height 30
type input "[DATE]"
type input "15-11-2025"
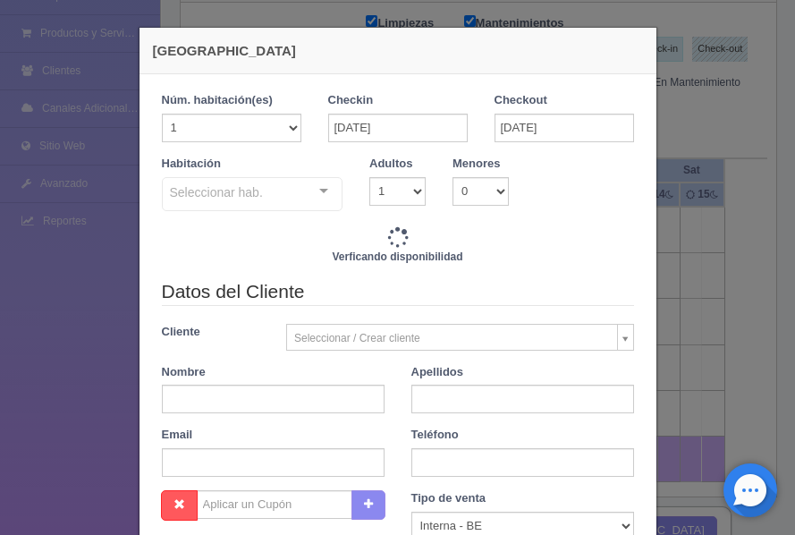
checkbox input "false"
type input "3500.00"
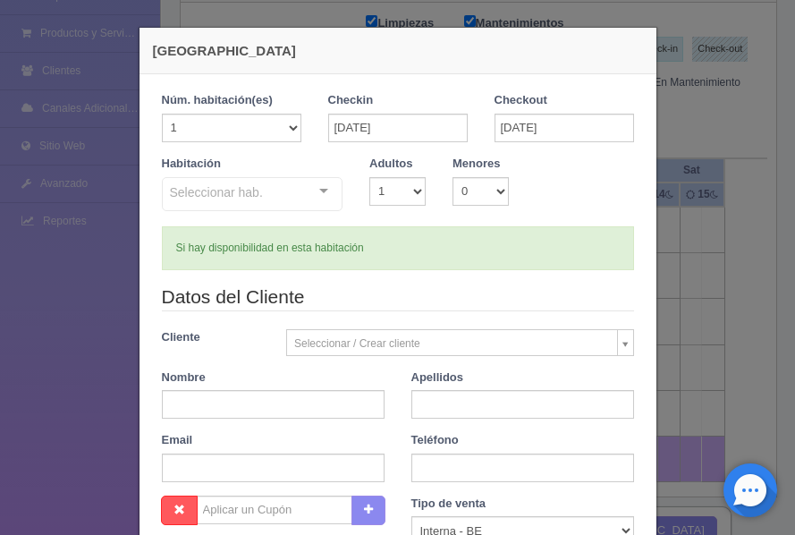
checkbox input "false"
click at [498, 123] on input "15-11-2025" at bounding box center [565, 128] width 140 height 29
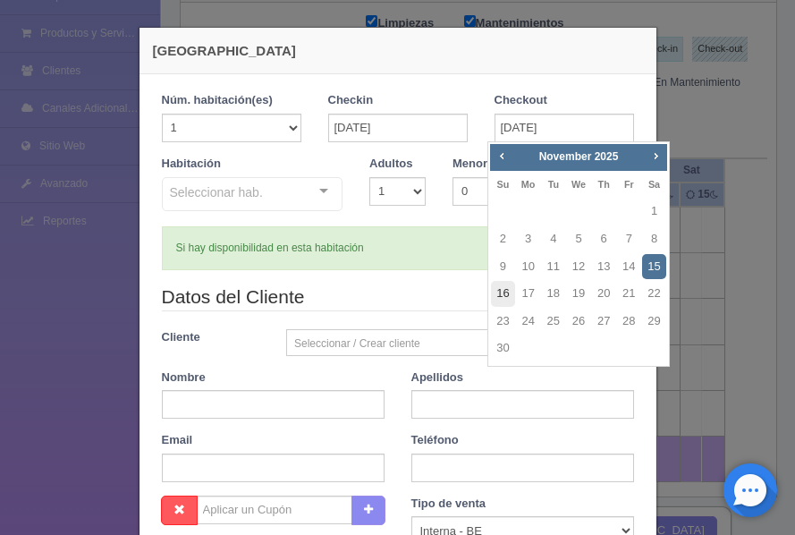
click at [504, 296] on link "16" at bounding box center [502, 294] width 23 height 26
type input "16-11-2025"
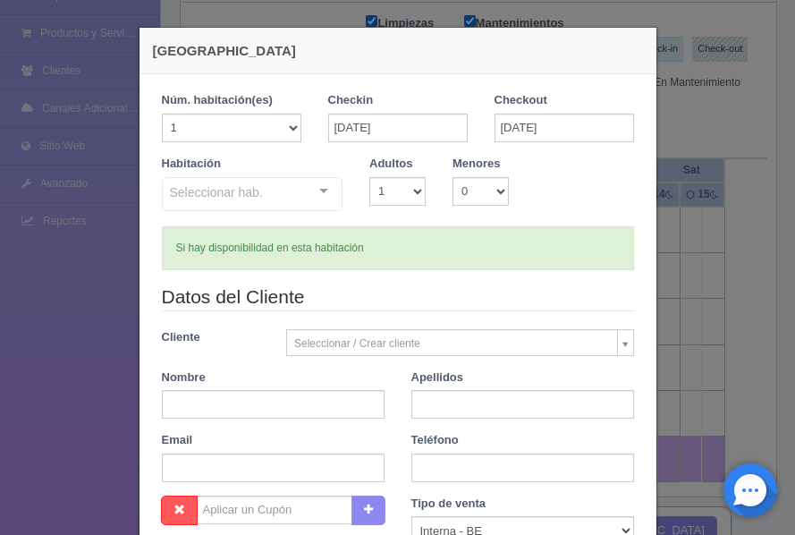
checkbox input "false"
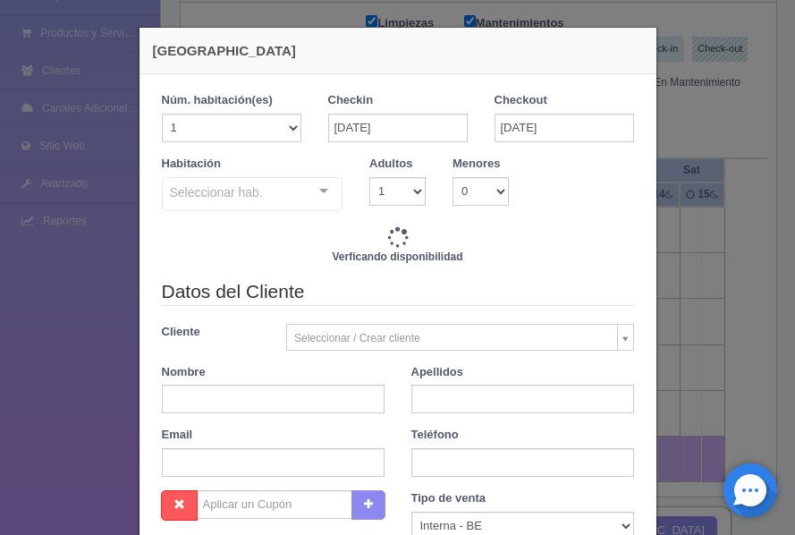
type input "3500.00"
checkbox input "false"
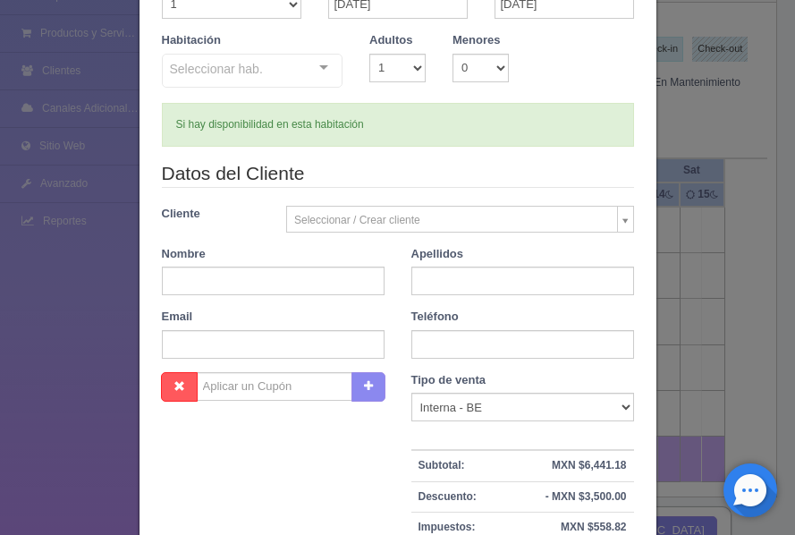
scroll to position [179, 0]
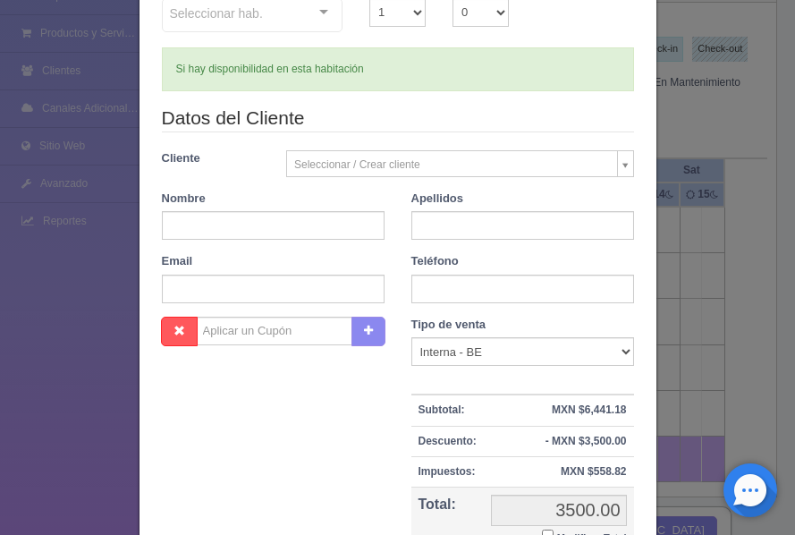
click at [326, 166] on body "Los Agapandos Tapalpa Manuales de Ayuda Actualizaciones recientes Ana Pau Mi Pe…" at bounding box center [397, 150] width 795 height 917
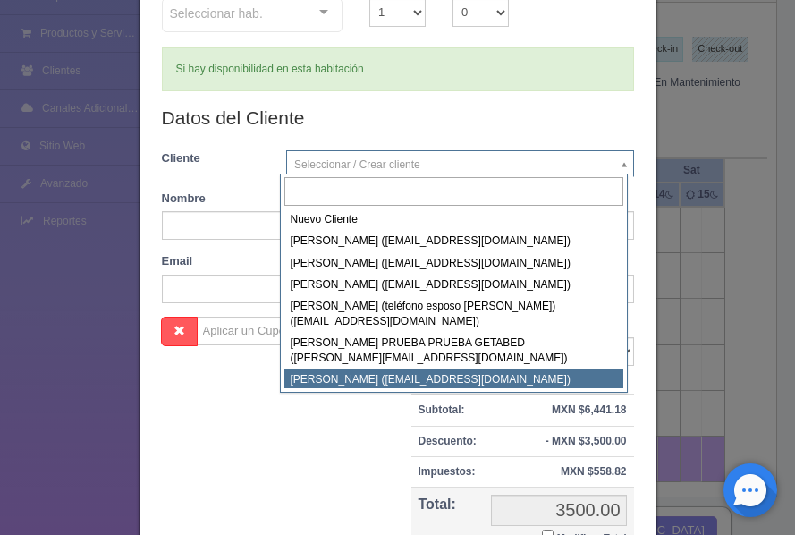
select select "242239"
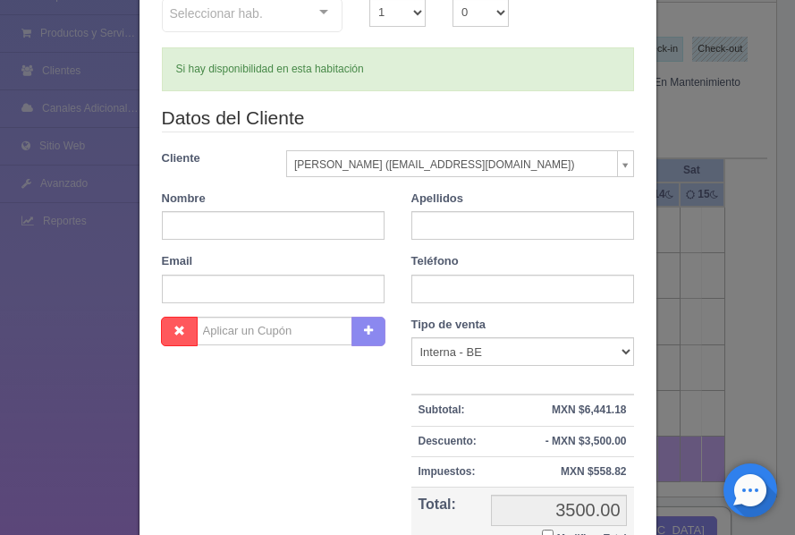
type input "Ana Paula"
type input "Toscano"
type input "ranaptoscano@gmail.com"
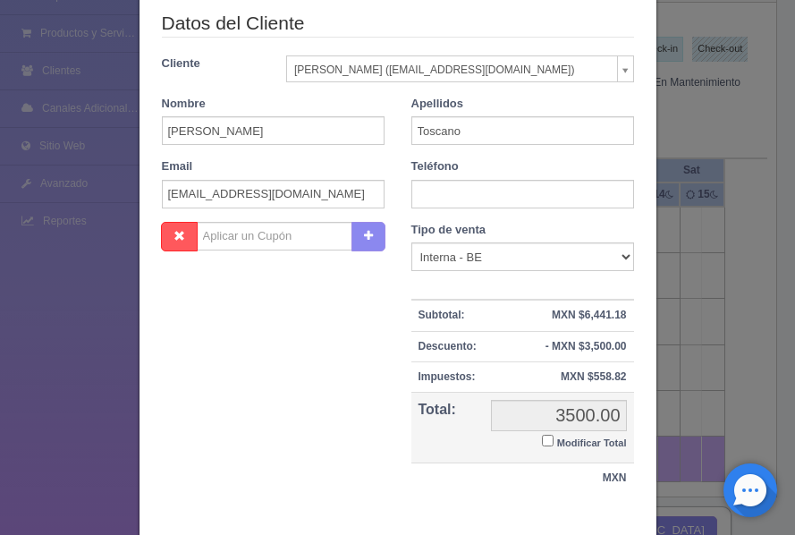
scroll to position [358, 0]
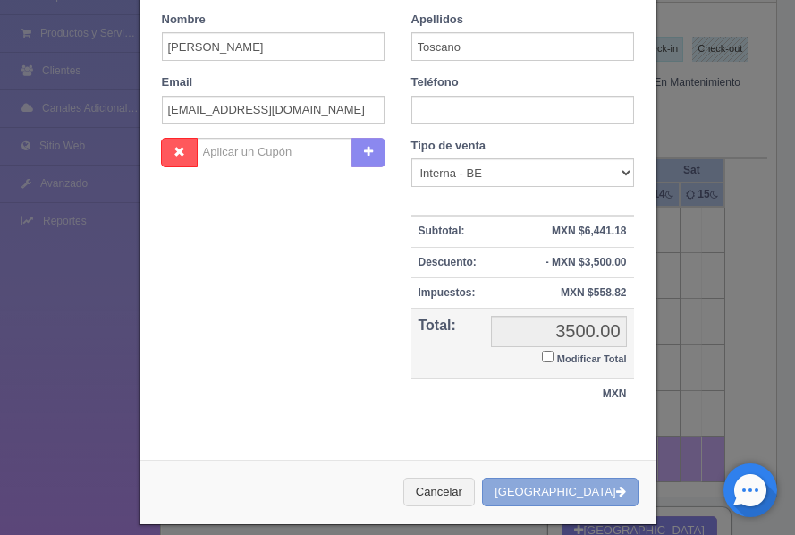
click at [559, 483] on button "[GEOGRAPHIC_DATA]" at bounding box center [560, 493] width 156 height 30
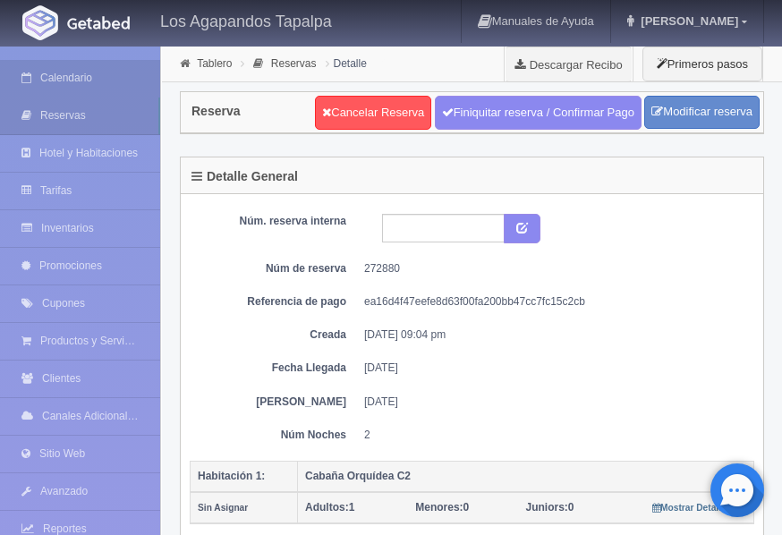
click at [58, 84] on link "Calendario" at bounding box center [80, 78] width 160 height 37
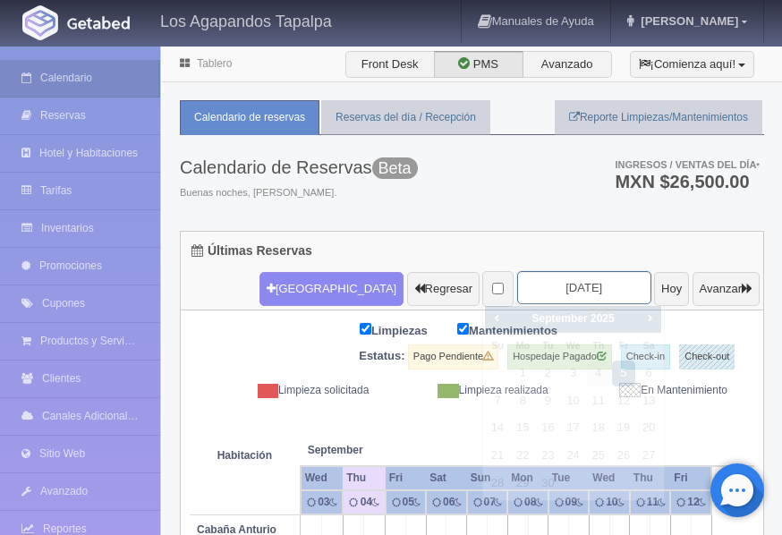
click at [585, 293] on input "2025-09-05" at bounding box center [584, 287] width 134 height 33
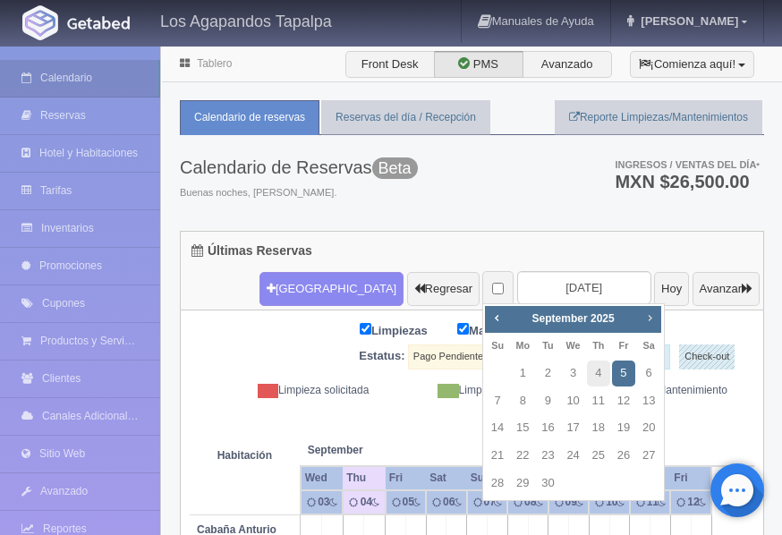
click at [654, 318] on span "Next" at bounding box center [649, 317] width 14 height 14
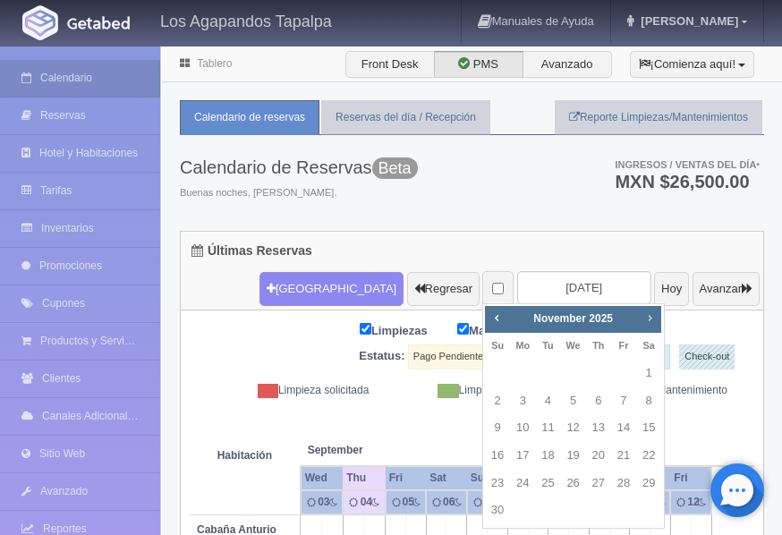
click at [654, 318] on span "Next" at bounding box center [649, 317] width 14 height 14
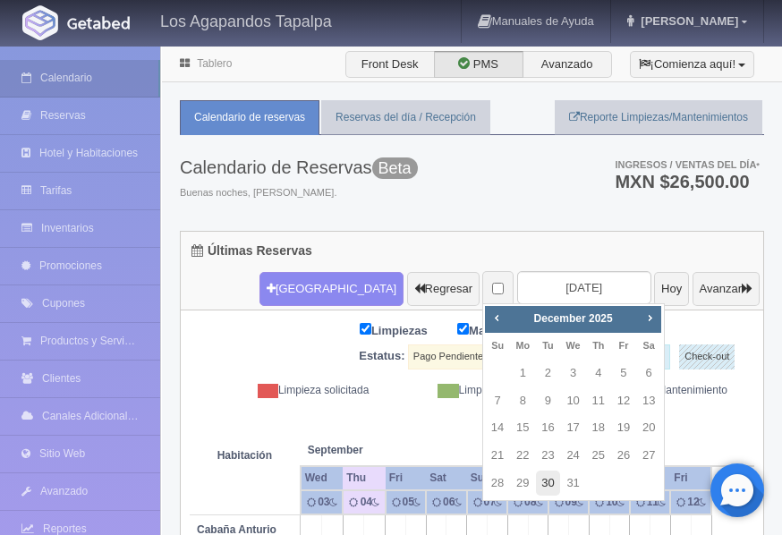
click at [542, 485] on link "30" at bounding box center [547, 483] width 23 height 26
type input "[DATE]"
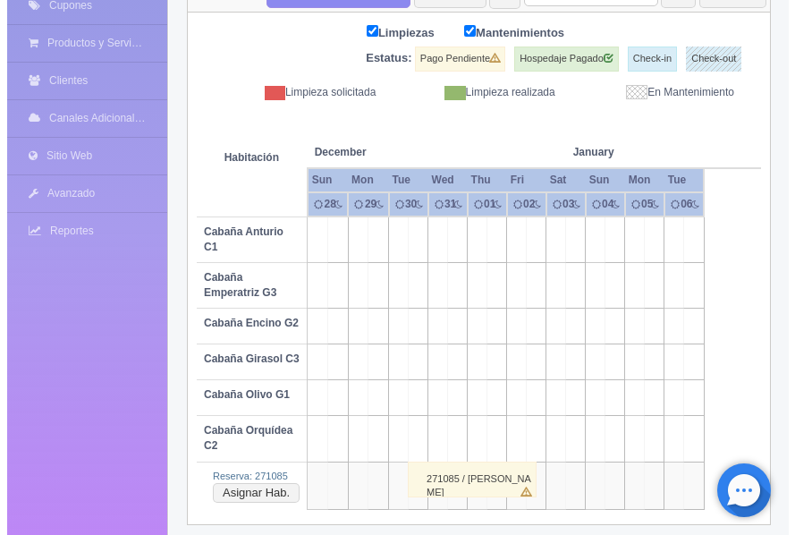
scroll to position [310, 0]
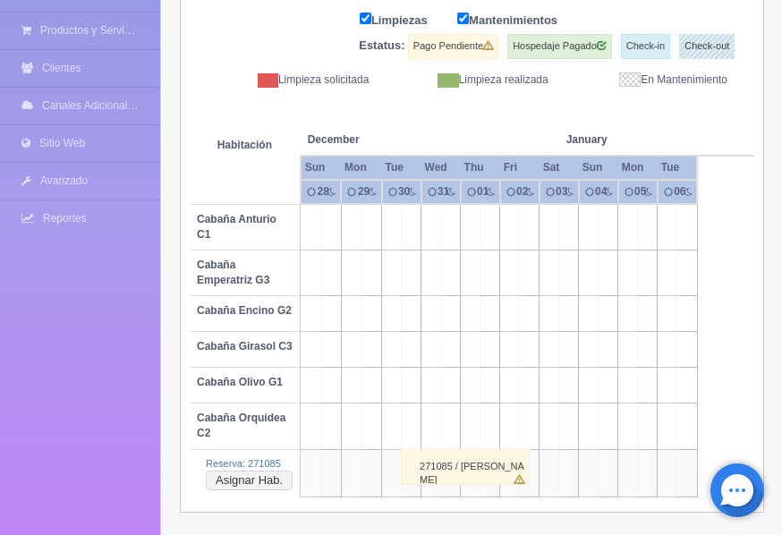
click at [397, 280] on td at bounding box center [392, 273] width 20 height 46
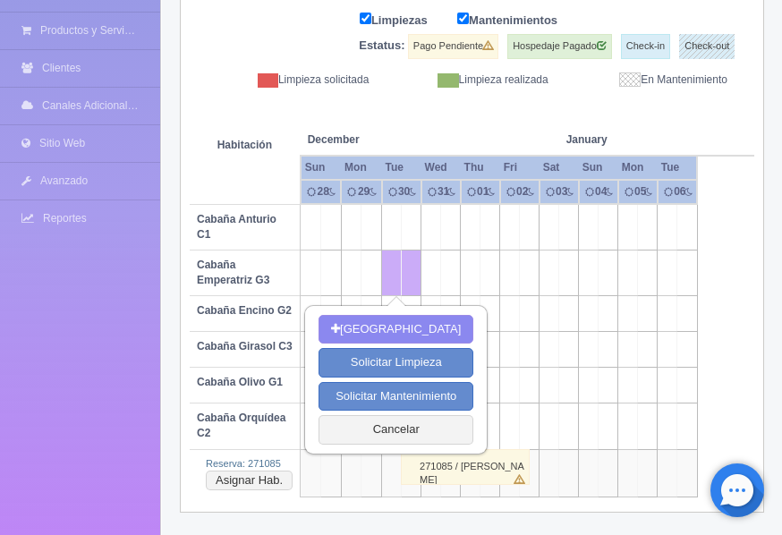
click at [559, 270] on td at bounding box center [569, 273] width 20 height 46
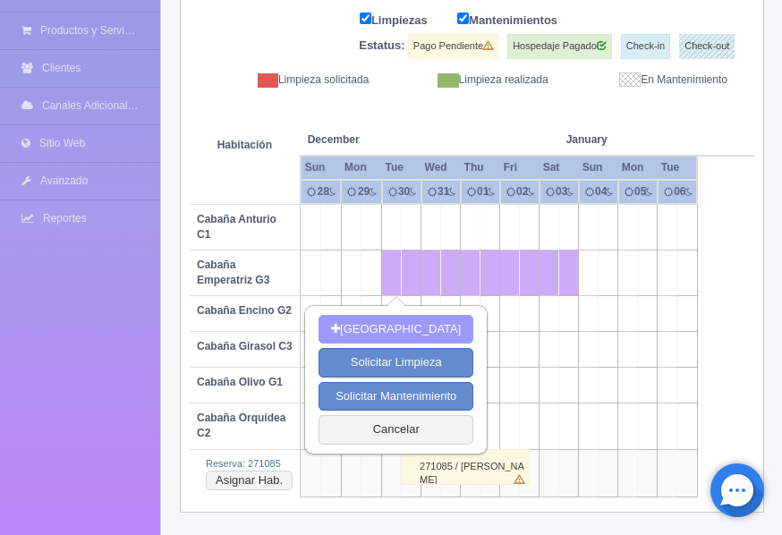
click at [402, 323] on button "[GEOGRAPHIC_DATA]" at bounding box center [395, 330] width 155 height 30
type input "[DATE]"
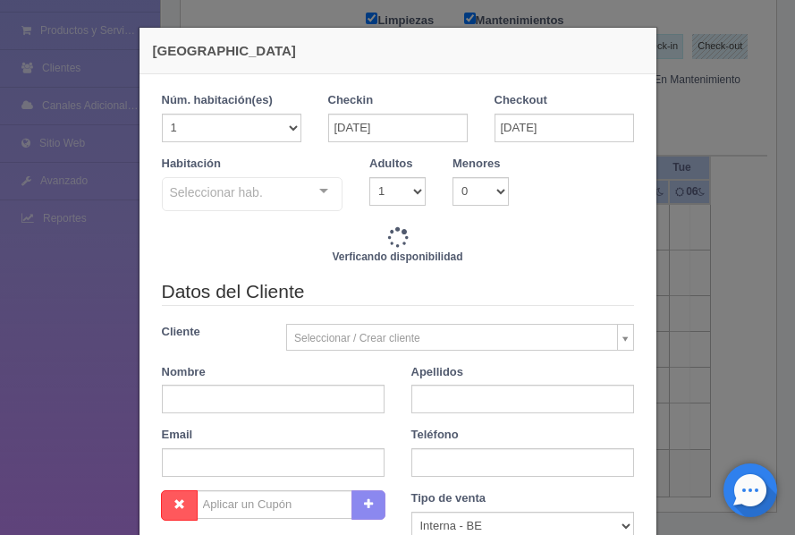
checkbox input "false"
type input "18000.00"
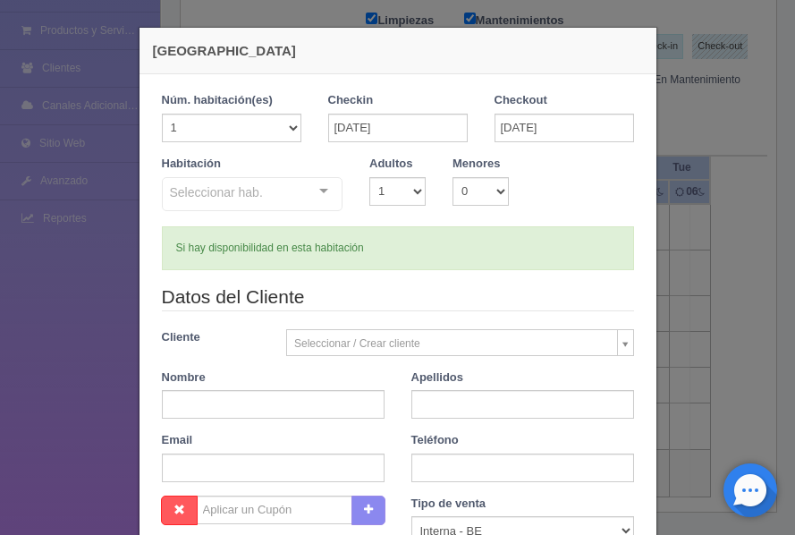
checkbox input "false"
click at [311, 401] on input "text" at bounding box center [273, 404] width 223 height 29
type input "[PERSON_NAME]"
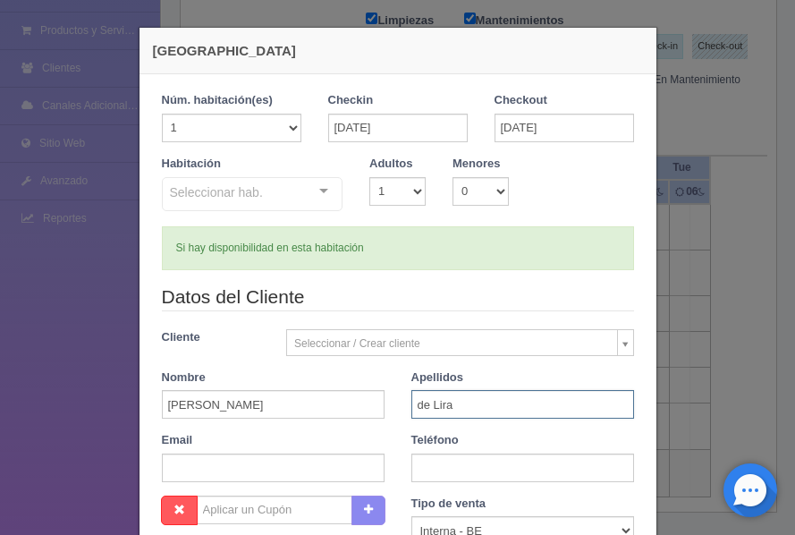
type input "de Lira"
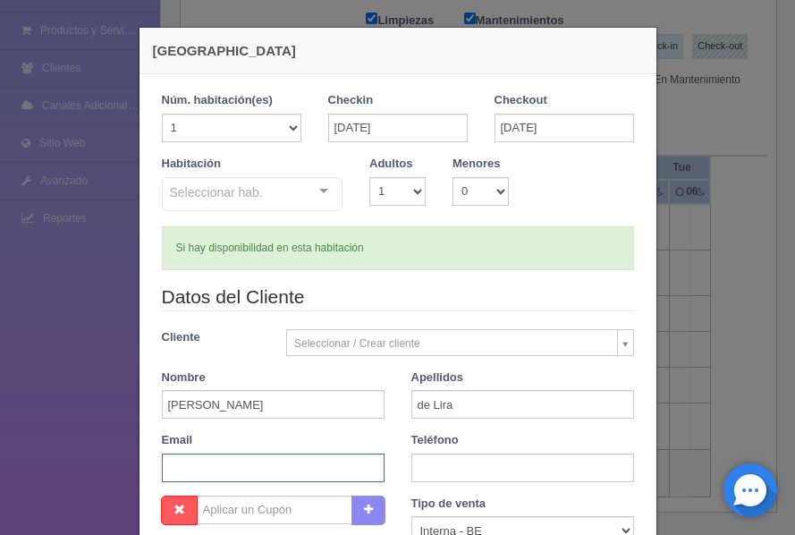
paste input "[PERSON_NAME][EMAIL_ADDRESS][DOMAIN_NAME]"
type input "[PERSON_NAME][EMAIL_ADDRESS][DOMAIN_NAME]"
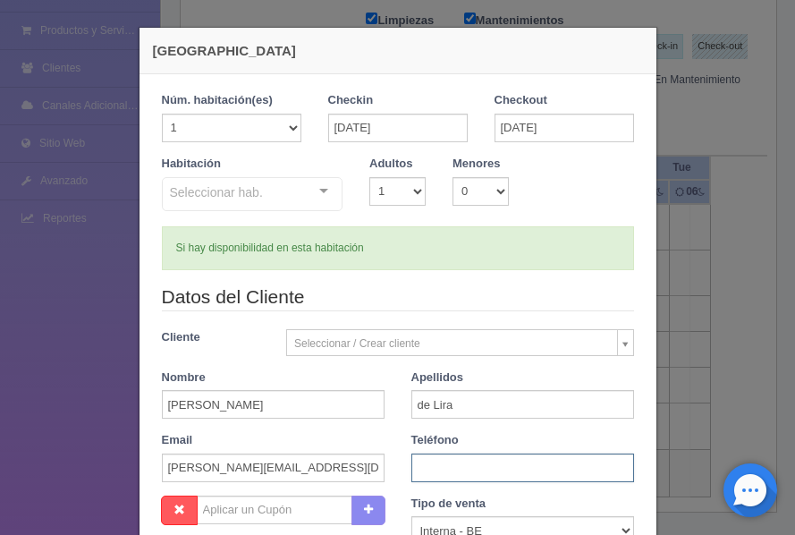
click at [435, 470] on input "text" at bounding box center [522, 467] width 223 height 29
click at [411, 460] on input "35840596" at bounding box center [522, 467] width 223 height 29
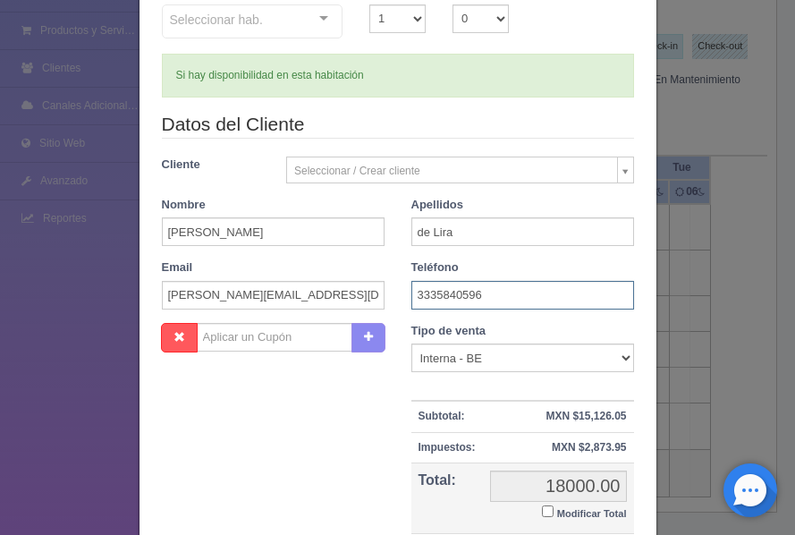
scroll to position [179, 0]
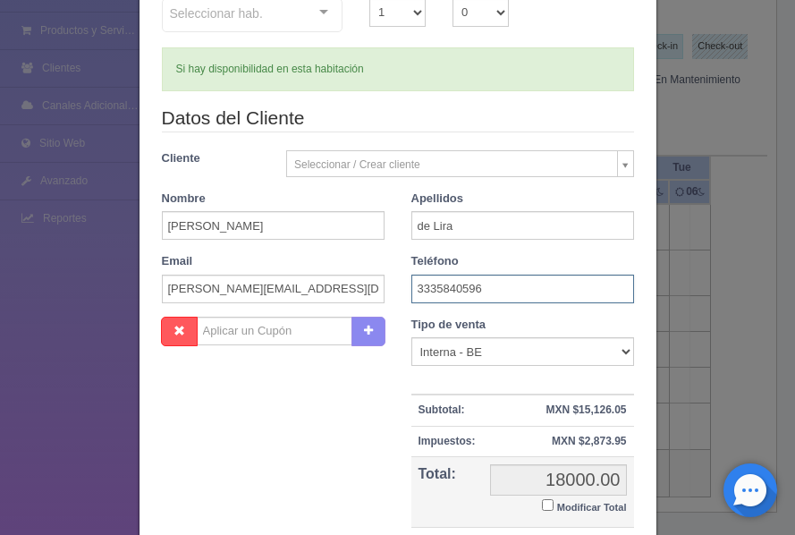
type input "3335840596"
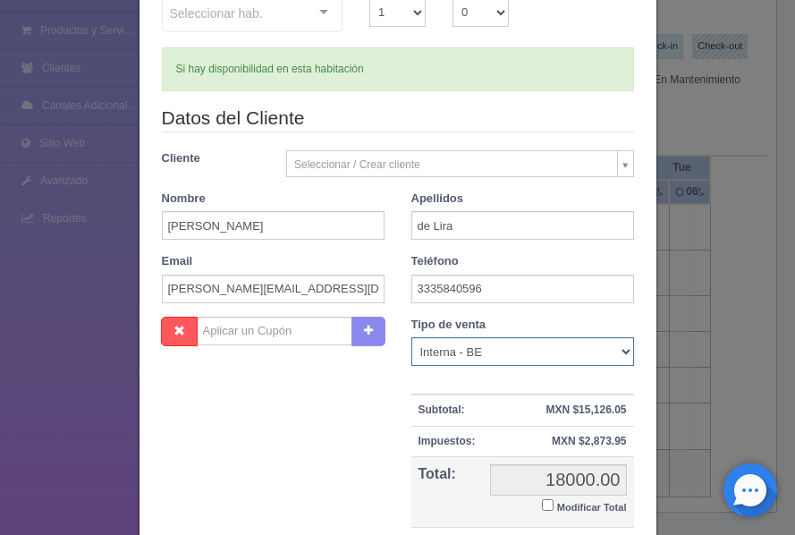
click at [478, 355] on select "Correo Electronico Interna - BE Llamada OTA Externa Otro WALK IN" at bounding box center [522, 351] width 223 height 29
select select "walkin"
click at [411, 337] on select "Correo Electronico Interna - BE Llamada OTA Externa Otro WALK IN" at bounding box center [522, 351] width 223 height 29
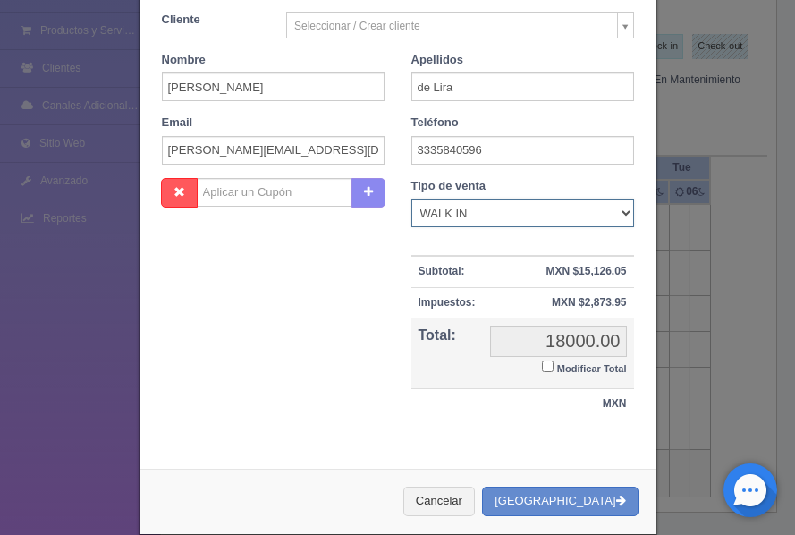
scroll to position [344, 0]
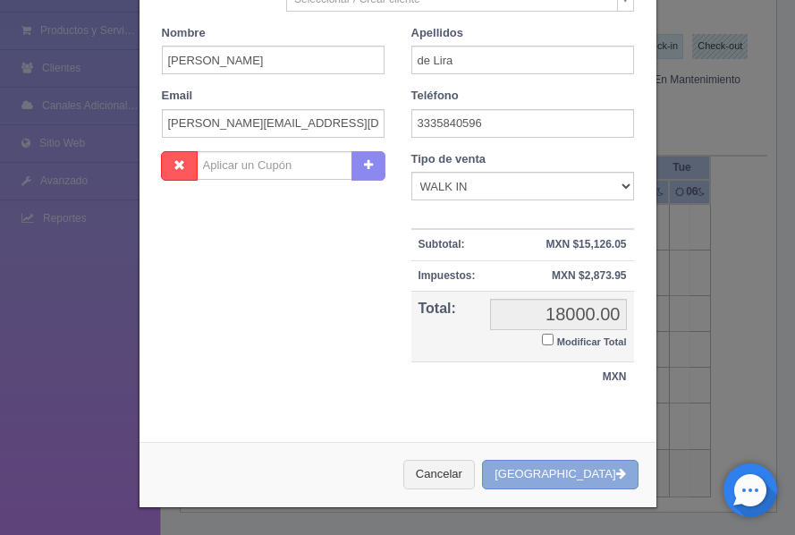
click at [568, 472] on button "[GEOGRAPHIC_DATA]" at bounding box center [560, 475] width 156 height 30
